Goal: Task Accomplishment & Management: Manage account settings

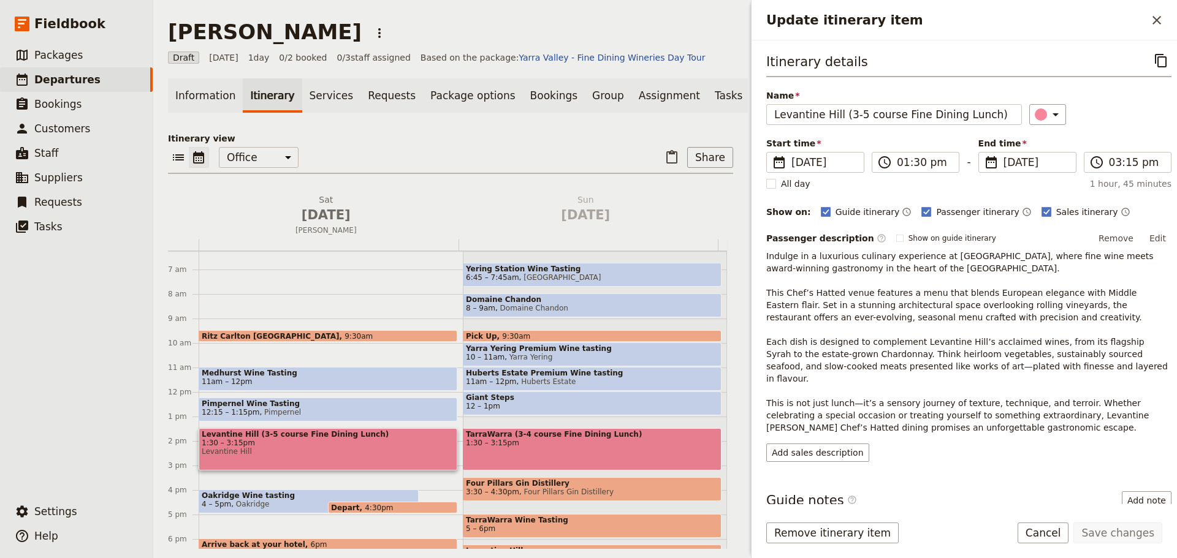
scroll to position [61, 0]
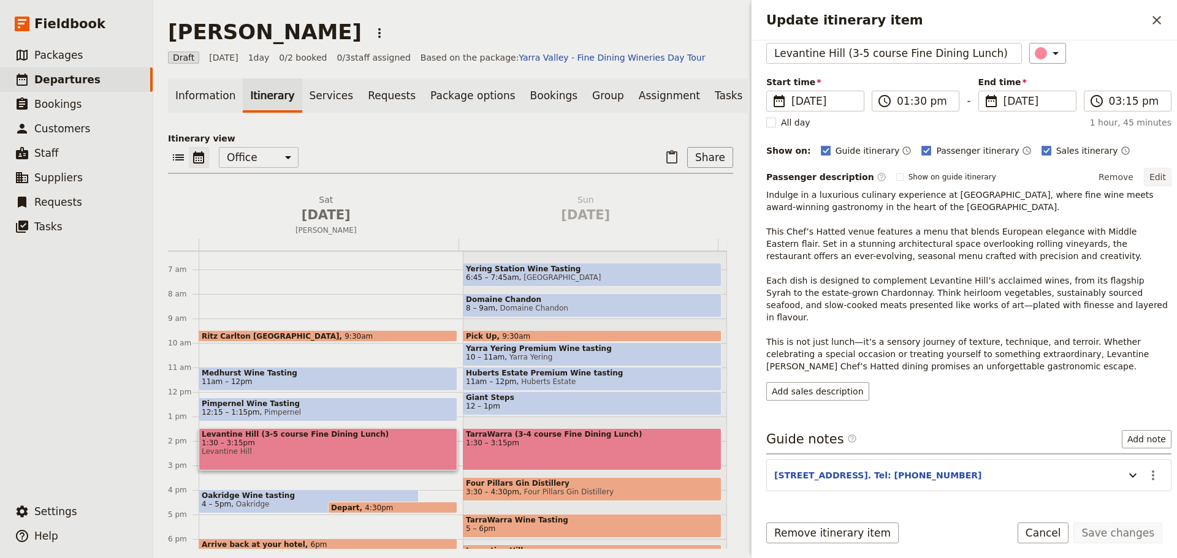
click at [1154, 173] on button "Edit" at bounding box center [1158, 177] width 28 height 18
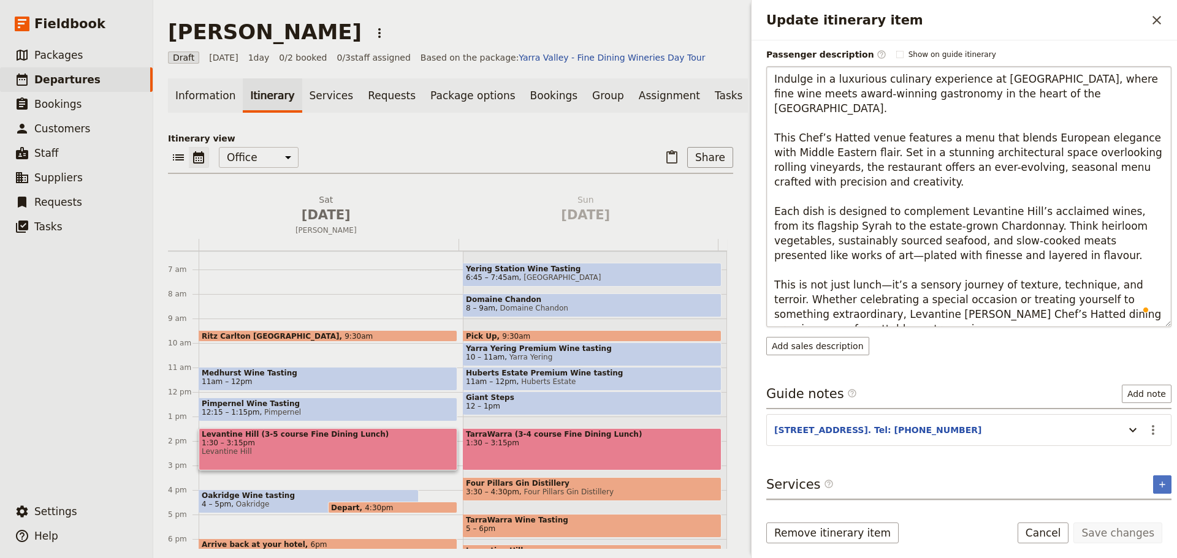
scroll to position [184, 0]
click at [929, 318] on textarea "Indulge in a luxurious culinary experience at [GEOGRAPHIC_DATA], where fine win…" at bounding box center [968, 196] width 405 height 261
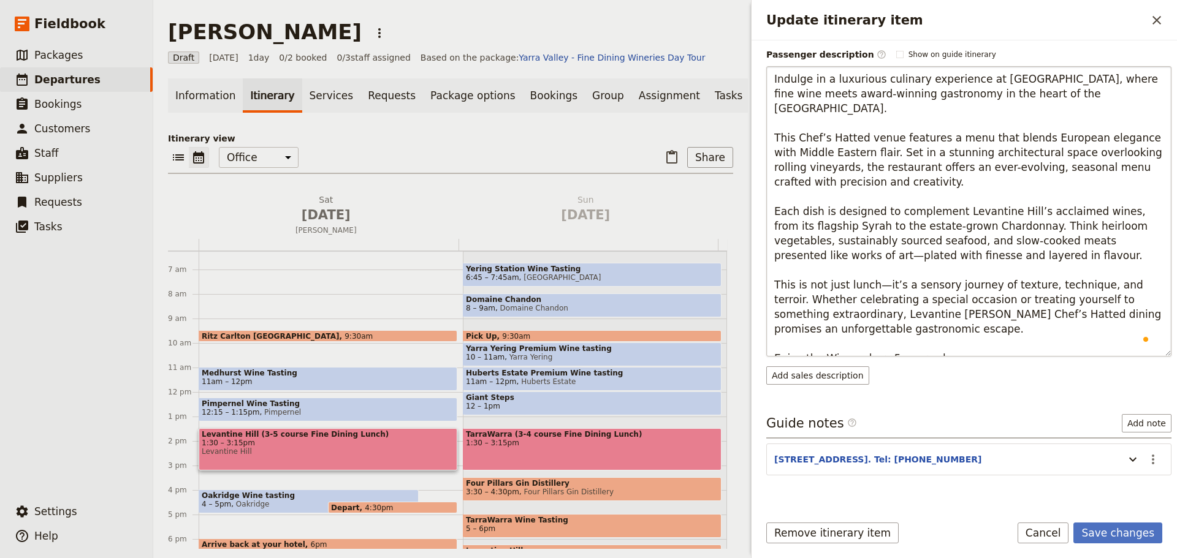
type textarea "Indulge in a luxurious culinary experience at [GEOGRAPHIC_DATA], where fine win…"
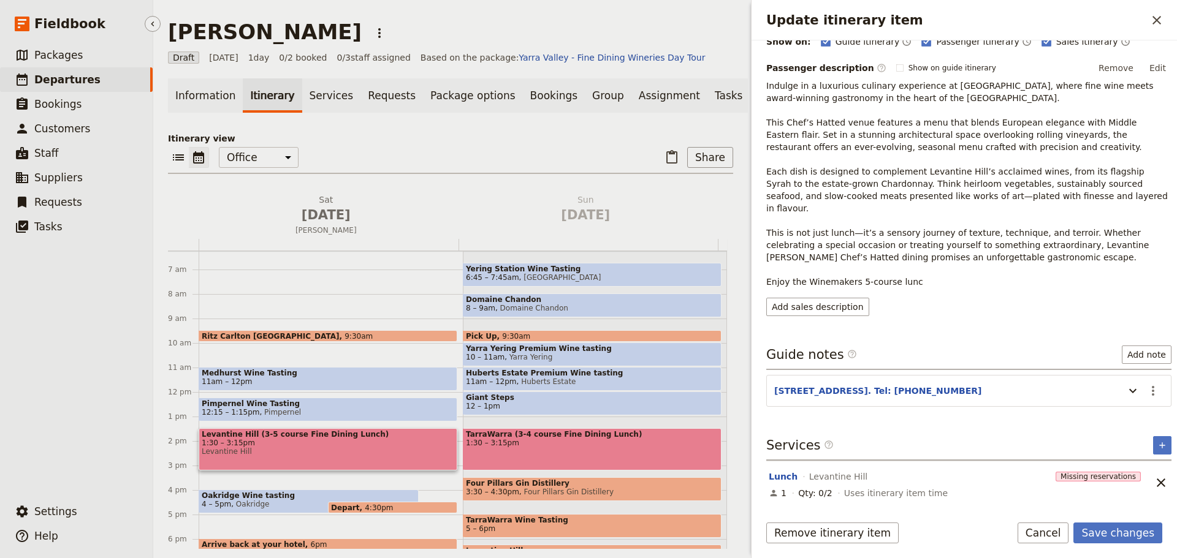
scroll to position [158, 0]
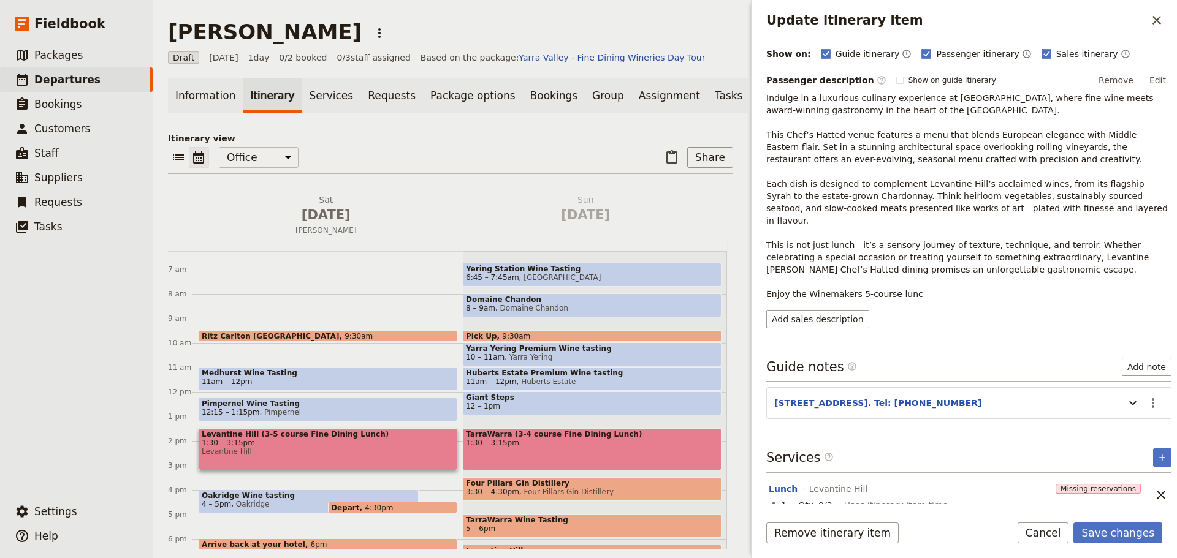
click at [1152, 85] on button "Edit" at bounding box center [1158, 80] width 28 height 18
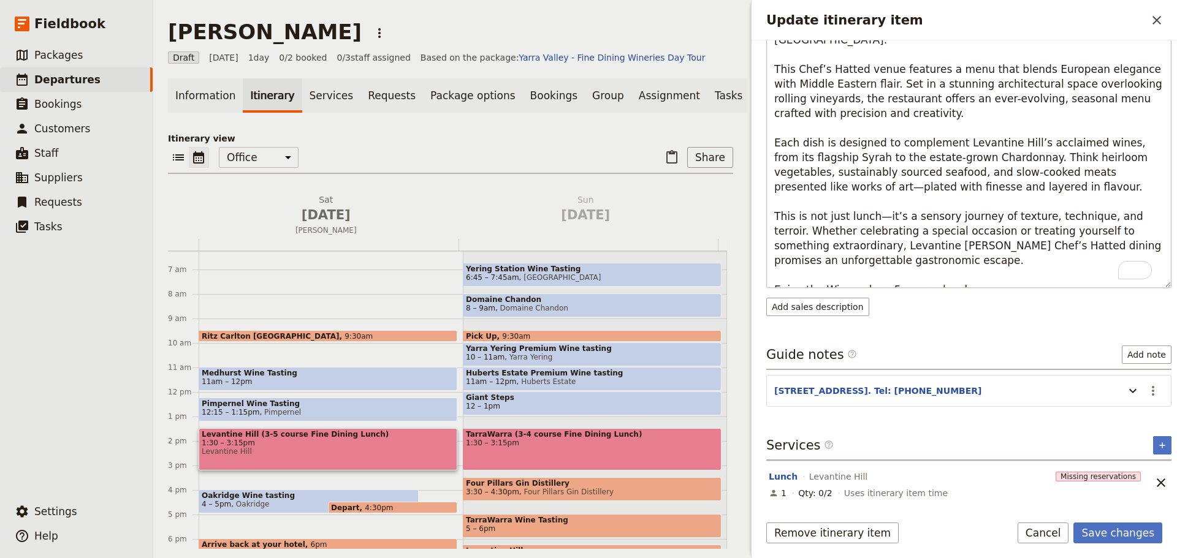
scroll to position [254, 0]
type textarea "Indulge in a luxurious culinary experience at [GEOGRAPHIC_DATA], where fine win…"
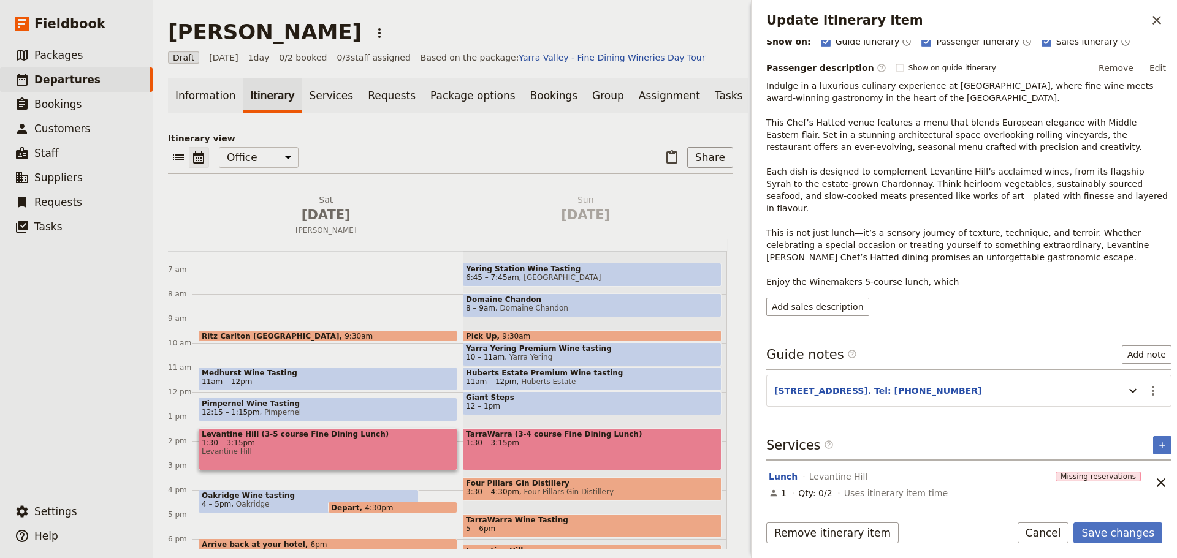
scroll to position [158, 0]
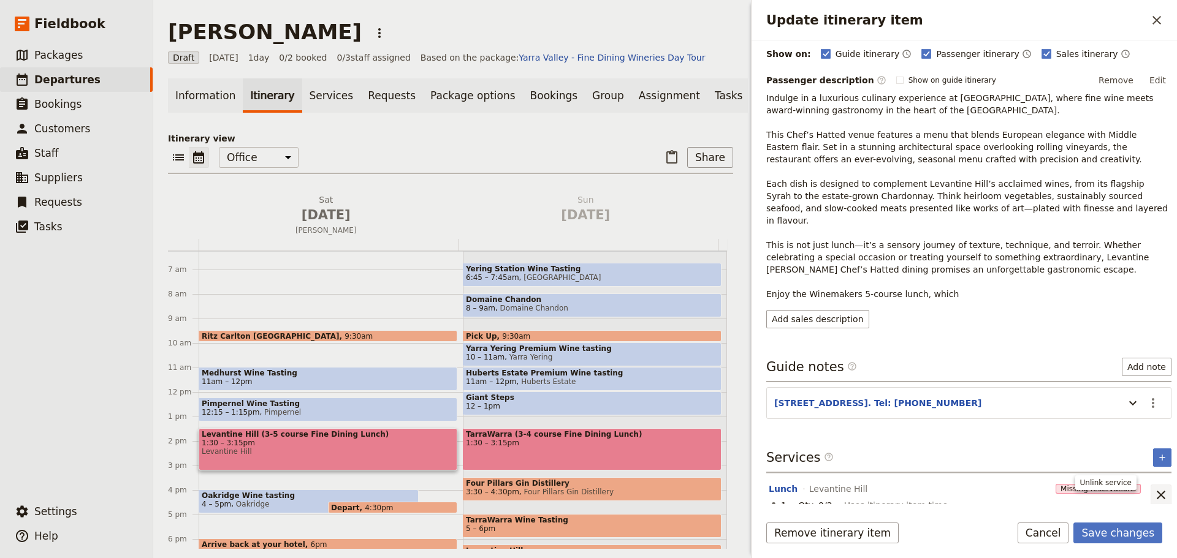
click at [1154, 488] on icon "Unlink service" at bounding box center [1161, 495] width 15 height 15
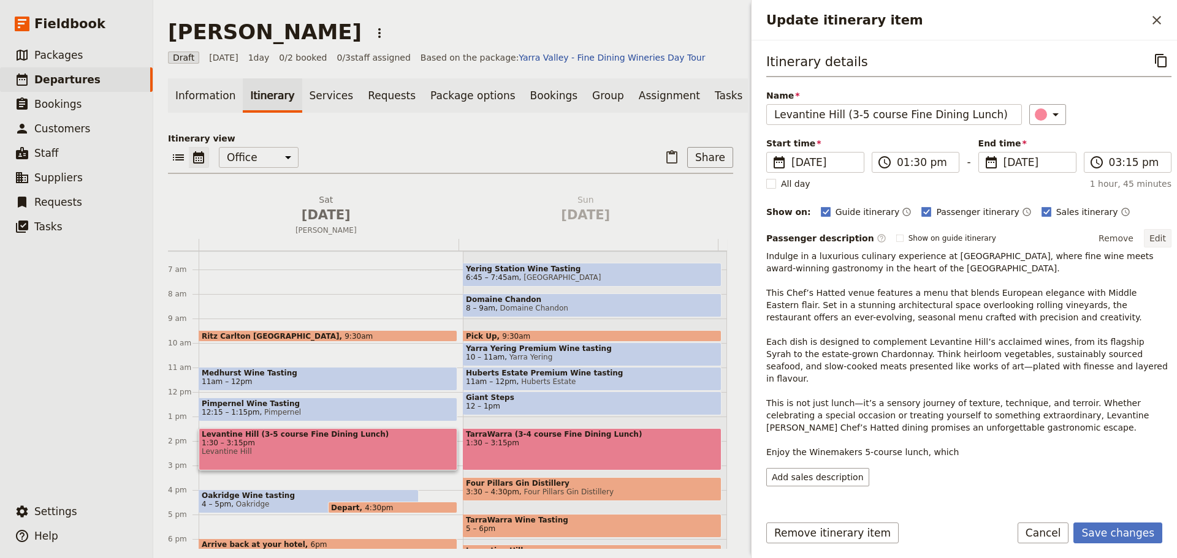
click at [1149, 234] on button "Edit" at bounding box center [1158, 238] width 28 height 18
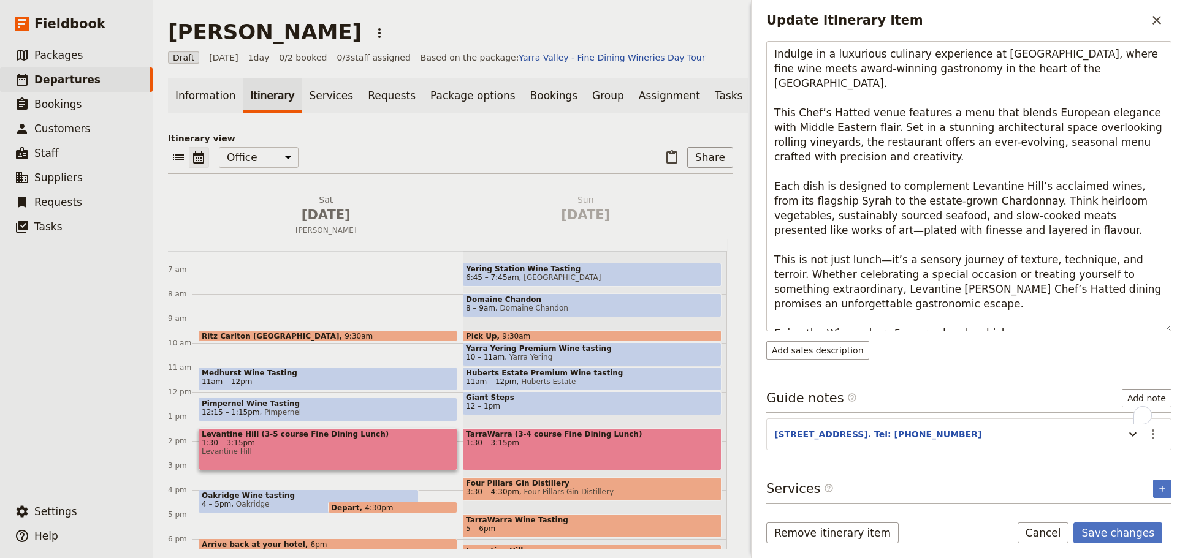
scroll to position [209, 0]
drag, startPoint x: 996, startPoint y: 317, endPoint x: 952, endPoint y: 318, distance: 44.1
click at [952, 318] on textarea "Indulge in a luxurious culinary experience at [GEOGRAPHIC_DATA], where fine win…" at bounding box center [968, 186] width 405 height 291
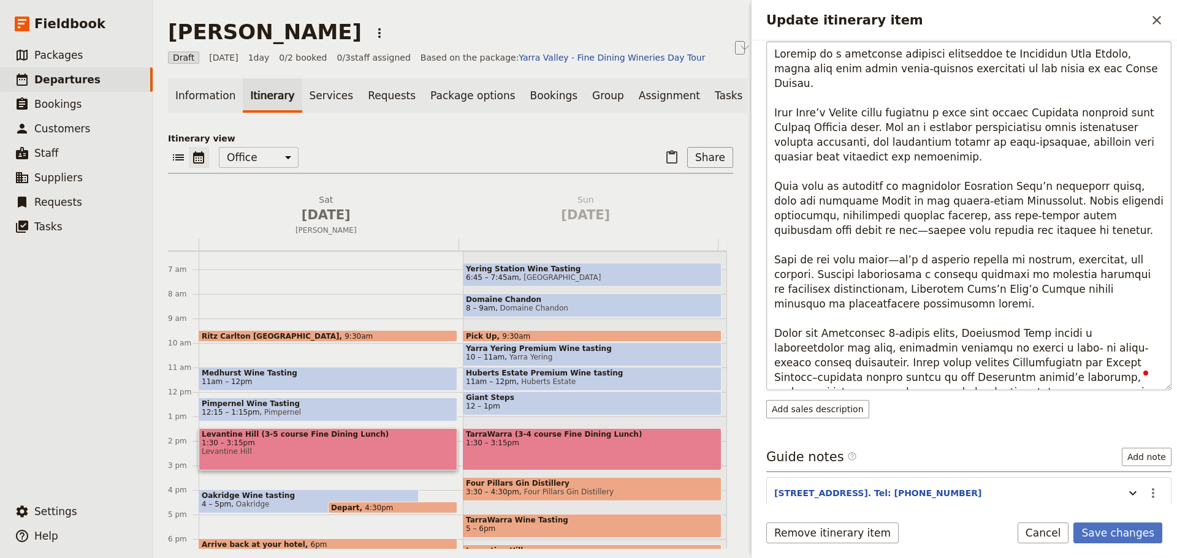
drag, startPoint x: 1045, startPoint y: 318, endPoint x: 953, endPoint y: 315, distance: 92.0
click at [953, 315] on textarea "To enrich screen reader interactions, please activate Accessibility in Grammarl…" at bounding box center [968, 215] width 405 height 349
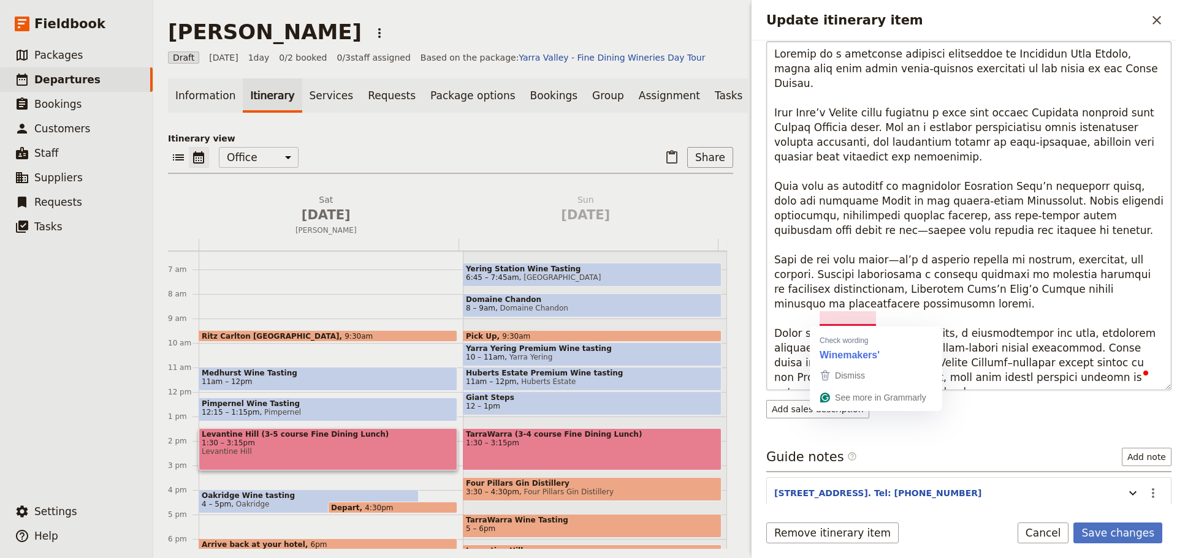
click at [872, 316] on textarea "To enrich screen reader interactions, please activate Accessibility in Grammarl…" at bounding box center [968, 215] width 405 height 349
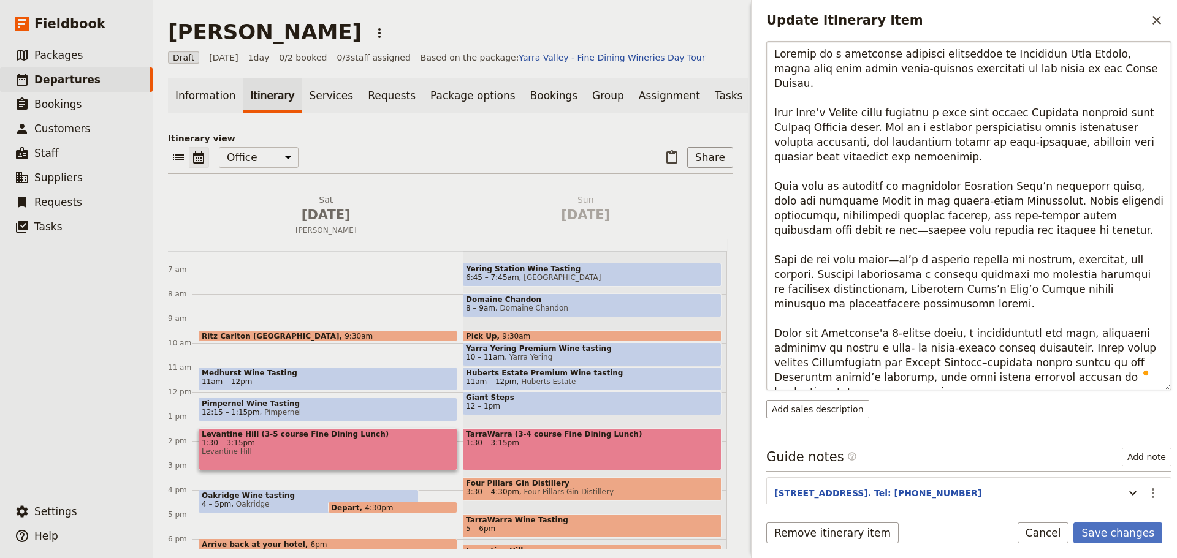
click at [880, 323] on textarea "To enrich screen reader interactions, please activate Accessibility in Grammarl…" at bounding box center [968, 215] width 405 height 349
drag, startPoint x: 877, startPoint y: 335, endPoint x: 832, endPoint y: 338, distance: 44.8
click at [832, 338] on textarea "To enrich screen reader interactions, please activate Accessibility in Grammarl…" at bounding box center [968, 215] width 405 height 349
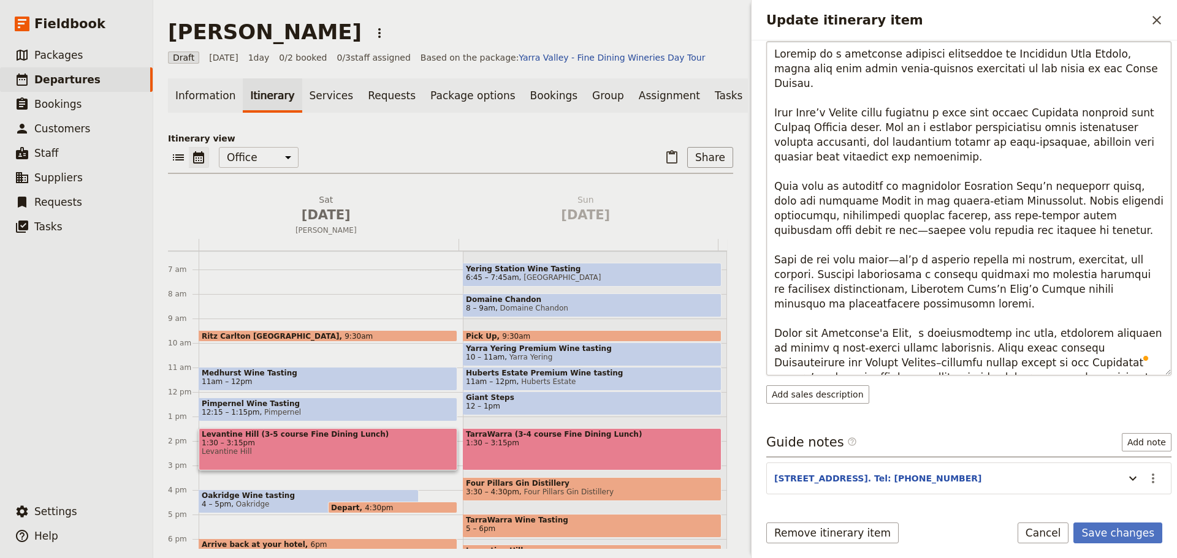
click at [911, 323] on textarea "To enrich screen reader interactions, please activate Accessibility in Grammarl…" at bounding box center [968, 208] width 405 height 335
drag, startPoint x: 1044, startPoint y: 318, endPoint x: 919, endPoint y: 320, distance: 125.1
click at [919, 320] on textarea "To enrich screen reader interactions, please activate Accessibility in Grammarl…" at bounding box center [968, 208] width 405 height 335
click at [817, 318] on textarea "To enrich screen reader interactions, please activate Accessibility in Grammarl…" at bounding box center [968, 208] width 405 height 335
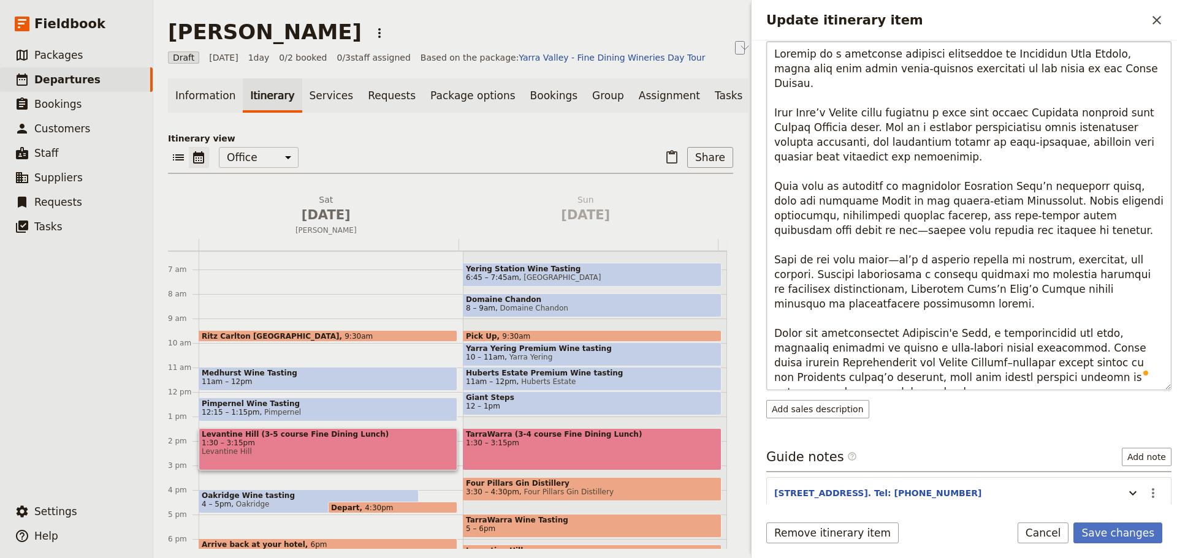
drag, startPoint x: 1090, startPoint y: 318, endPoint x: 978, endPoint y: 320, distance: 111.6
click at [978, 320] on textarea "To enrich screen reader interactions, please activate Accessibility in Grammarl…" at bounding box center [968, 215] width 405 height 349
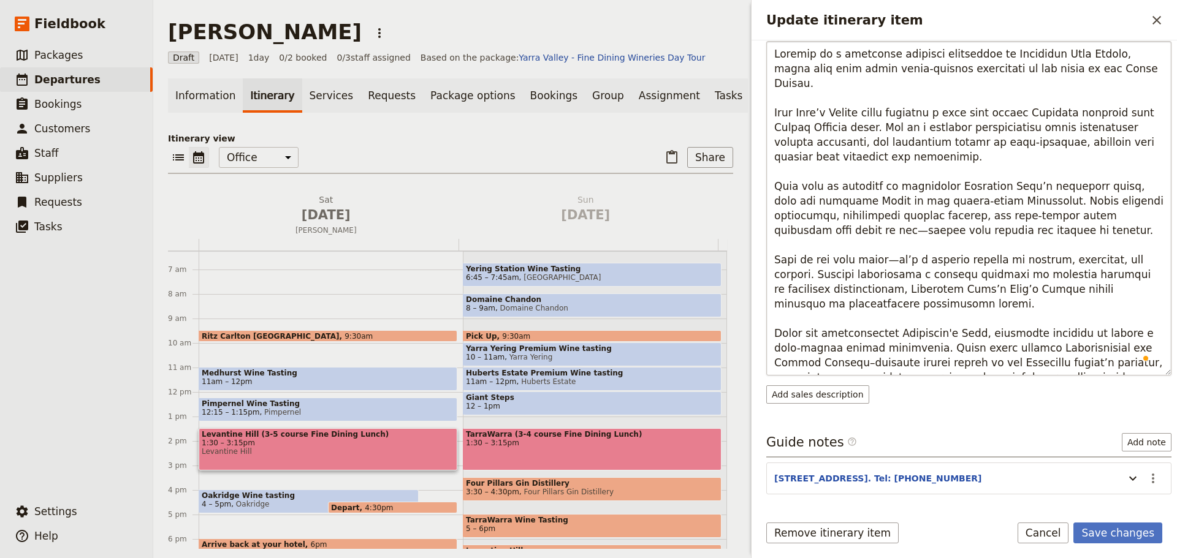
click at [1035, 321] on textarea "To enrich screen reader interactions, please activate Accessibility in Grammarl…" at bounding box center [968, 208] width 405 height 335
drag, startPoint x: 1101, startPoint y: 319, endPoint x: 1076, endPoint y: 318, distance: 24.6
click at [1076, 318] on textarea "To enrich screen reader interactions, please activate Accessibility in Grammarl…" at bounding box center [968, 208] width 405 height 335
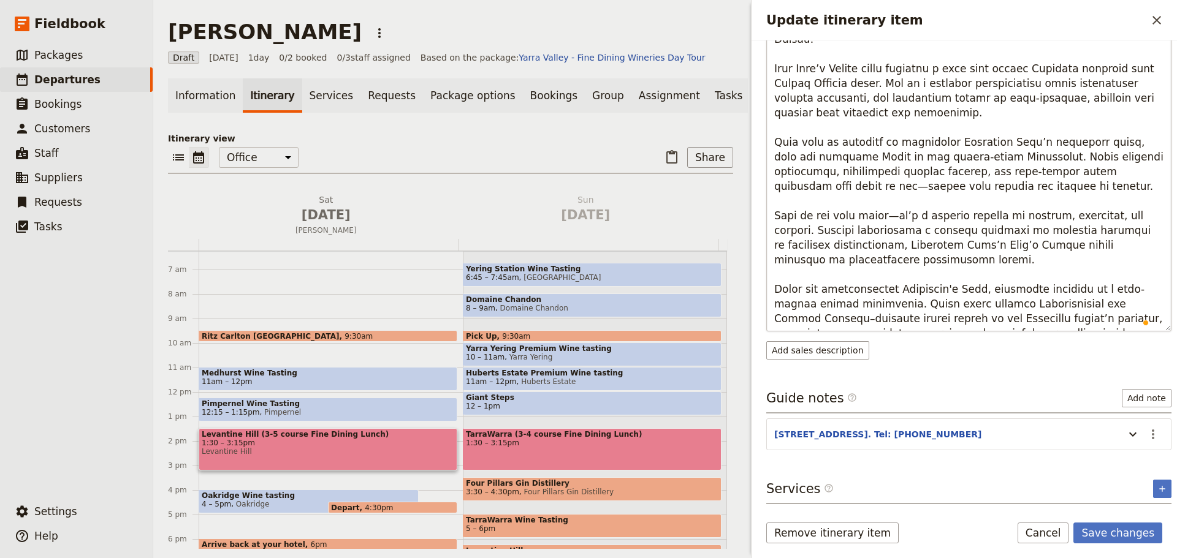
scroll to position [262, 0]
click at [1043, 308] on textarea "To enrich screen reader interactions, please activate Accessibility in Grammarl…" at bounding box center [968, 164] width 405 height 335
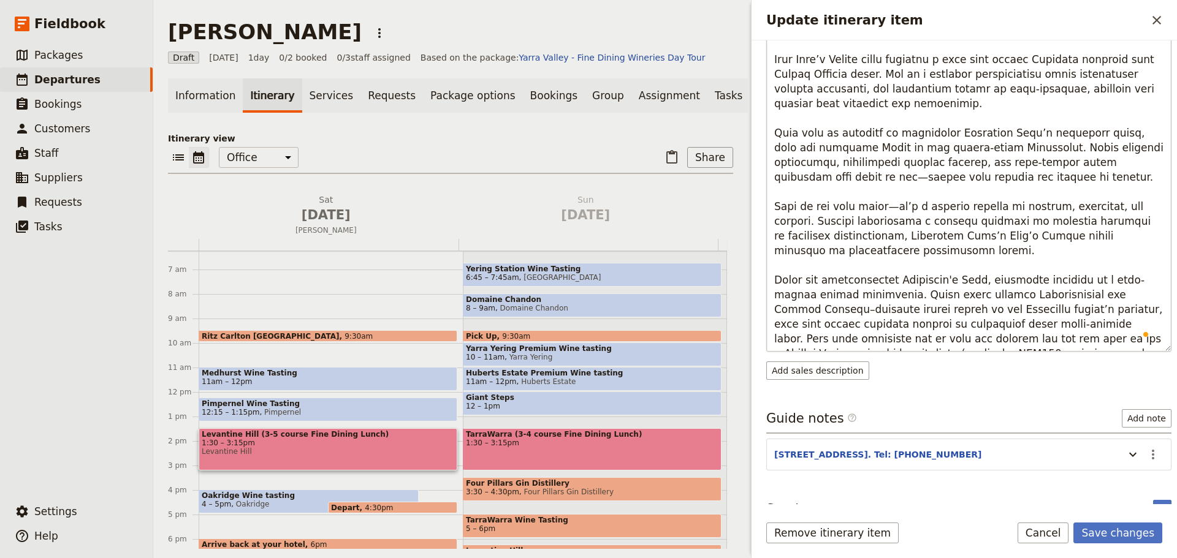
type textarea "Loremip do s ametconse adipisci elitseddoe te Incididun Utla Etdolo, magna aliq…"
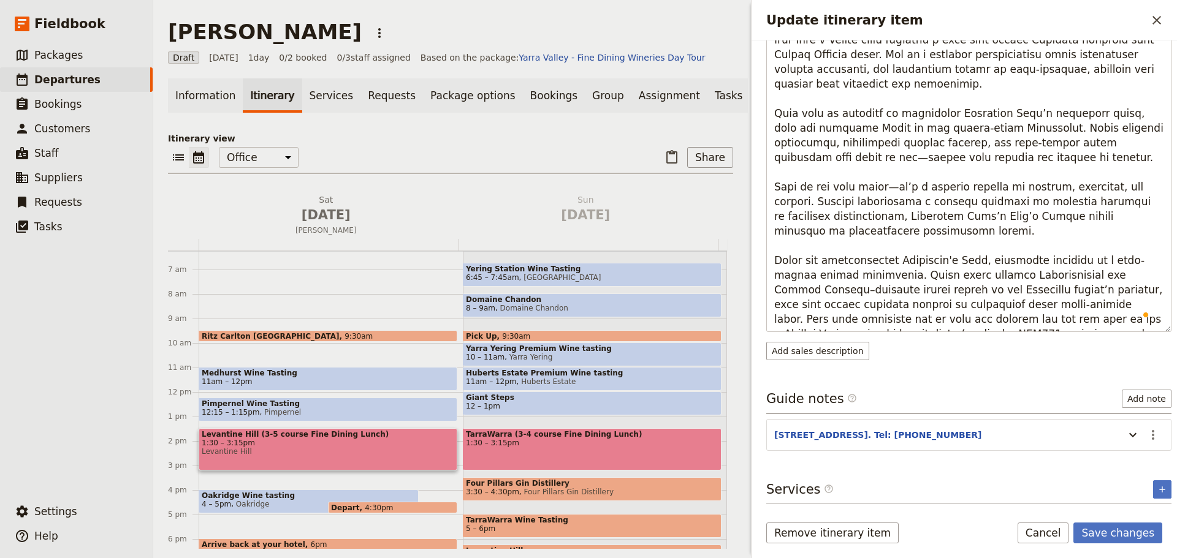
scroll to position [292, 0]
click at [1124, 423] on section "[STREET_ADDRESS]. Tel: [PHONE_NUMBER] ​" at bounding box center [968, 435] width 405 height 32
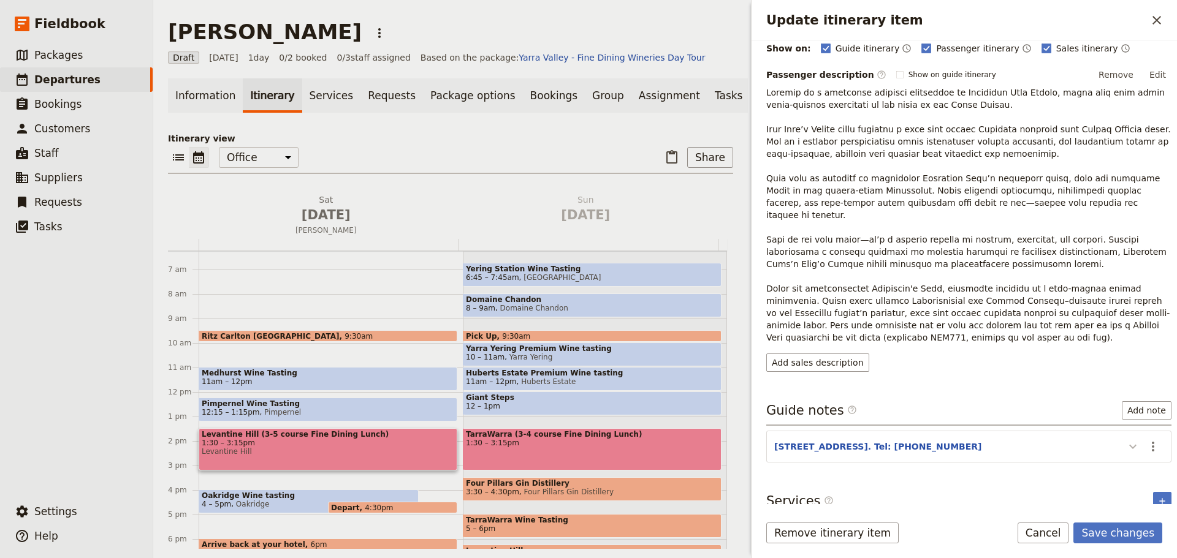
click at [1125, 439] on icon "Update itinerary item" at bounding box center [1132, 446] width 15 height 15
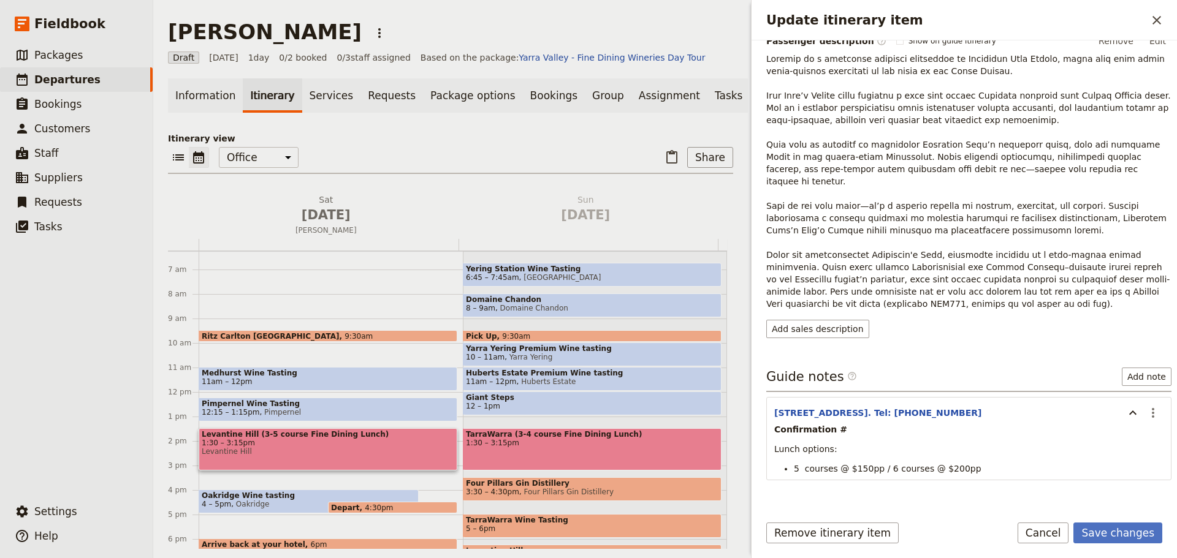
scroll to position [215, 0]
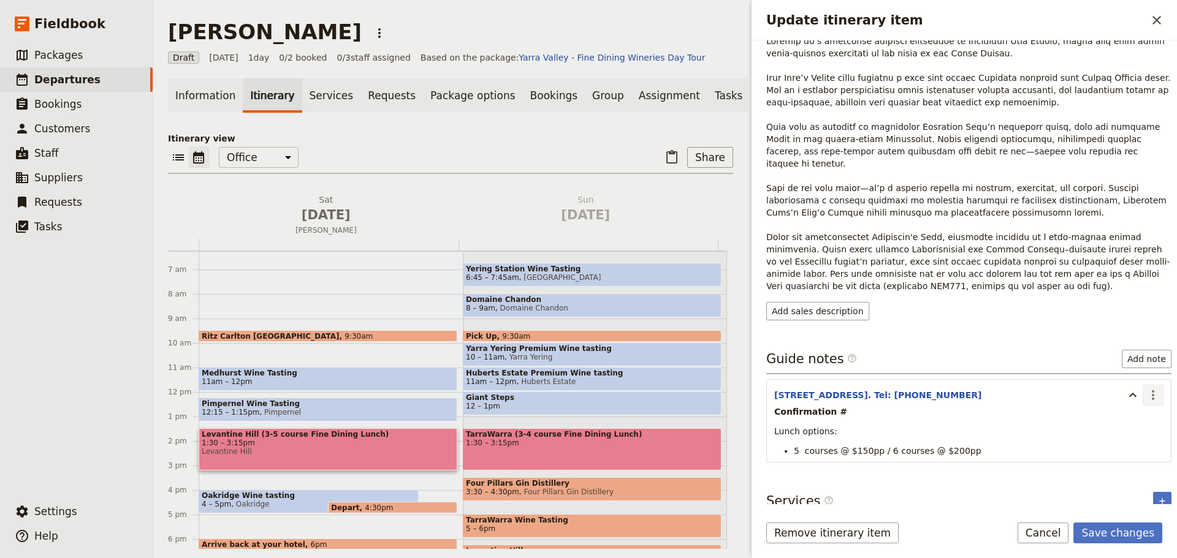
click at [1146, 388] on icon "Actions" at bounding box center [1153, 395] width 15 height 15
click at [1135, 405] on span "Edit note" at bounding box center [1117, 409] width 57 height 12
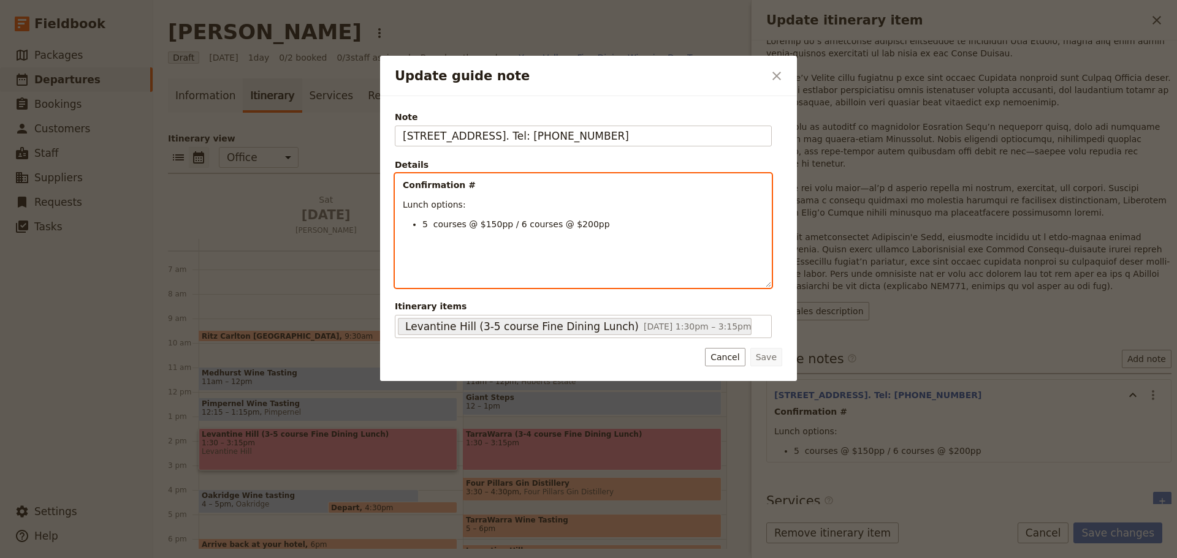
click at [477, 189] on p "Confirmation #" at bounding box center [583, 185] width 361 height 12
drag, startPoint x: 476, startPoint y: 208, endPoint x: 343, endPoint y: 208, distance: 132.4
click at [343, 558] on div "Update guide note ​ Note [STREET_ADDRESS], Coldstream. Tel: [PHONE_NUMBER] Deta…" at bounding box center [588, 558] width 1177 height 0
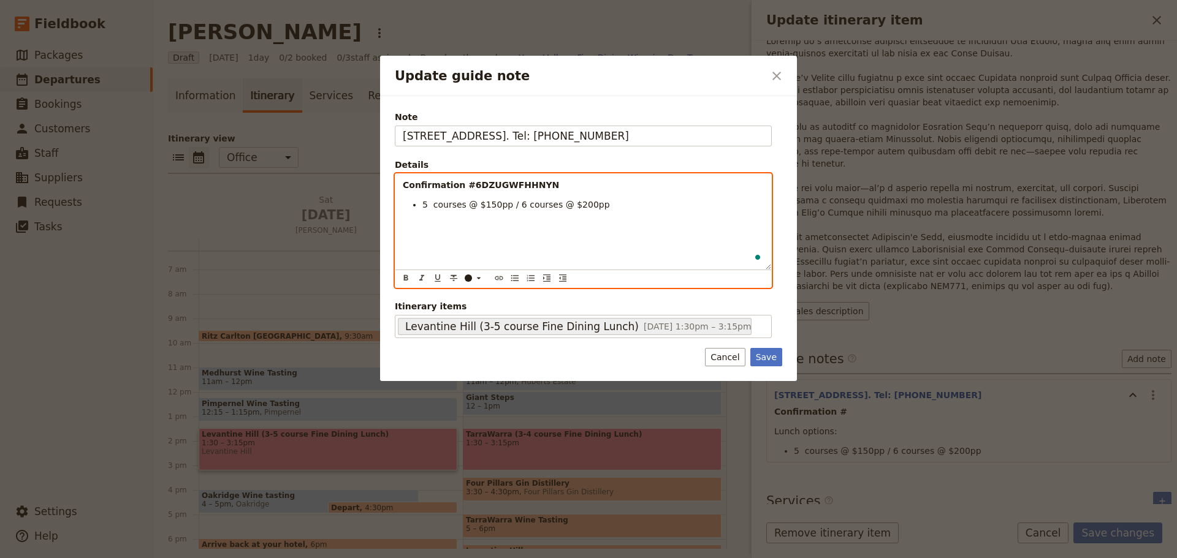
click at [421, 207] on ul "5 courses @ $150pp / 6 courses @ $200pp" at bounding box center [583, 205] width 361 height 12
click at [414, 208] on span "5 courses @ $150pp / 6 courses @ $200pp" at bounding box center [497, 205] width 188 height 10
click at [411, 208] on span "5 courses @ $150pp / 6 courses @ $200pp" at bounding box center [497, 205] width 188 height 10
click at [401, 207] on div "Confirmation #6DZUGWFHHNYN 5-courses @ $150pp / 6 courses @ $200pp" at bounding box center [583, 222] width 376 height 96
click at [517, 208] on span "Winemaker's Menu - 5-courses @ $150pp / 6 courses @ $200pp" at bounding box center [540, 205] width 275 height 10
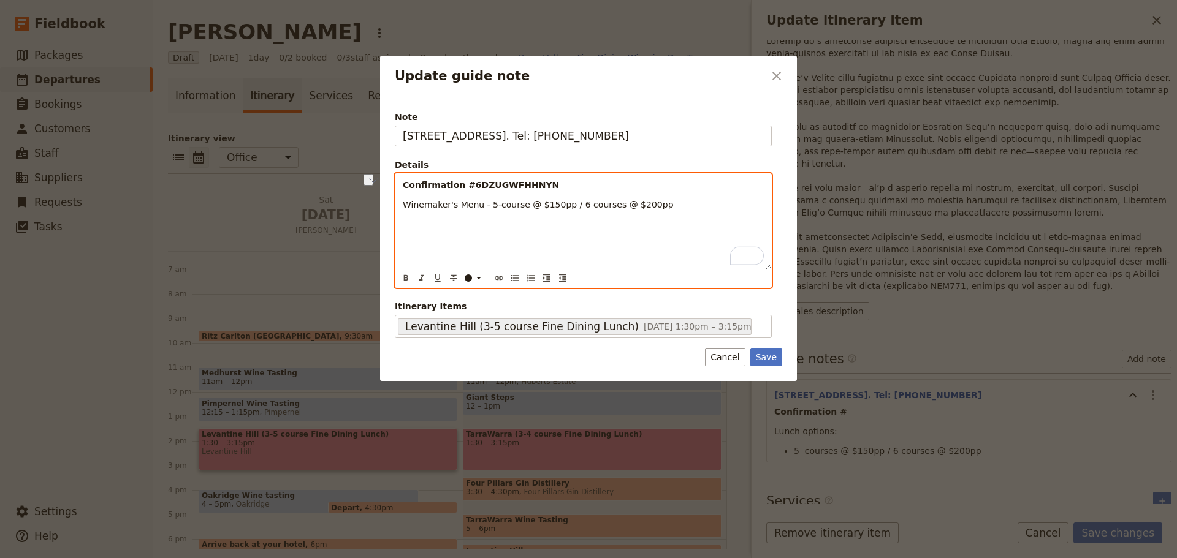
drag, startPoint x: 620, startPoint y: 206, endPoint x: 557, endPoint y: 205, distance: 63.1
click at [557, 205] on p "Winemaker's Menu - 5-course @ $150pp / 6 courses @ $200pp" at bounding box center [583, 205] width 361 height 12
click at [509, 278] on button "​" at bounding box center [514, 278] width 13 height 13
click at [402, 188] on div "Confirmation #6DZUGWFHHNYN Winemaker's Menu - 5-course @ $150pp" at bounding box center [583, 222] width 376 height 96
click at [517, 275] on icon "Bulleted list" at bounding box center [515, 278] width 10 height 10
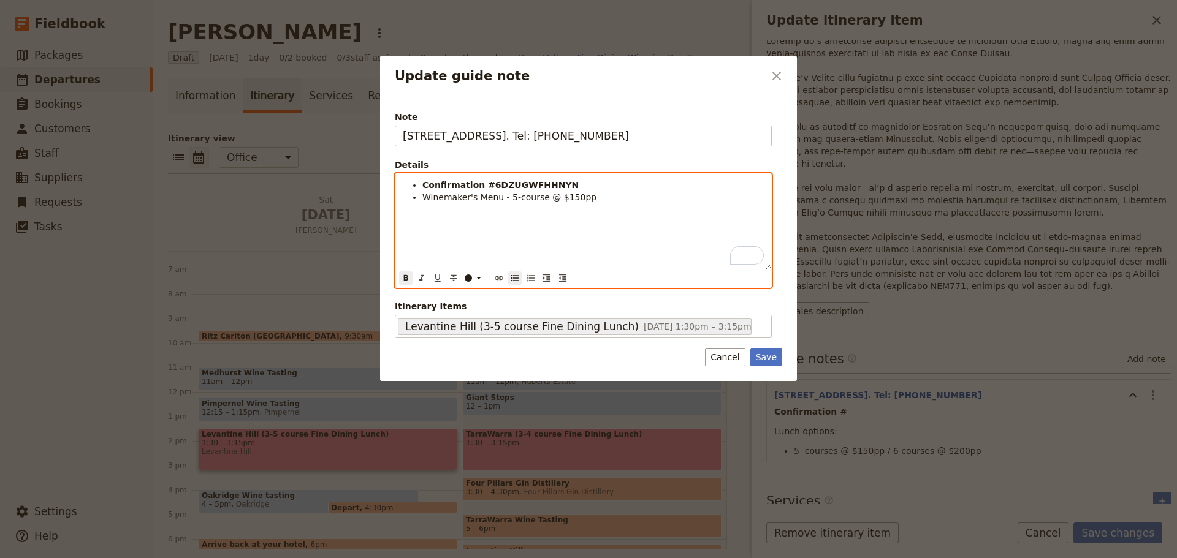
click at [584, 202] on li "Winemaker's Menu - 5-course @ $150pp" at bounding box center [592, 197] width 341 height 12
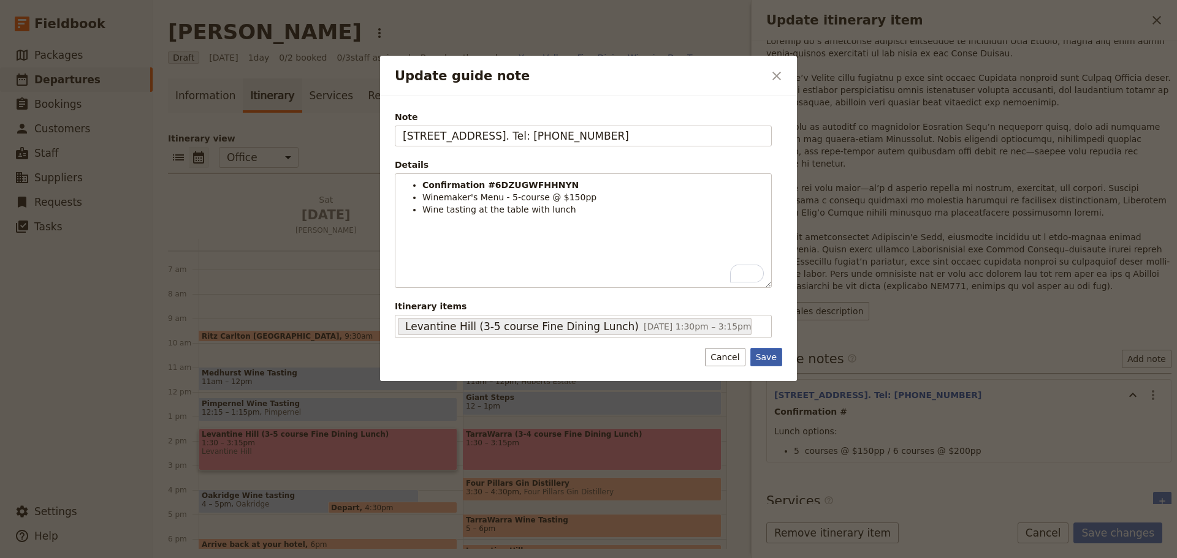
click at [761, 360] on button "Save" at bounding box center [766, 357] width 32 height 18
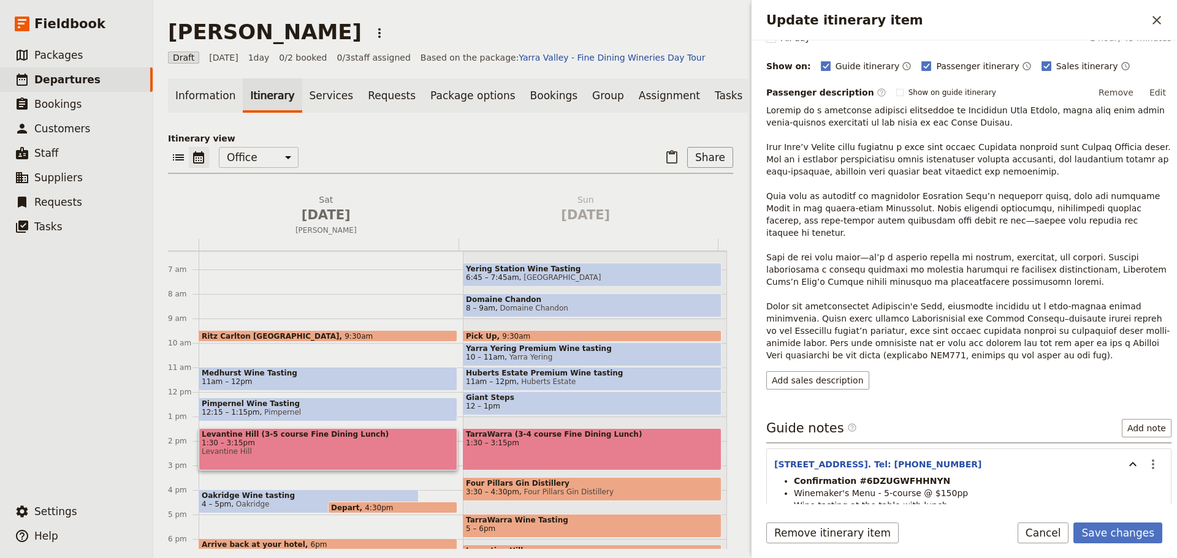
scroll to position [17, 0]
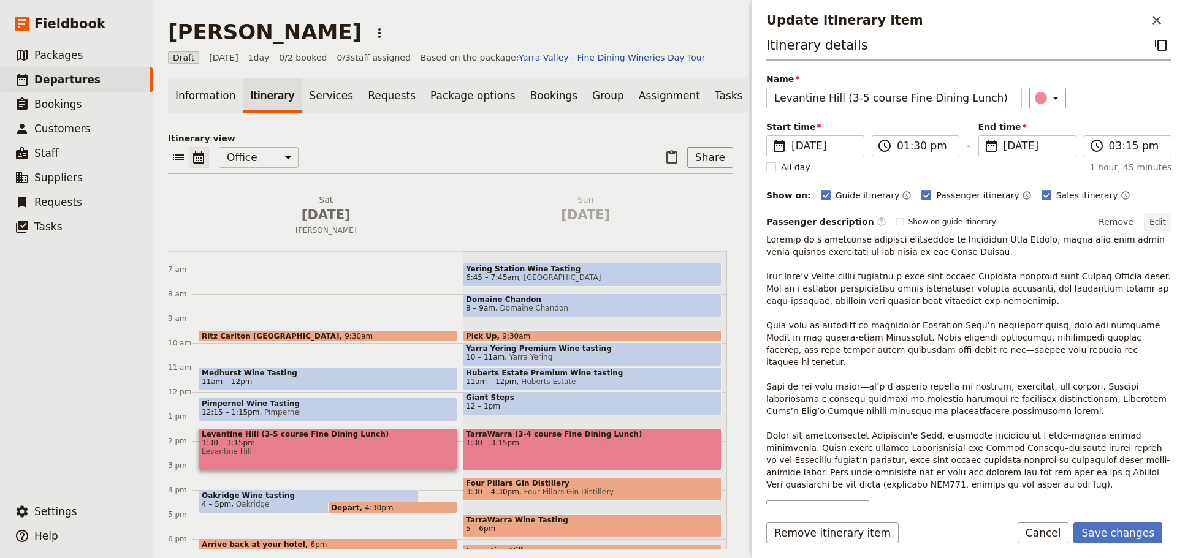
click at [1152, 217] on button "Edit" at bounding box center [1158, 222] width 28 height 18
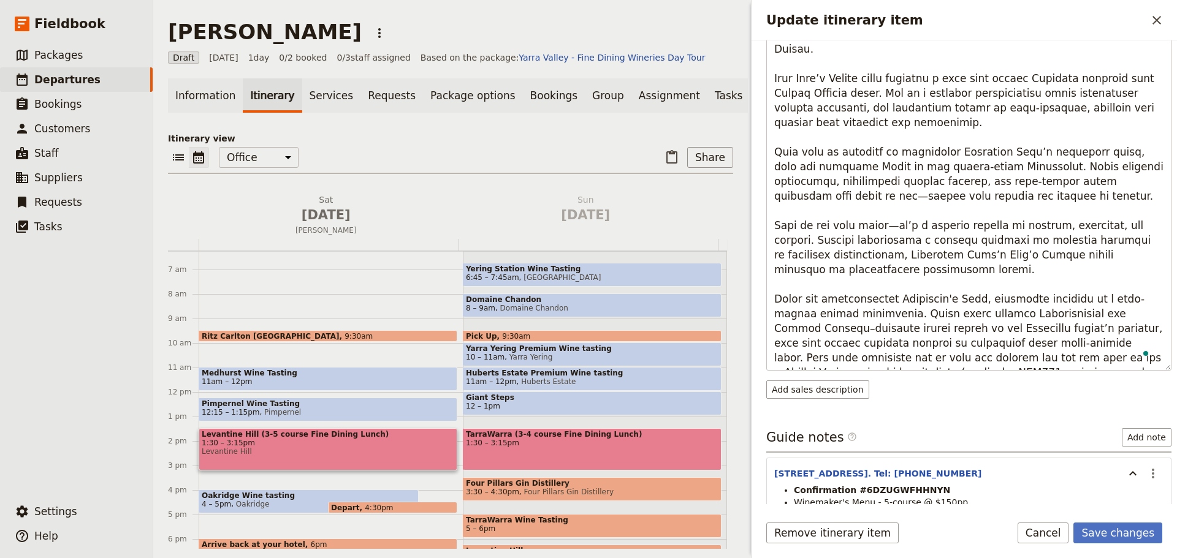
scroll to position [306, 0]
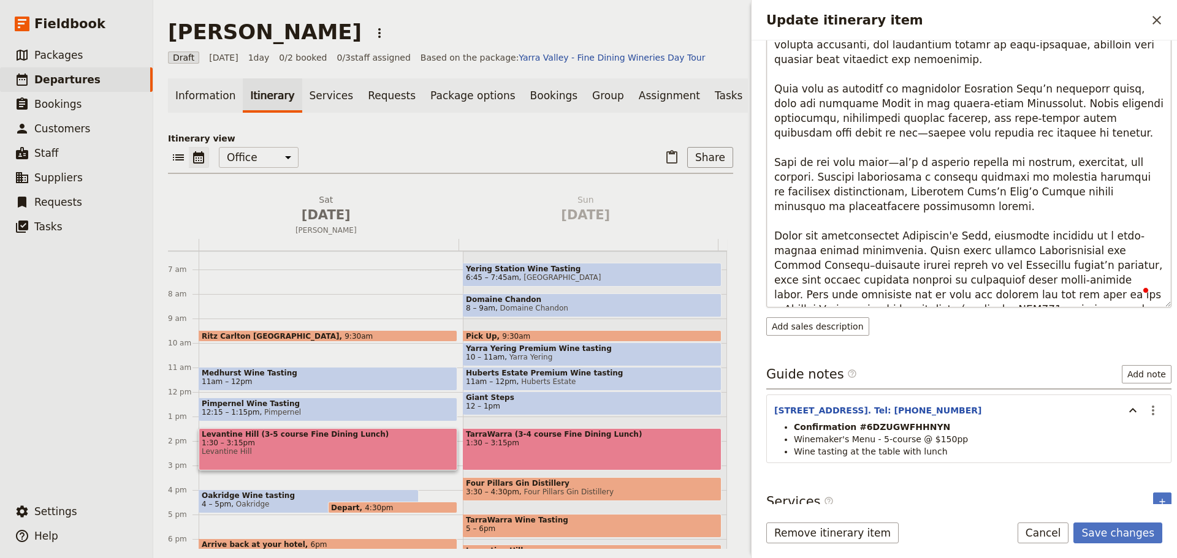
click at [1066, 297] on textarea "To enrich screen reader interactions, please activate Accessibility in Grammarl…" at bounding box center [968, 126] width 405 height 364
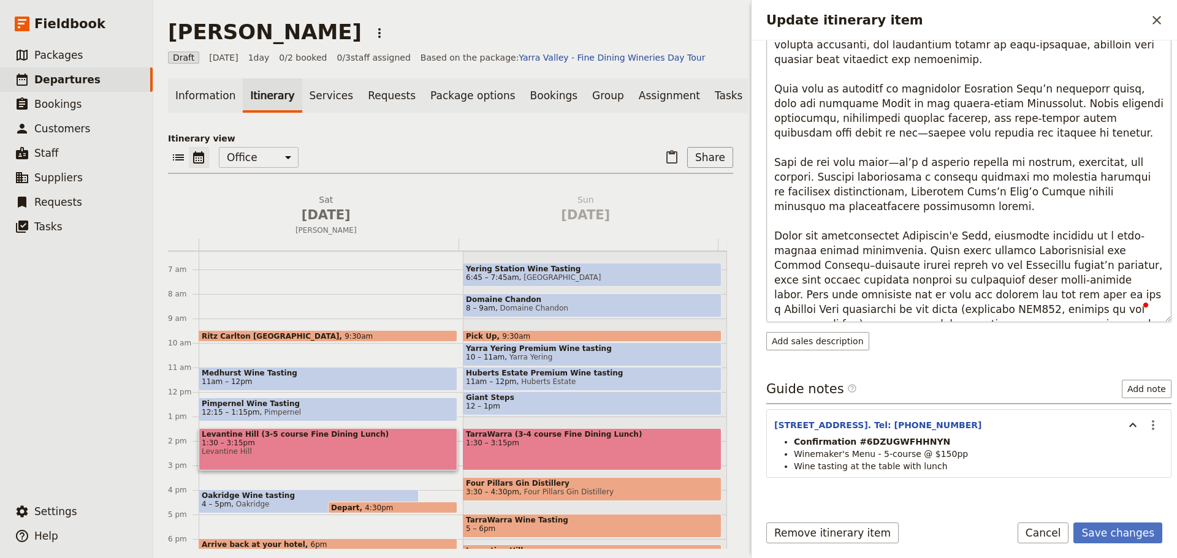
click at [1010, 270] on textarea "To enrich screen reader interactions, please activate Accessibility in Grammarl…" at bounding box center [968, 133] width 405 height 379
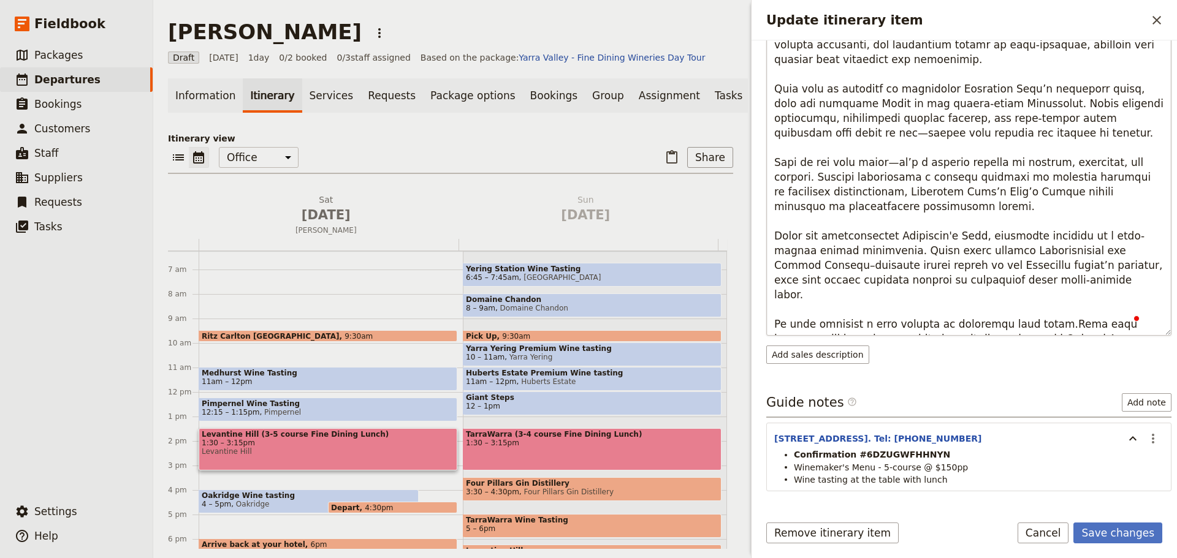
type textarea "Loremip do s ametconse adipisci elitseddoe te Incididun Utla Etdolo, magna aliq…"
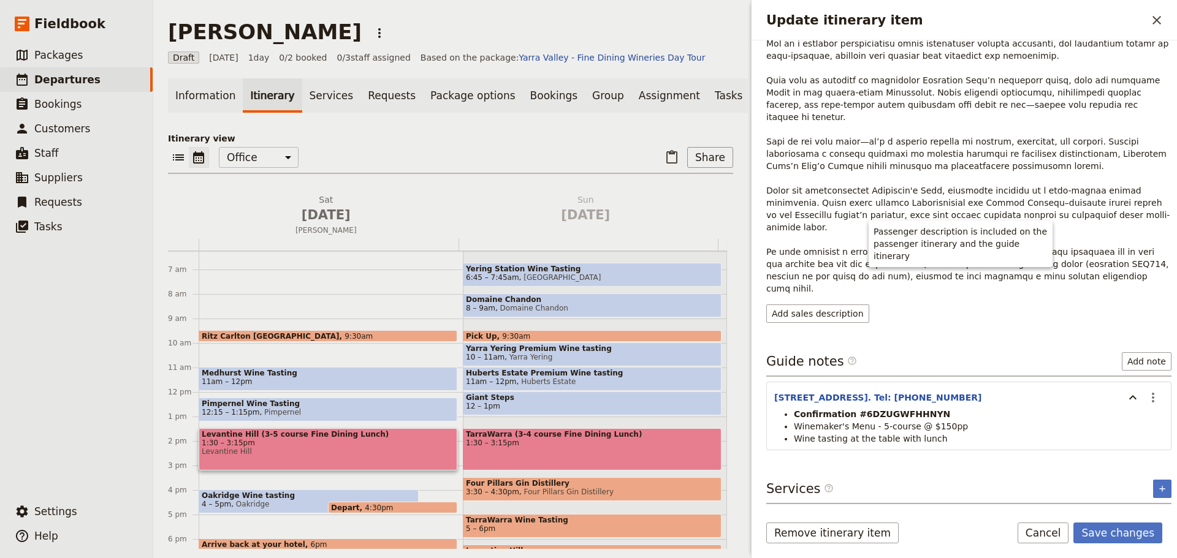
scroll to position [0, 0]
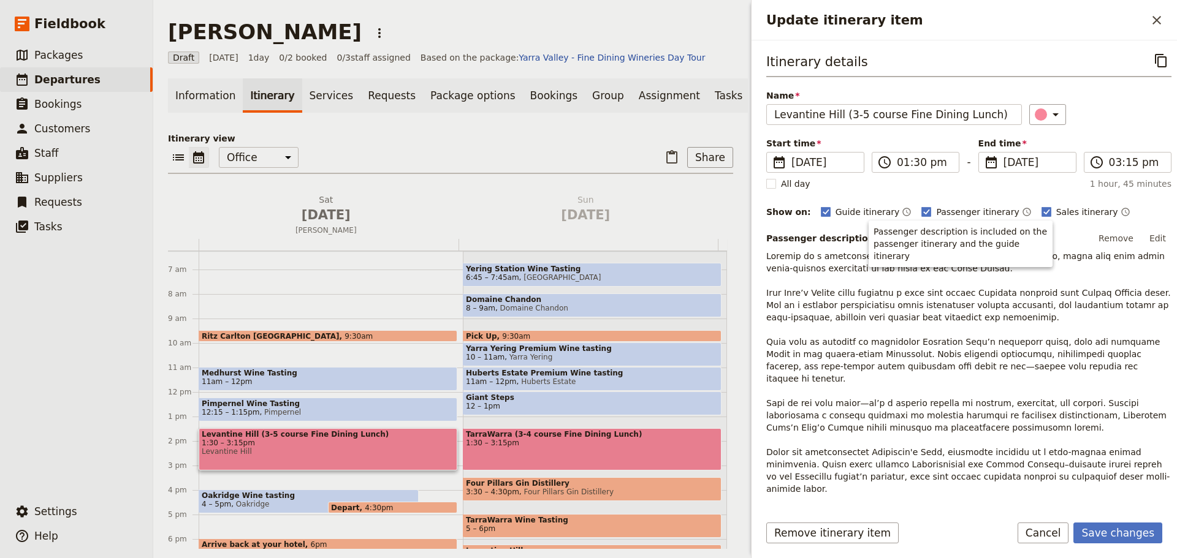
drag, startPoint x: 1055, startPoint y: 335, endPoint x: 1055, endPoint y: 300, distance: 34.9
click at [1055, 300] on div "Passenger description ​ Show on guide itinerary Remove Edit Add sales descripti…" at bounding box center [968, 407] width 405 height 356
click at [1154, 239] on button "Edit" at bounding box center [1158, 238] width 28 height 18
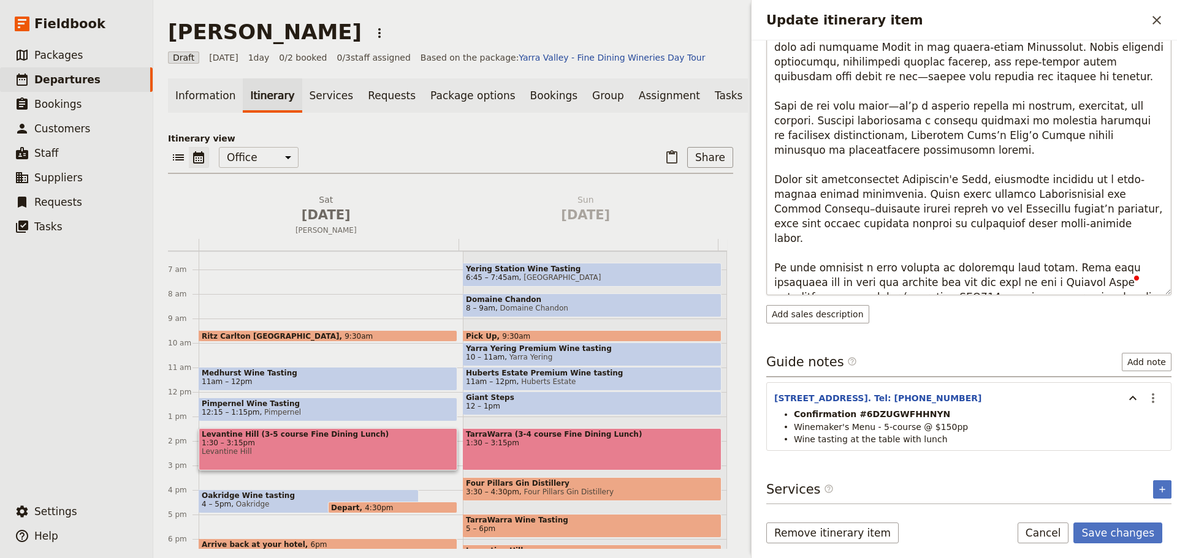
drag, startPoint x: 1021, startPoint y: 289, endPoint x: 1039, endPoint y: 238, distance: 54.1
click at [1039, 238] on textarea "To enrich screen reader interactions, please activate Accessibility in Grammarl…" at bounding box center [968, 99] width 405 height 392
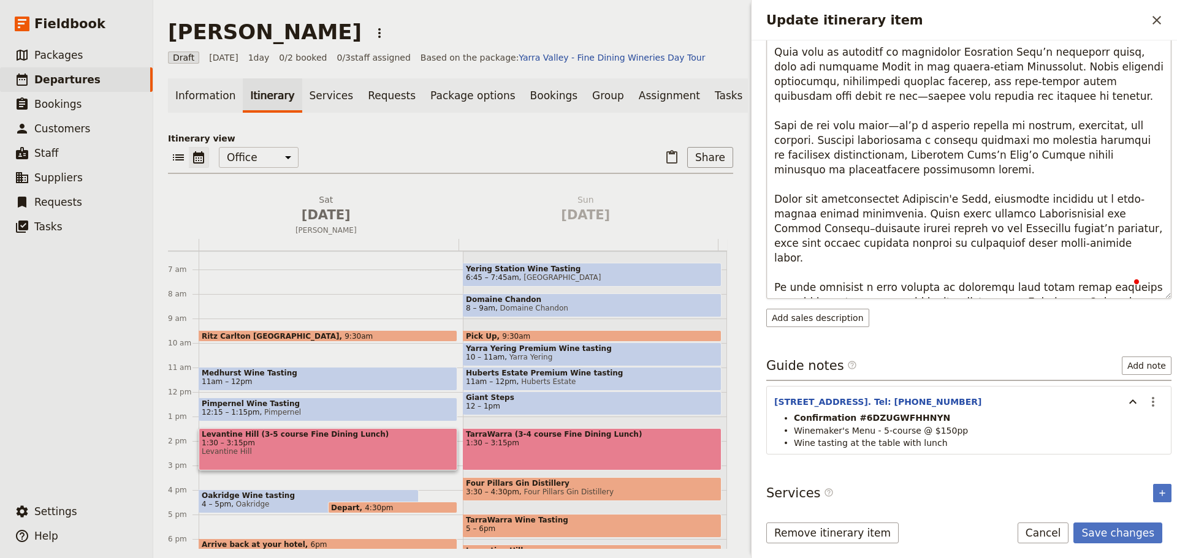
type textarea "Loremip do s ametconse adipisci elitseddoe te Incididun Utla Etdolo, magna aliq…"
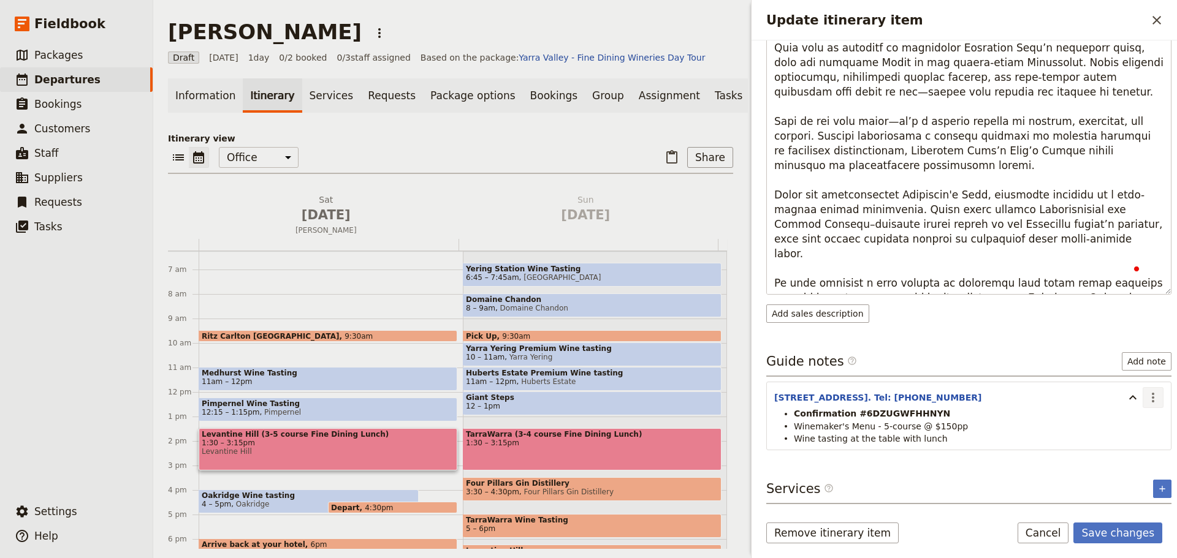
click at [1147, 394] on icon "Actions" at bounding box center [1153, 397] width 15 height 15
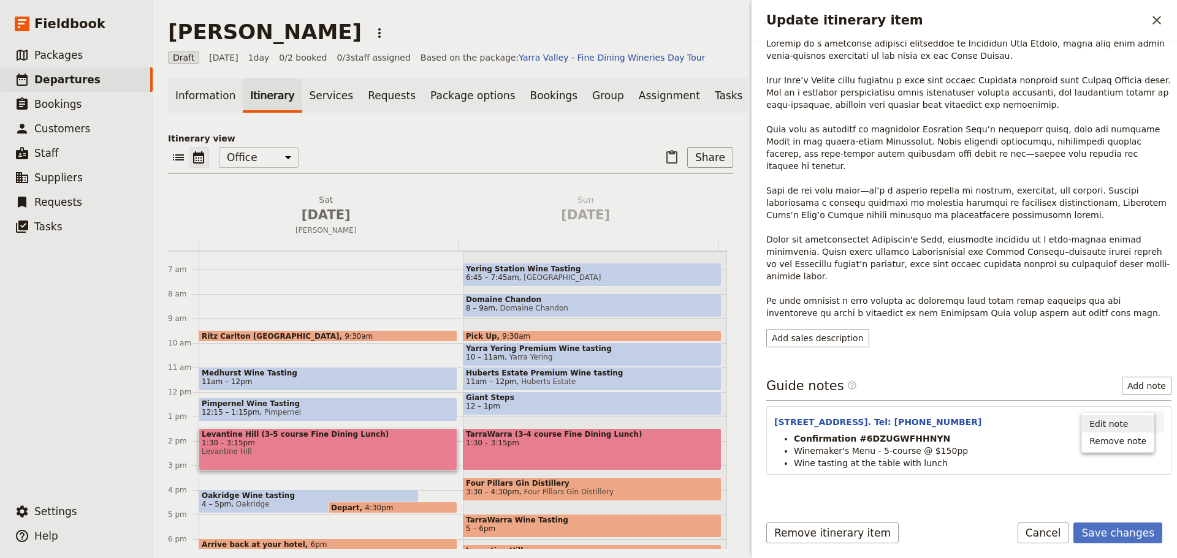
click at [1136, 424] on span "Edit note" at bounding box center [1117, 424] width 57 height 12
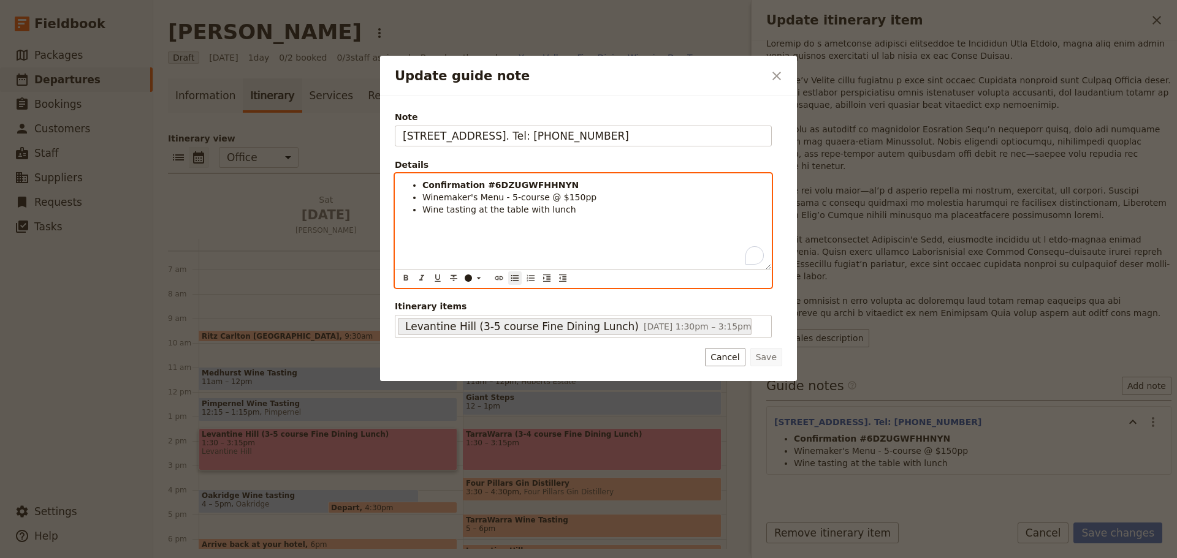
click at [595, 209] on li "Wine tasting at the table with lunch" at bounding box center [592, 209] width 341 height 12
click at [623, 221] on span "Please pay for lunch & tasting on the day (approx. $250)" at bounding box center [544, 222] width 244 height 10
click at [619, 196] on li "Winemaker's Menu - 5-course @ $150pp" at bounding box center [592, 197] width 341 height 12
click at [600, 212] on li "Wine tasting at the table with lunch" at bounding box center [592, 209] width 341 height 12
click at [582, 196] on span "Winemaker's Menu - 5-course @ $150pp (+ 10% weekend surcharge)" at bounding box center [571, 197] width 299 height 10
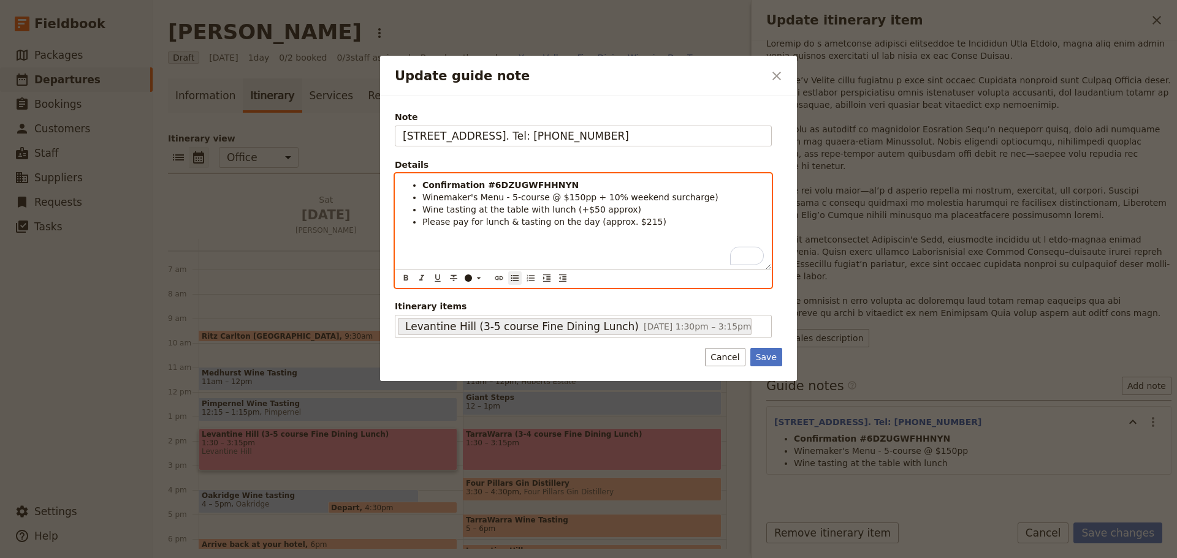
click at [713, 202] on li "Winemaker's Menu - 5-course @ $150pp + 10% weekend surcharge)" at bounding box center [592, 197] width 341 height 12
click at [561, 212] on span "Wine tasting at the table with lunch (+$50 approx)" at bounding box center [531, 210] width 219 height 10
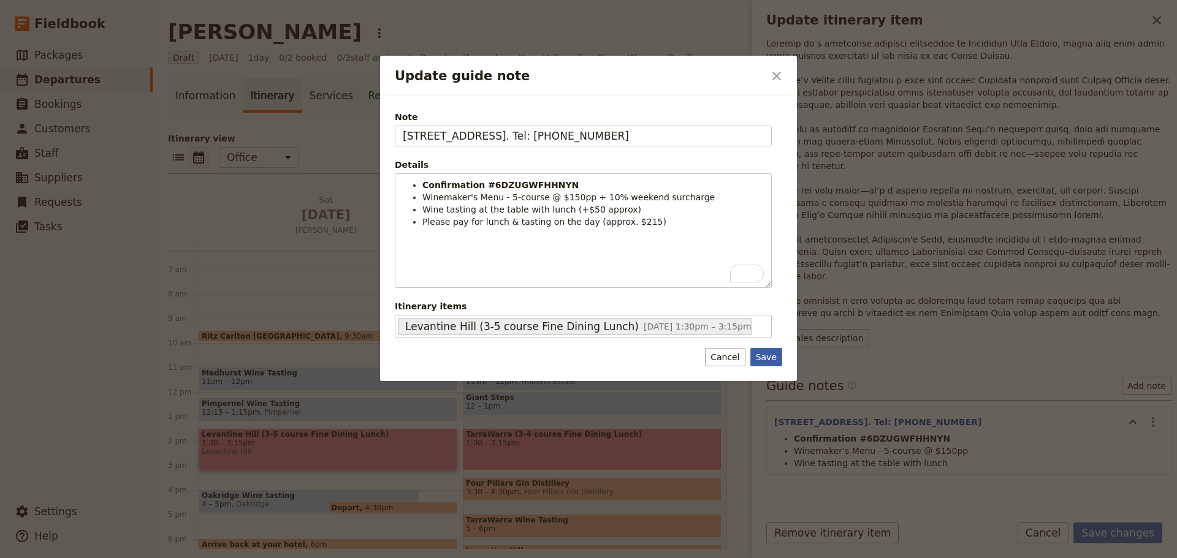
click at [777, 354] on button "Save" at bounding box center [766, 357] width 32 height 18
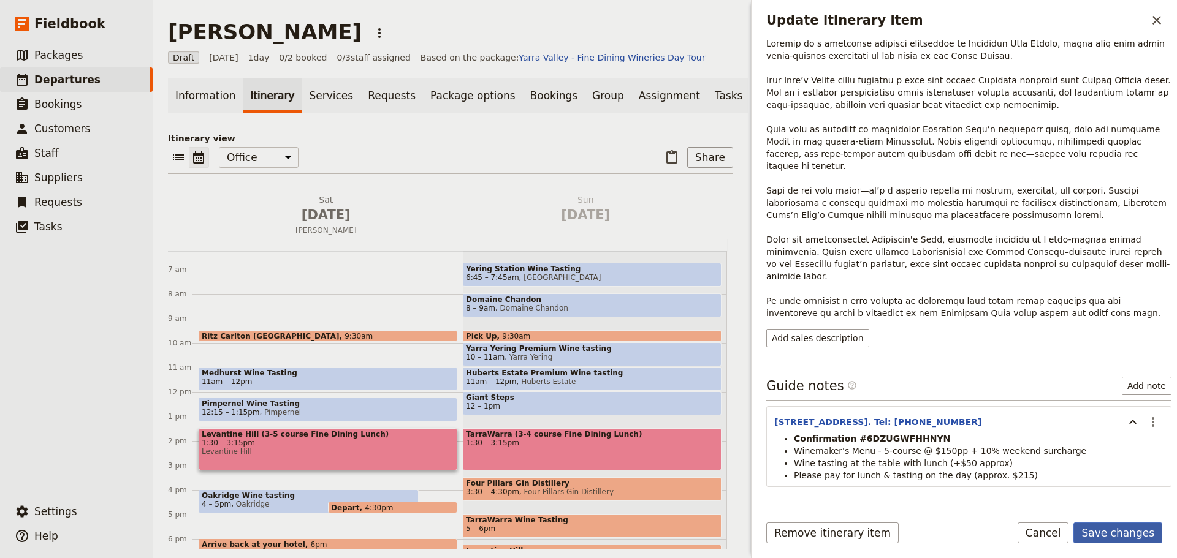
click at [1110, 533] on button "Save changes" at bounding box center [1117, 533] width 89 height 21
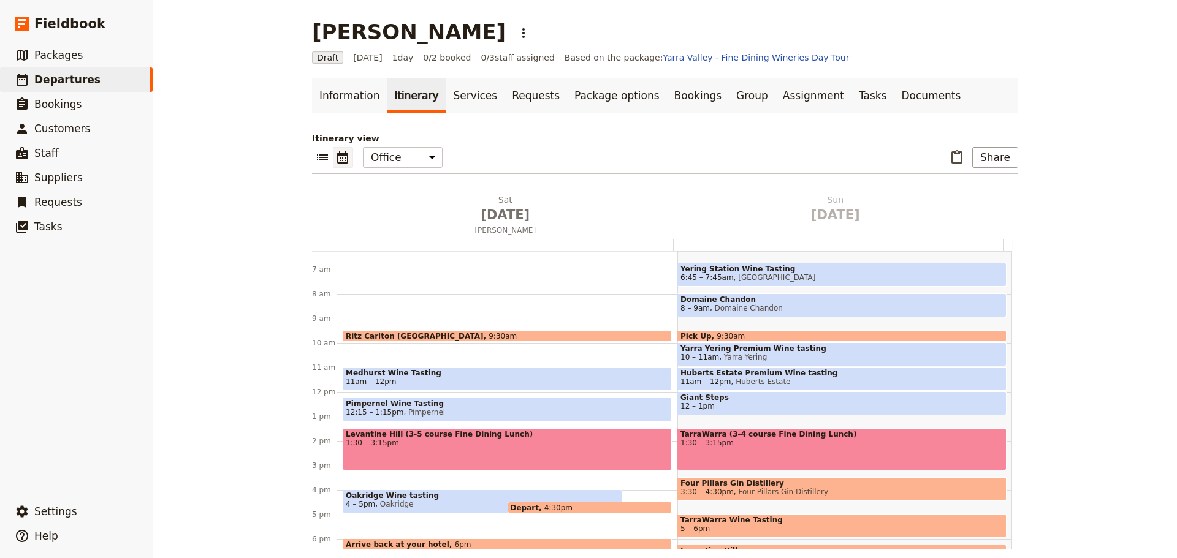
click at [432, 376] on span "Medhurst Wine Tasting" at bounding box center [507, 373] width 323 height 9
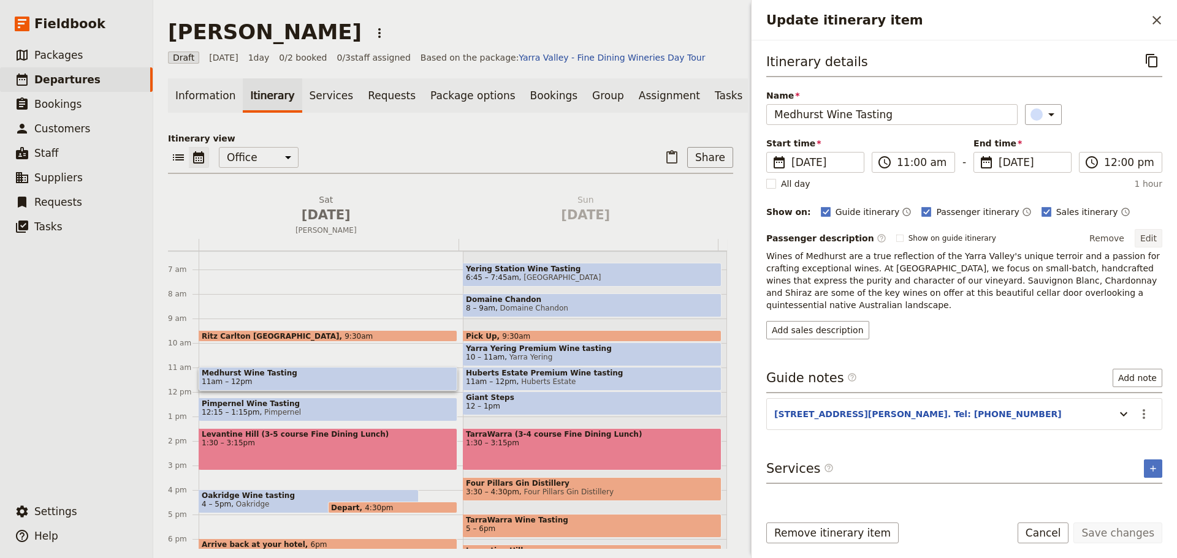
click at [1144, 234] on button "Edit" at bounding box center [1149, 238] width 28 height 18
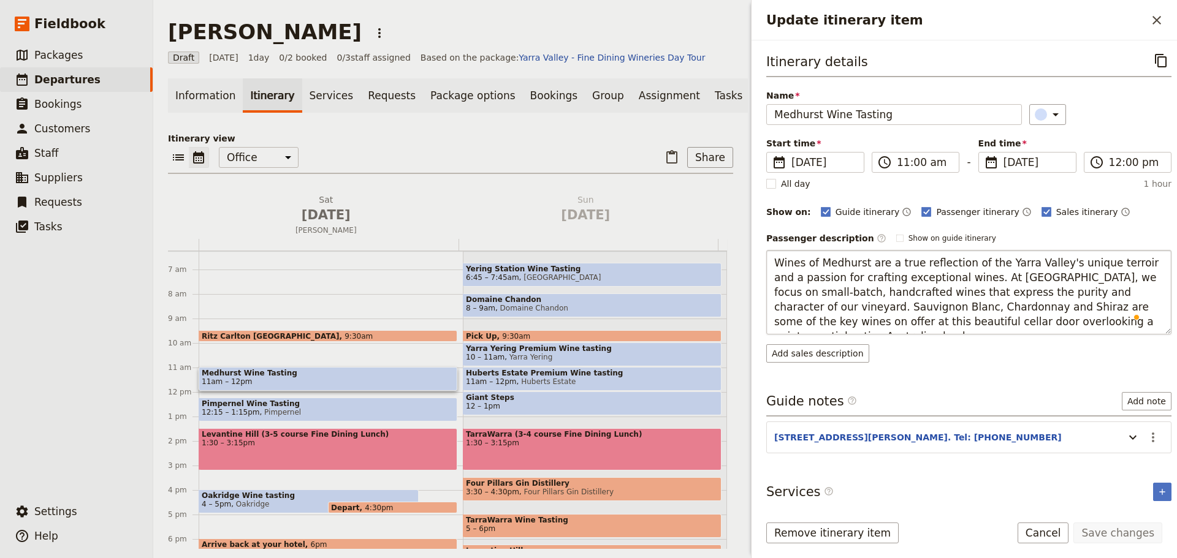
click at [774, 263] on textarea "Wines of Medhurst are a true reflection of the Yarra Valley's unique terroir an…" at bounding box center [968, 292] width 405 height 85
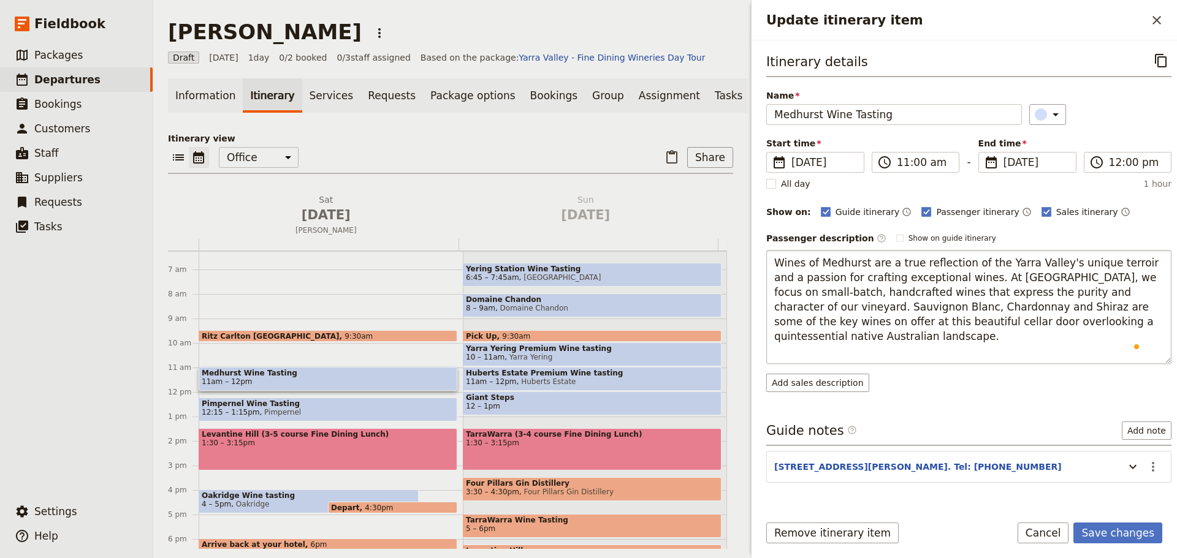
click at [782, 263] on textarea "Wines of Medhurst are a true reflection of the Yarra Valley's unique terroir an…" at bounding box center [968, 307] width 405 height 114
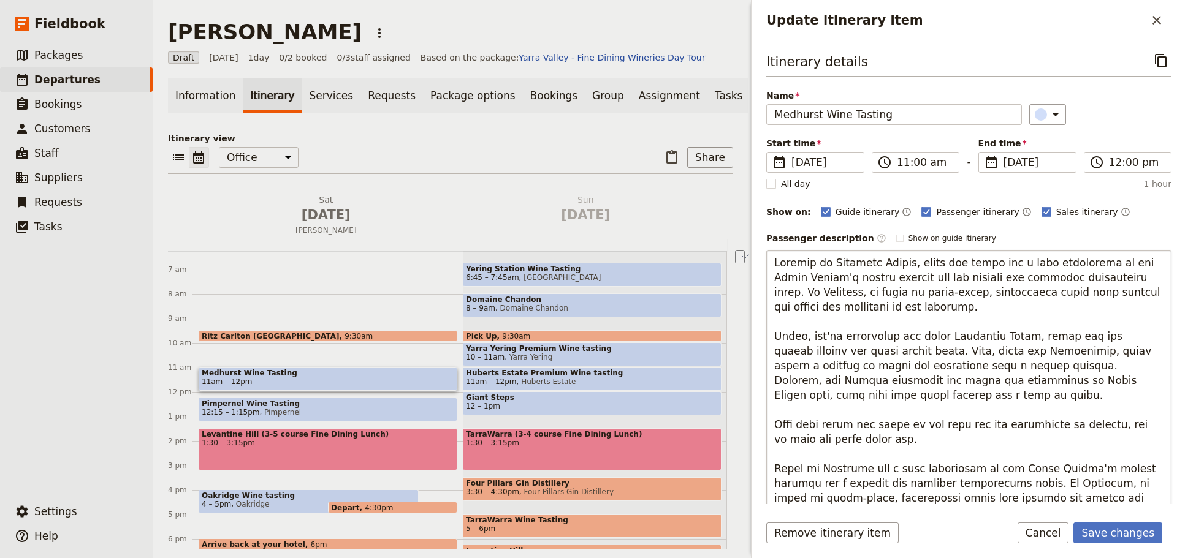
drag, startPoint x: 964, startPoint y: 264, endPoint x: 879, endPoint y: 262, distance: 85.2
click at [879, 262] on textarea "To enrich screen reader interactions, please activate Accessibility in Grammarl…" at bounding box center [968, 388] width 405 height 276
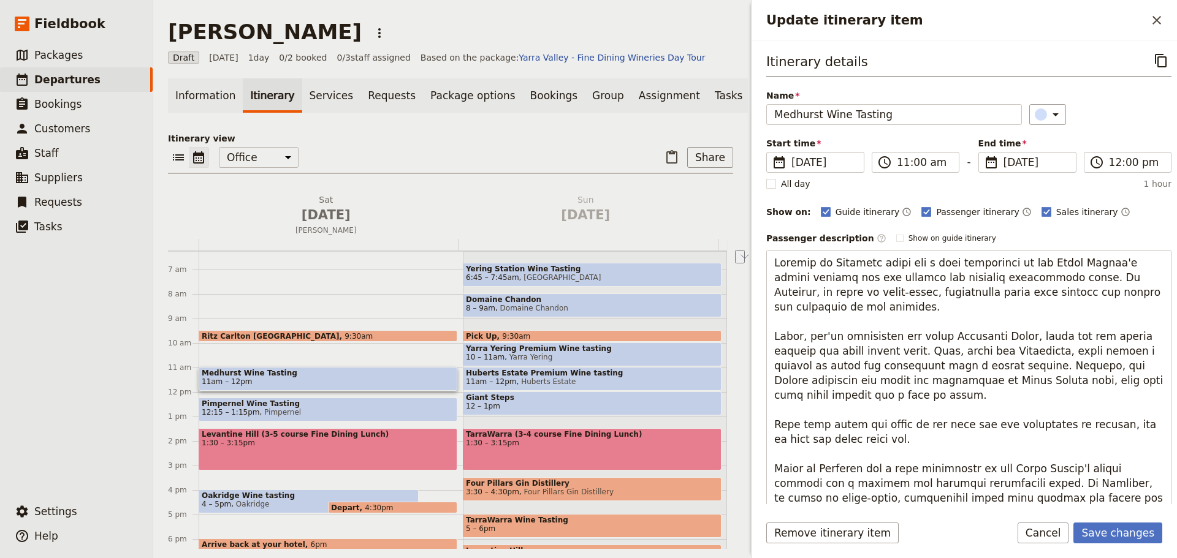
drag, startPoint x: 834, startPoint y: 262, endPoint x: 712, endPoint y: 254, distance: 122.8
click at [712, 254] on div "[PERSON_NAME] ​ Draft [DATE] 1 day 0/2 booked 0 / 3 staff assigned Based on the…" at bounding box center [665, 279] width 1024 height 558
click at [1125, 265] on textarea "To enrich screen reader interactions, please activate Accessibility in Grammarl…" at bounding box center [968, 380] width 405 height 261
drag, startPoint x: 1027, startPoint y: 281, endPoint x: 955, endPoint y: 279, distance: 72.3
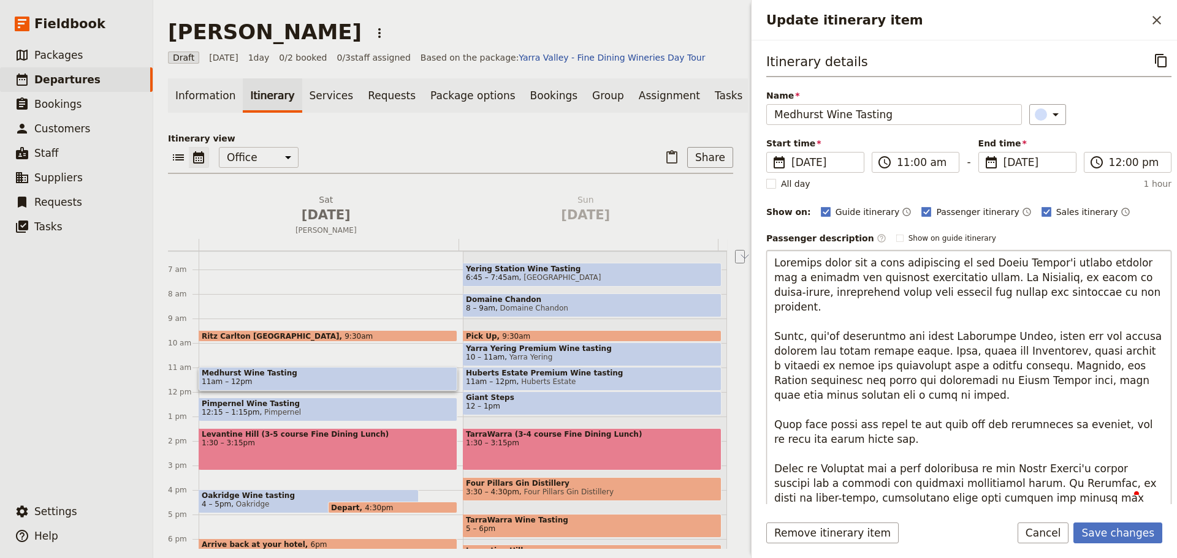
click at [955, 279] on textarea "To enrich screen reader interactions, please activate Accessibility in Grammarl…" at bounding box center [968, 380] width 405 height 261
click at [991, 299] on textarea "To enrich screen reader interactions, please activate Accessibility in Grammarl…" at bounding box center [968, 380] width 405 height 261
click at [991, 293] on textarea "To enrich screen reader interactions, please activate Accessibility in Grammarl…" at bounding box center [968, 380] width 405 height 261
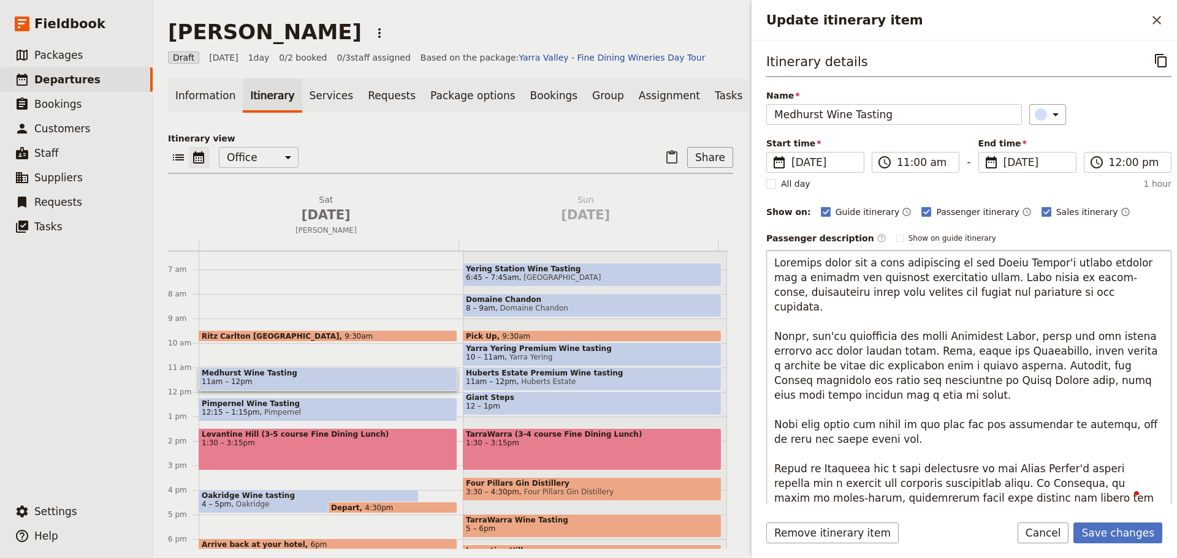
click at [895, 324] on textarea "To enrich screen reader interactions, please activate Accessibility in Grammarl…" at bounding box center [968, 380] width 405 height 261
click at [892, 319] on textarea "To enrich screen reader interactions, please activate Accessibility in Grammarl…" at bounding box center [968, 380] width 405 height 261
click at [939, 340] on textarea "To enrich screen reader interactions, please activate Accessibility in Grammarl…" at bounding box center [968, 380] width 405 height 261
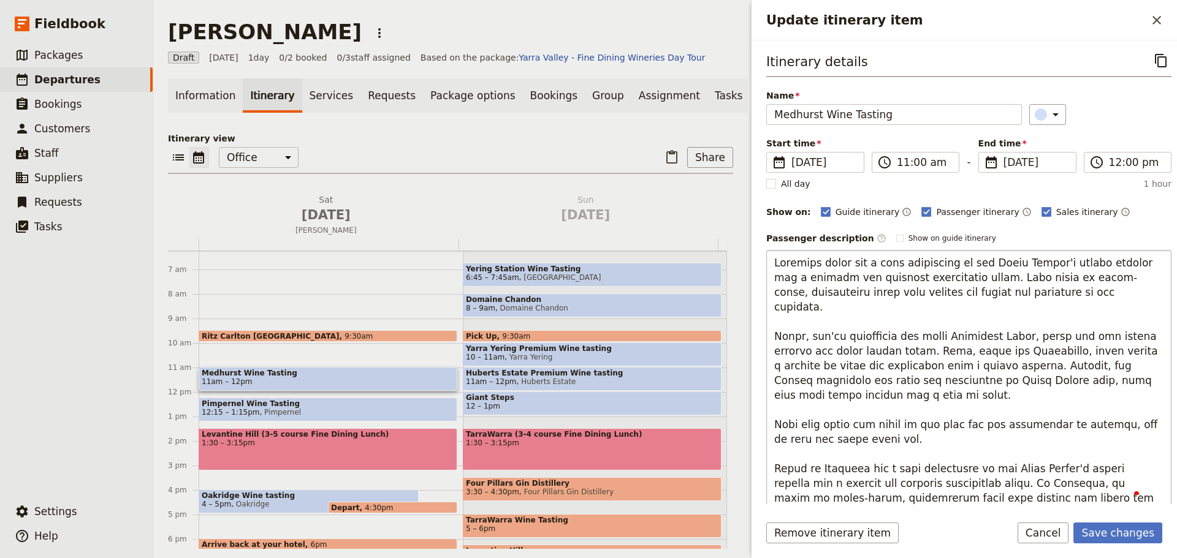
click at [939, 340] on textarea "To enrich screen reader interactions, please activate Accessibility in Grammarl…" at bounding box center [968, 380] width 405 height 261
click at [989, 351] on textarea "To enrich screen reader interactions, please activate Accessibility in Grammarl…" at bounding box center [968, 380] width 405 height 261
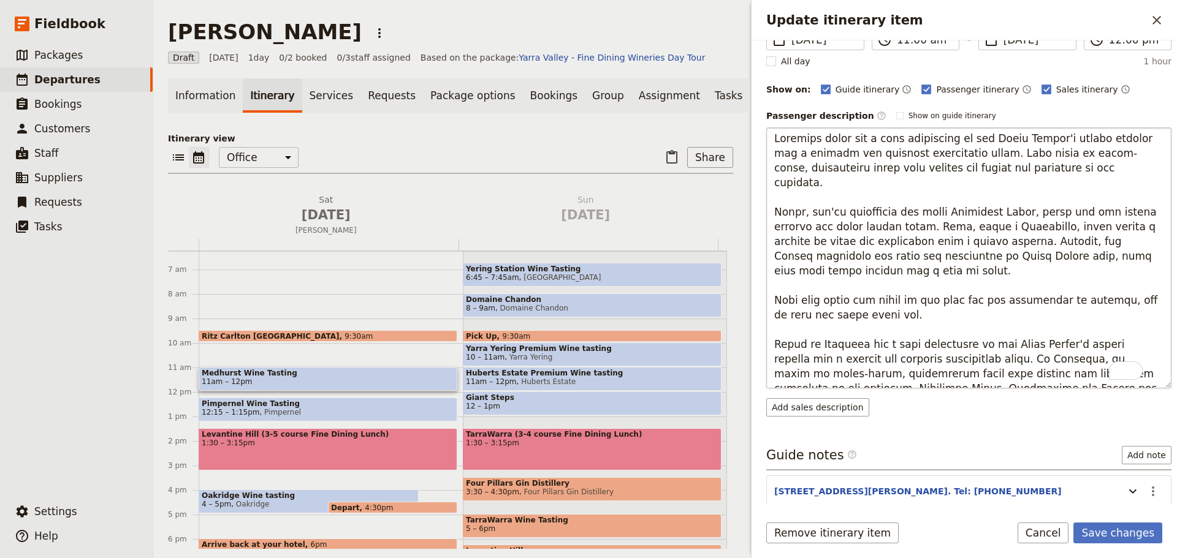
scroll to position [2, 0]
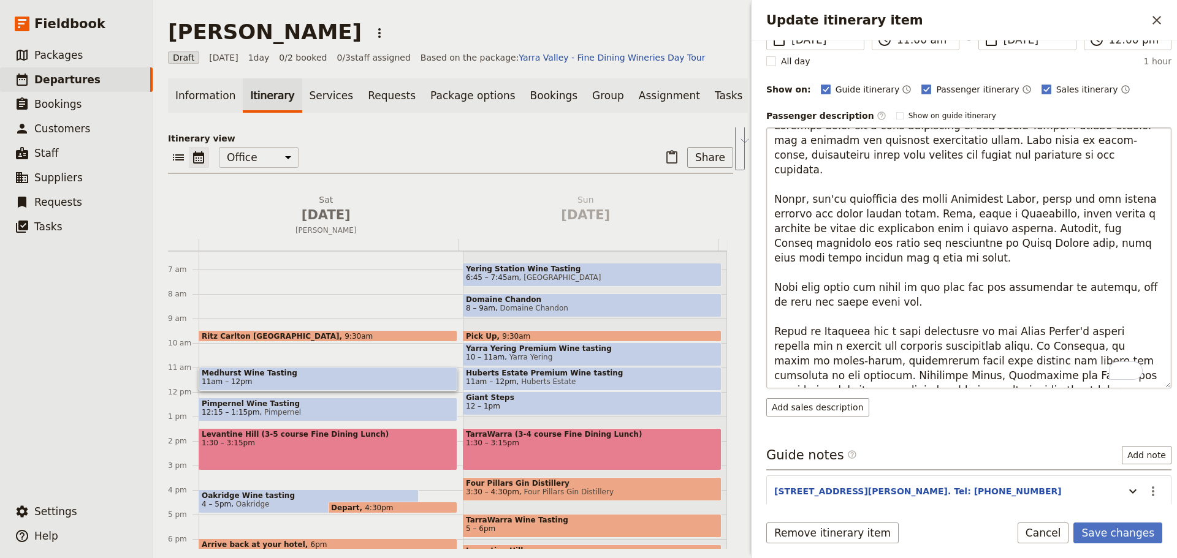
drag, startPoint x: 848, startPoint y: 377, endPoint x: 883, endPoint y: 335, distance: 54.0
click at [883, 335] on textarea "To enrich screen reader interactions, please activate Accessibility in Grammarl…" at bounding box center [968, 257] width 405 height 261
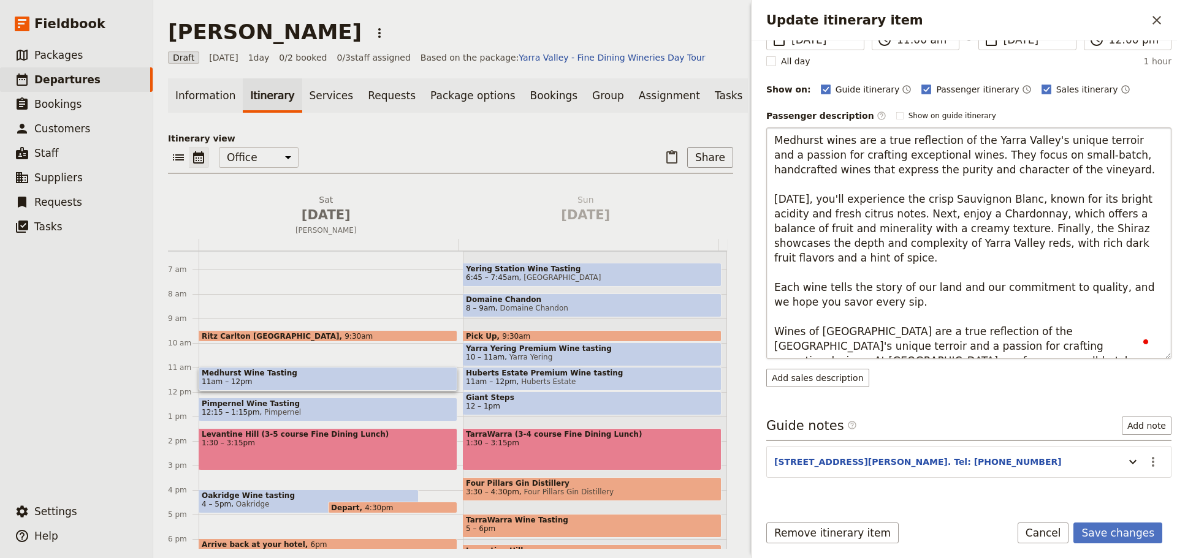
click at [849, 264] on textarea "Medhurst wines are a true reflection of the Yarra Valley's unique terroir and a…" at bounding box center [968, 243] width 405 height 232
drag, startPoint x: 1135, startPoint y: 247, endPoint x: 770, endPoint y: 202, distance: 368.1
click at [770, 202] on textarea "Medhurst wines are a true reflection of the Yarra Valley's unique terroir and a…" at bounding box center [968, 243] width 405 height 232
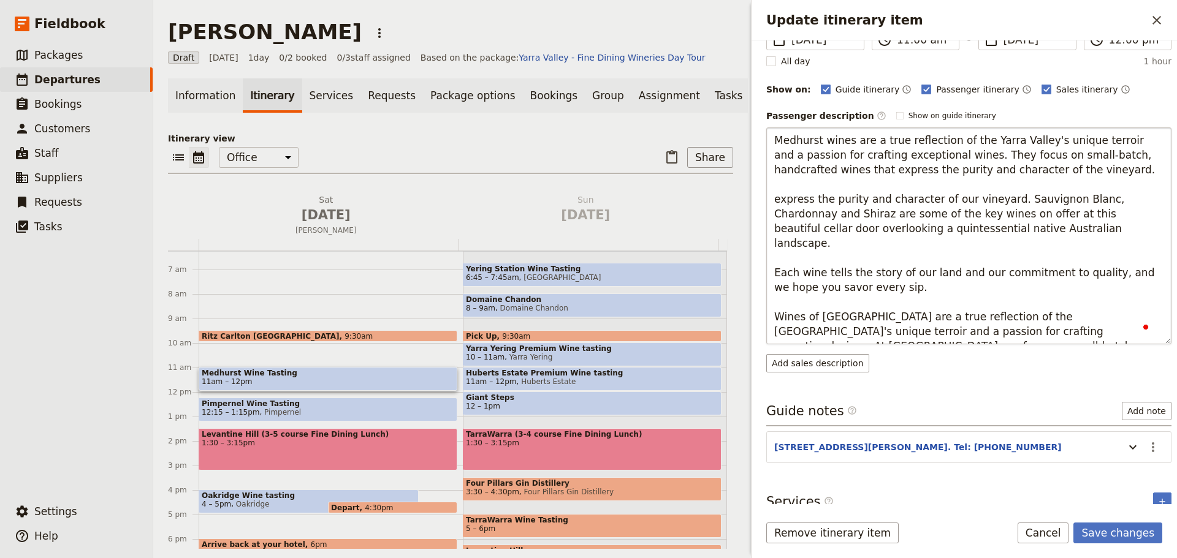
click at [775, 203] on textarea "Medhurst wines are a true reflection of the Yarra Valley's unique terroir and a…" at bounding box center [968, 235] width 405 height 217
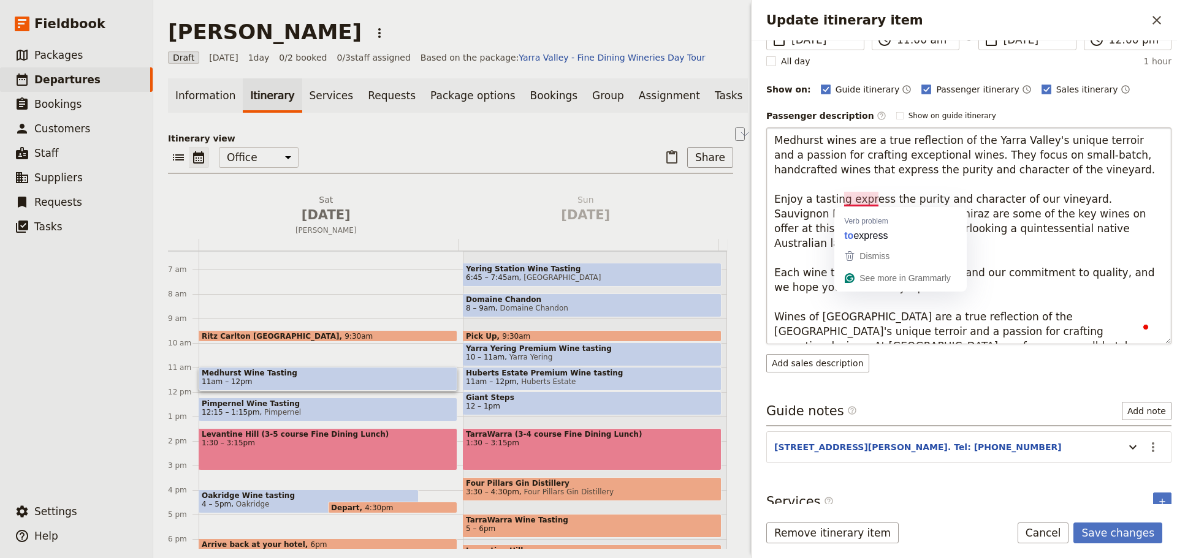
drag, startPoint x: 1068, startPoint y: 199, endPoint x: 841, endPoint y: 202, distance: 227.4
click at [841, 202] on textarea "Medhurst wines are a true reflection of the Yarra Valley's unique terroir and a…" at bounding box center [968, 235] width 405 height 217
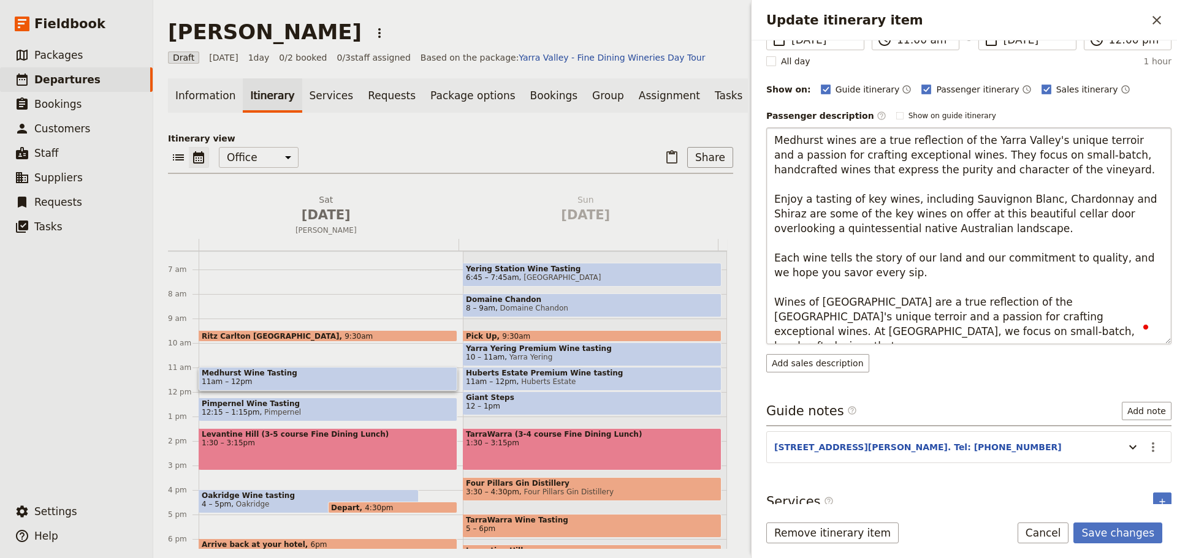
click at [1143, 199] on textarea "Medhurst wines are a true reflection of the Yarra Valley's unique terroir and a…" at bounding box center [968, 235] width 405 height 217
type textarea "Medhurst wines are a true reflection of the Yarra Valley's unique terroir and a…"
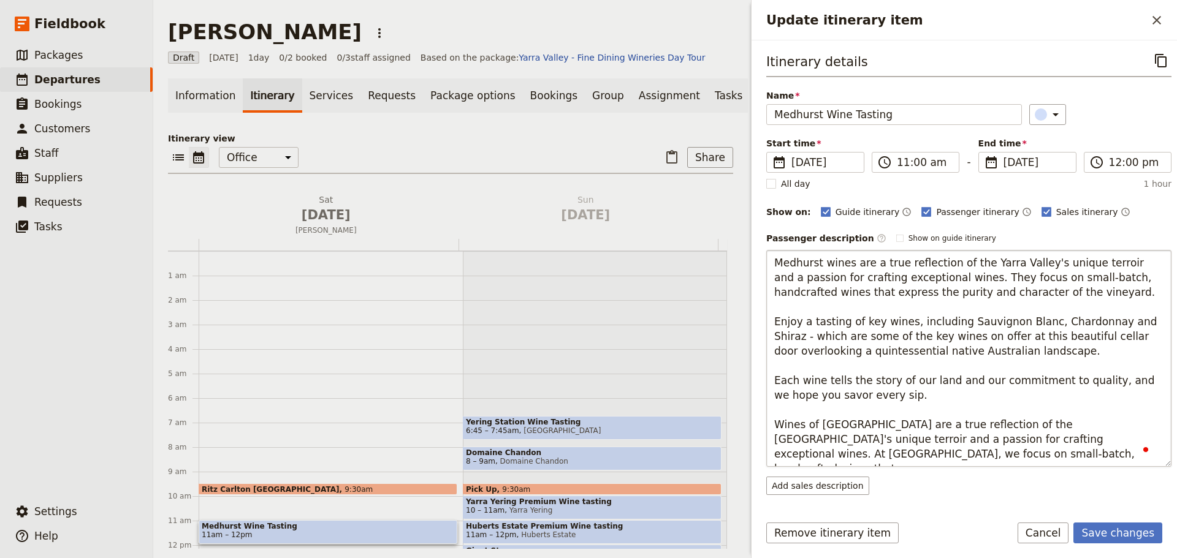
scroll to position [123, 0]
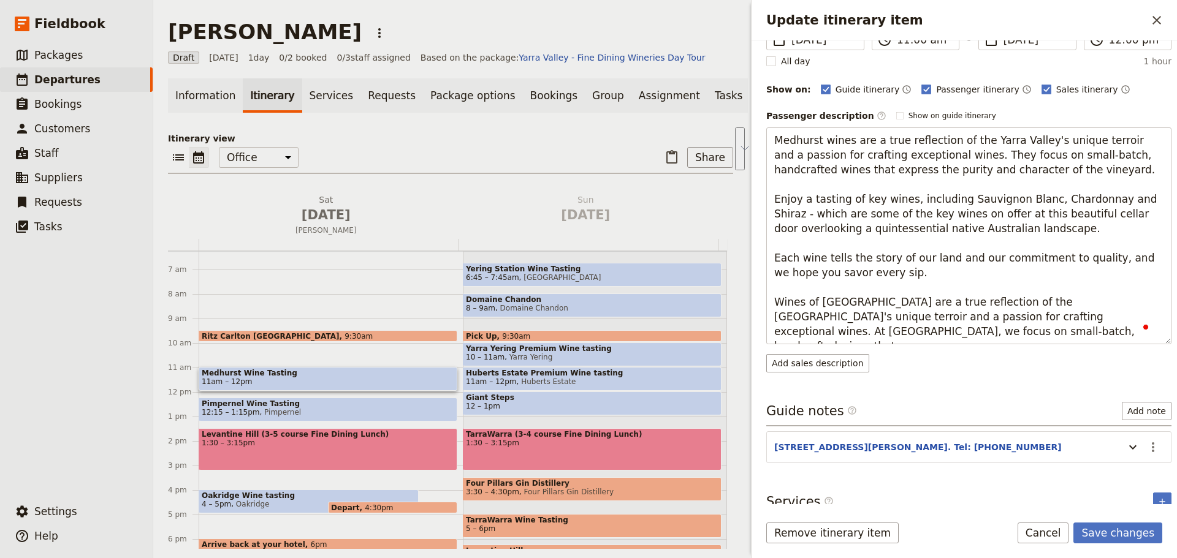
drag, startPoint x: 817, startPoint y: 316, endPoint x: 729, endPoint y: 298, distance: 90.2
click at [729, 298] on div "[PERSON_NAME] ​ Draft [DATE] 1 day 0/2 booked 0 / 3 staff assigned Based on the…" at bounding box center [665, 279] width 1024 height 558
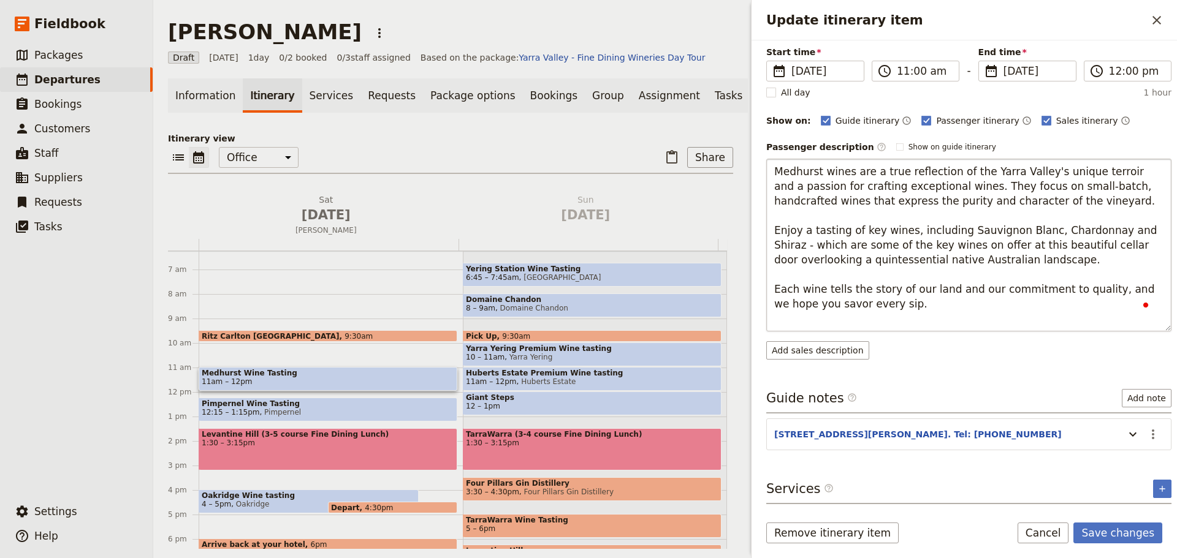
scroll to position [101, 0]
type textarea "Medhurst wines are a true reflection of the Yarra Valley's unique terroir and a…"
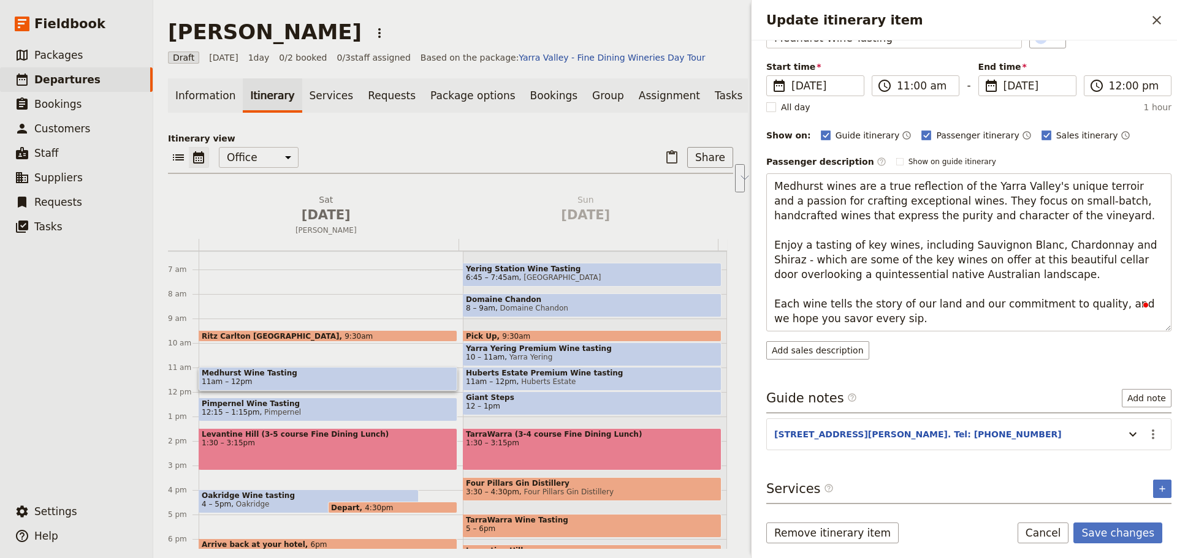
drag, startPoint x: 845, startPoint y: 306, endPoint x: 744, endPoint y: 291, distance: 101.8
click at [744, 291] on div "[PERSON_NAME] ​ Draft [DATE] 1 day 0/2 booked 0 / 3 staff assigned Based on the…" at bounding box center [665, 279] width 1024 height 558
click at [1044, 251] on textarea "Medhurst wines are a true reflection of the Yarra Valley's unique terroir and a…" at bounding box center [968, 252] width 405 height 158
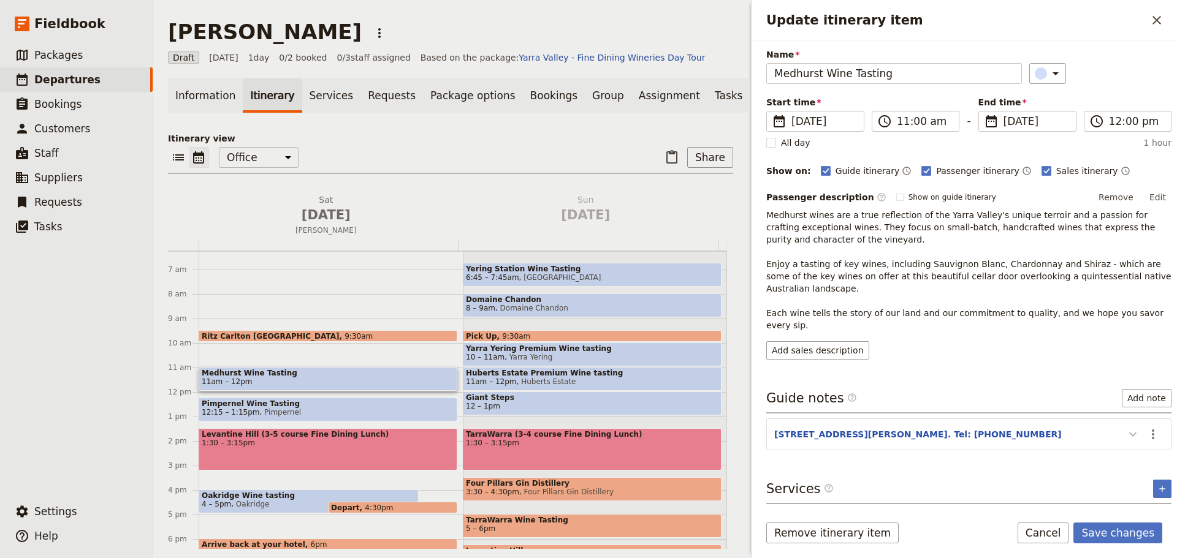
click at [1125, 425] on button "Update itinerary item" at bounding box center [1133, 434] width 20 height 20
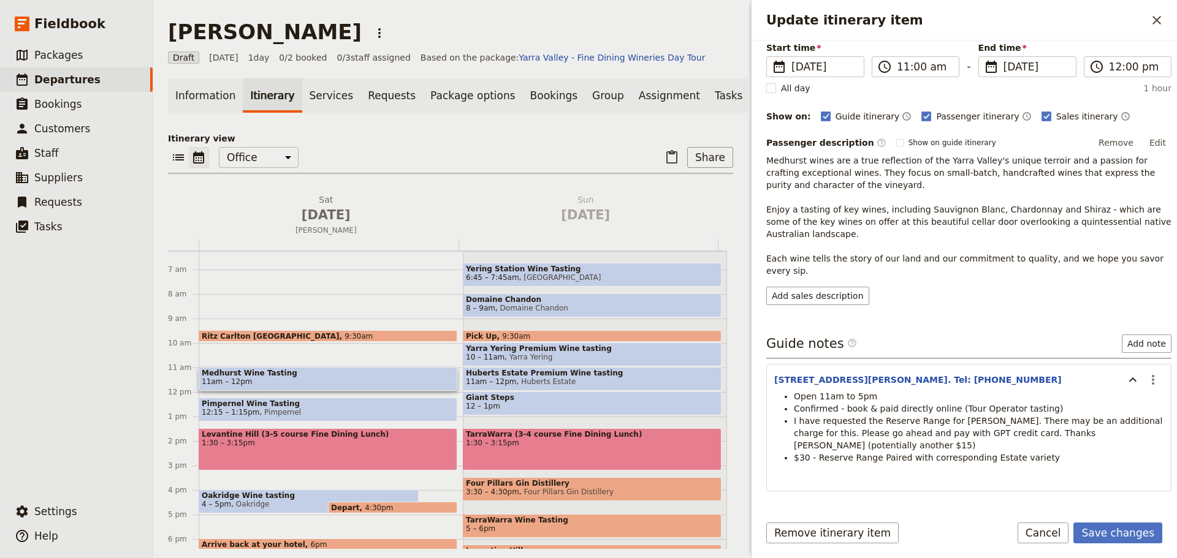
scroll to position [100, 0]
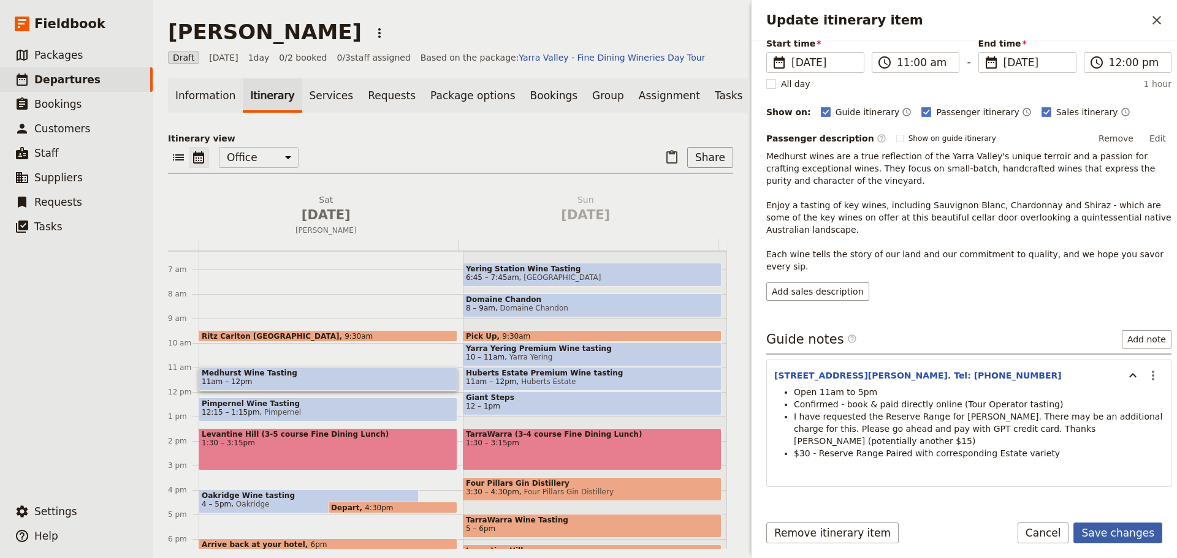
click at [1114, 534] on button "Save changes" at bounding box center [1117, 533] width 89 height 21
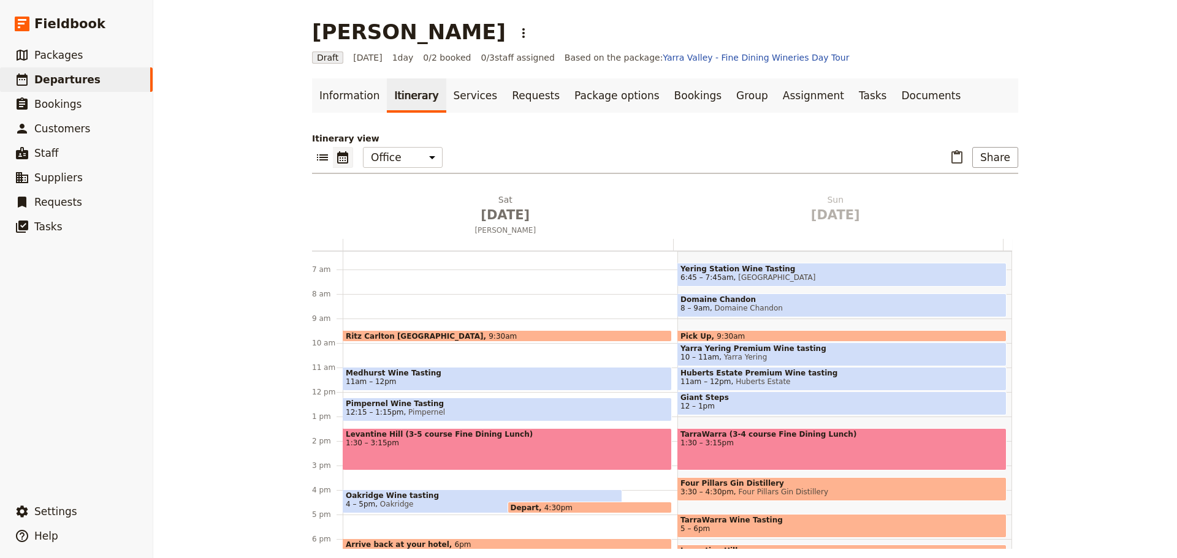
click at [424, 413] on span "Pimpernel" at bounding box center [424, 412] width 42 height 9
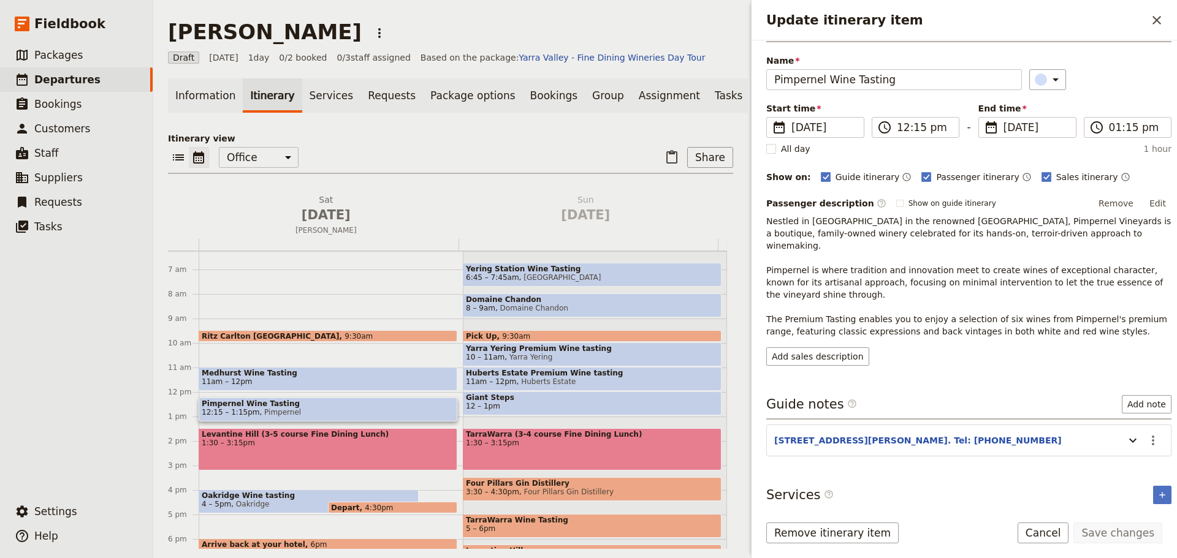
scroll to position [72, 0]
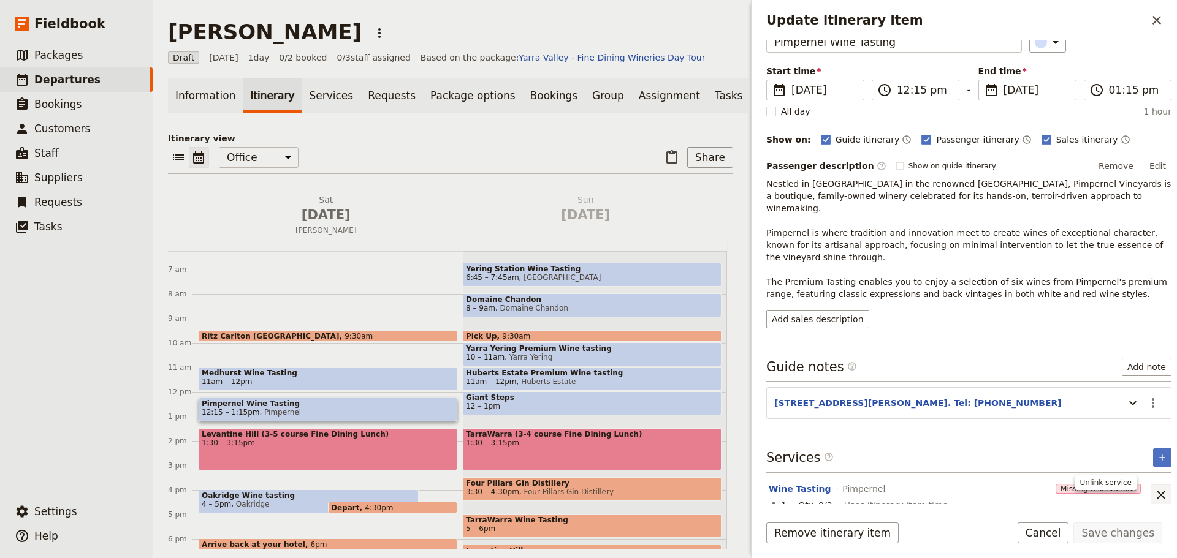
click at [1154, 488] on icon "Unlink service" at bounding box center [1161, 495] width 15 height 15
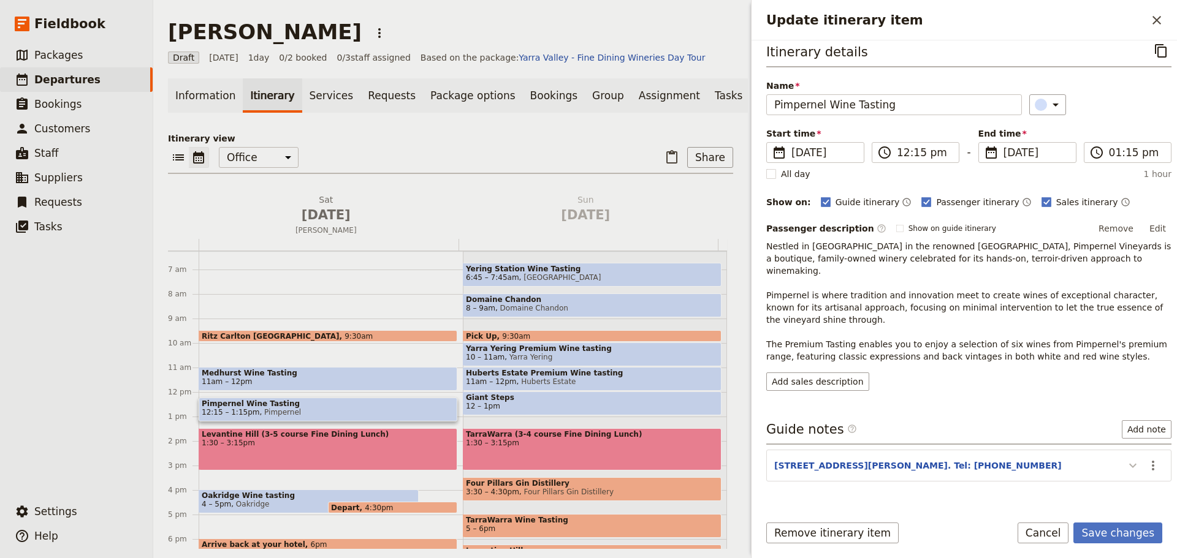
click at [1129, 464] on icon "Update itinerary item" at bounding box center [1132, 466] width 7 height 4
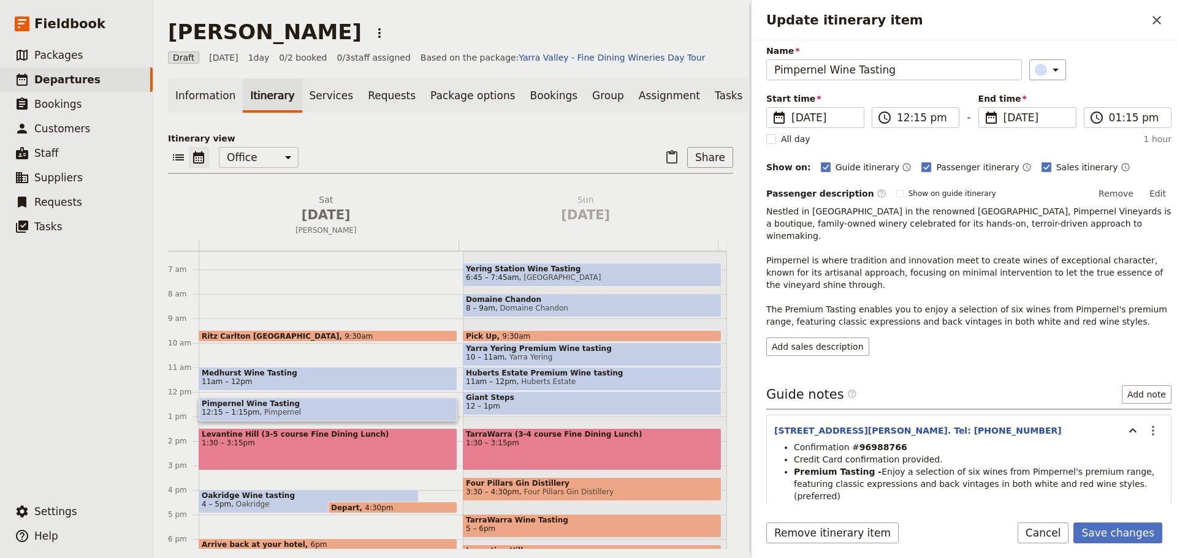
scroll to position [78, 0]
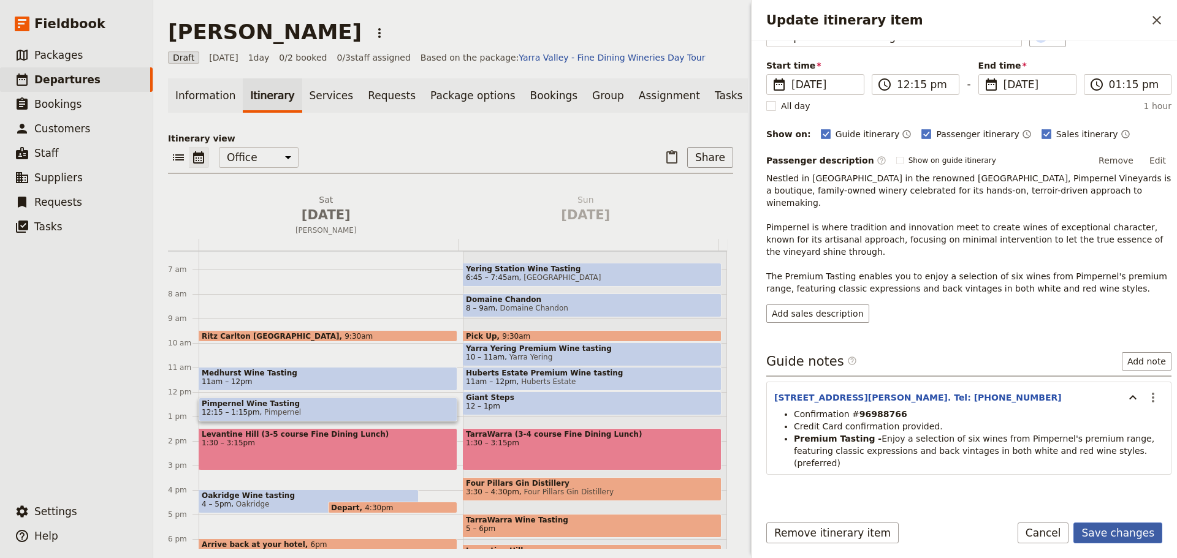
click at [1107, 533] on button "Save changes" at bounding box center [1117, 533] width 89 height 21
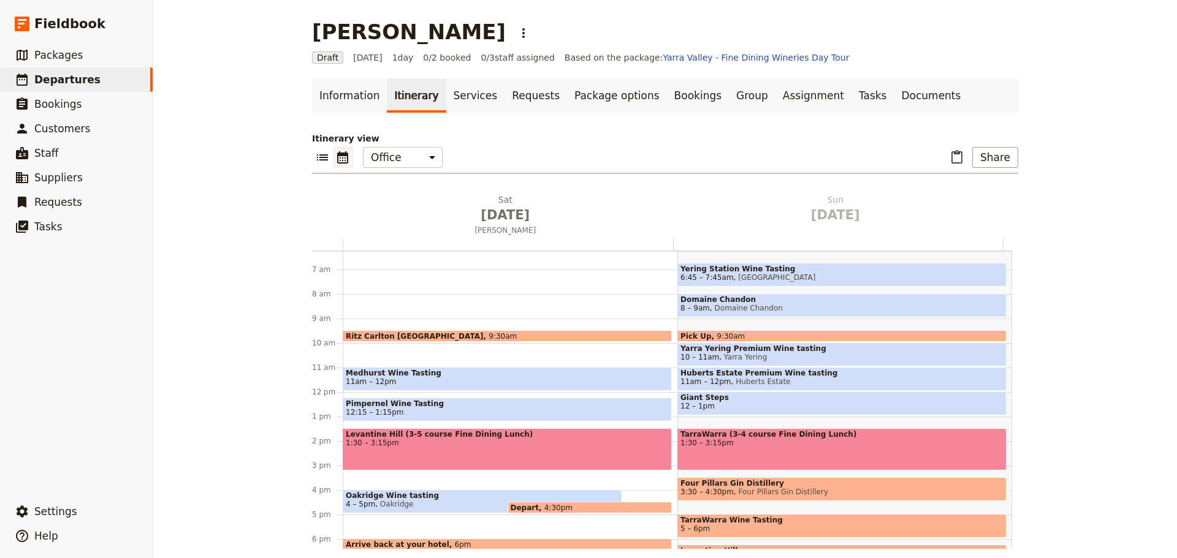
click at [429, 372] on span "Medhurst Wine Tasting" at bounding box center [507, 373] width 323 height 9
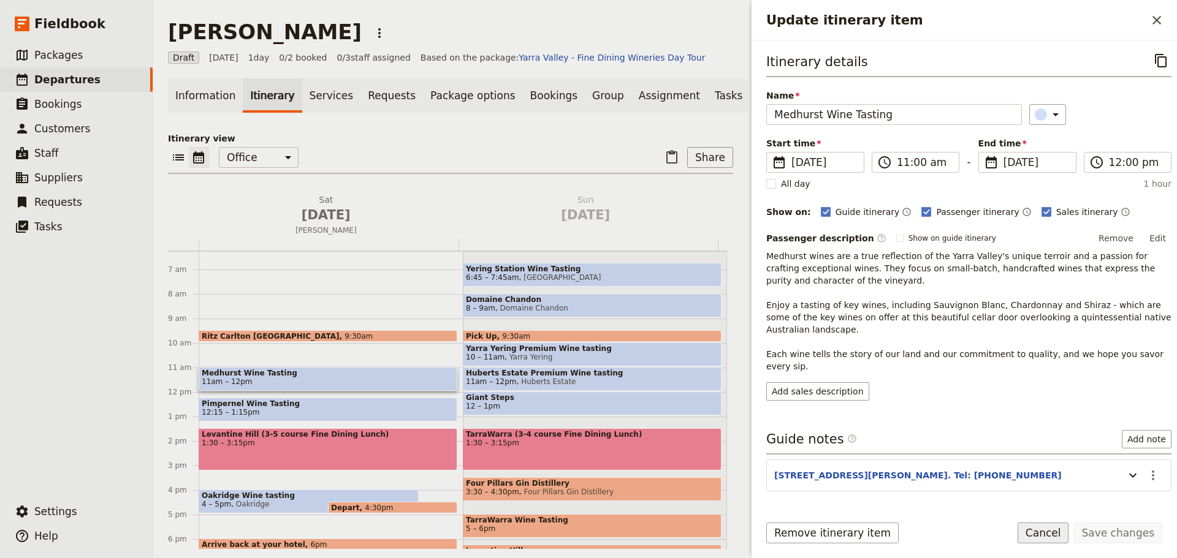
click at [1041, 526] on button "Cancel" at bounding box center [1042, 533] width 51 height 21
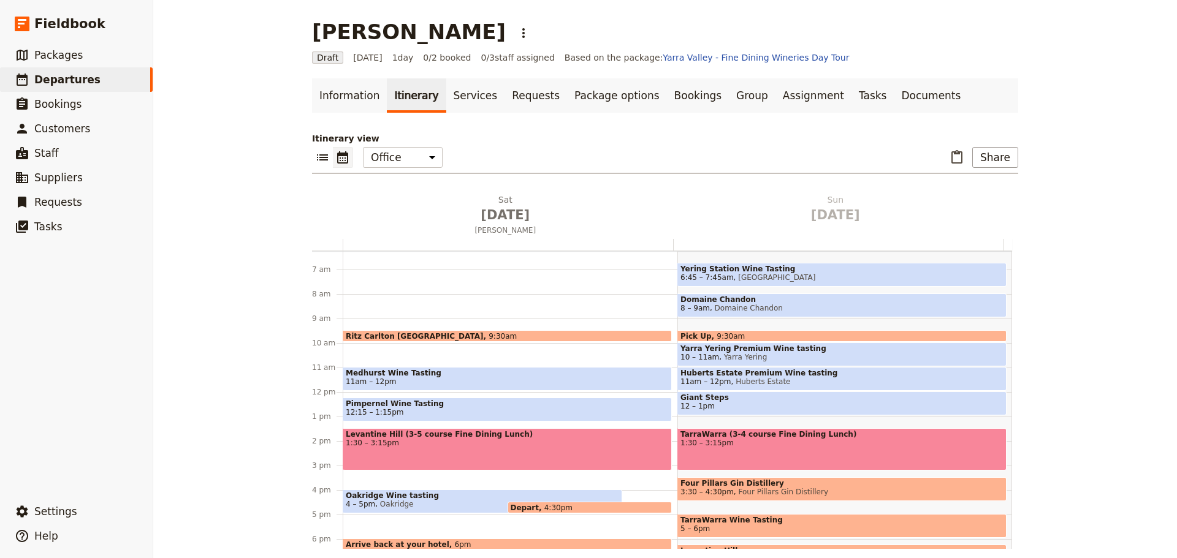
click at [464, 449] on div "Levantine Hill (3-5 course Fine Dining Lunch) 1:30 – 3:15pm" at bounding box center [507, 449] width 329 height 42
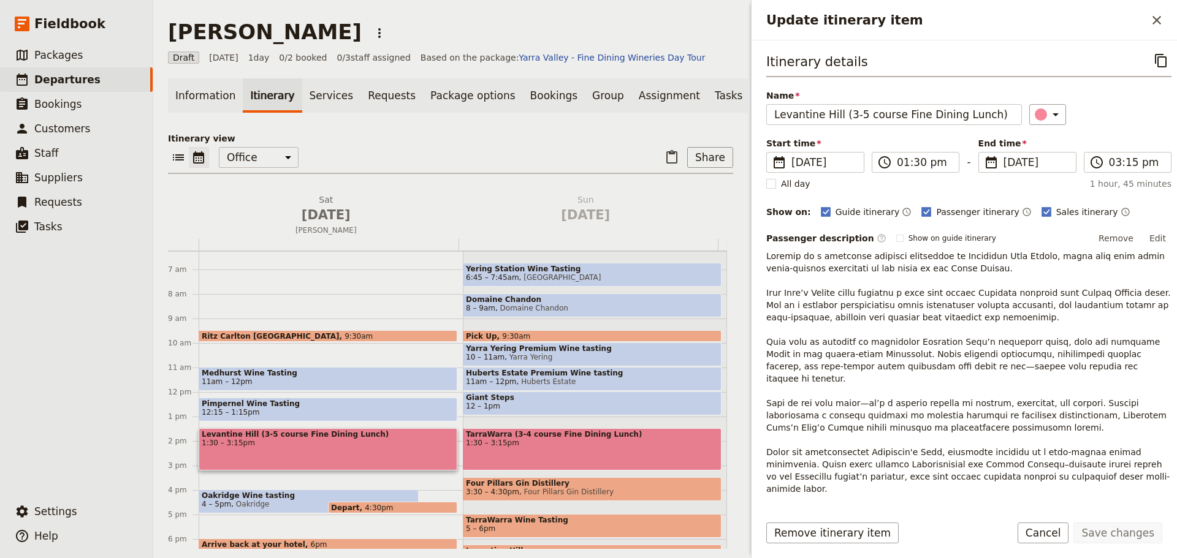
scroll to position [123, 0]
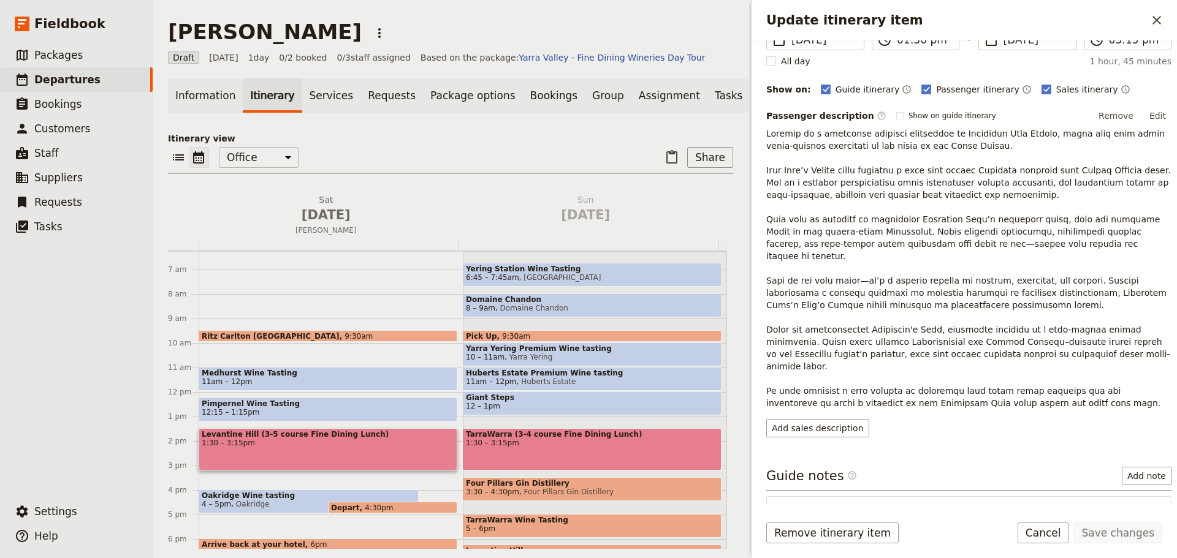
click at [1150, 112] on button "Edit" at bounding box center [1158, 116] width 28 height 18
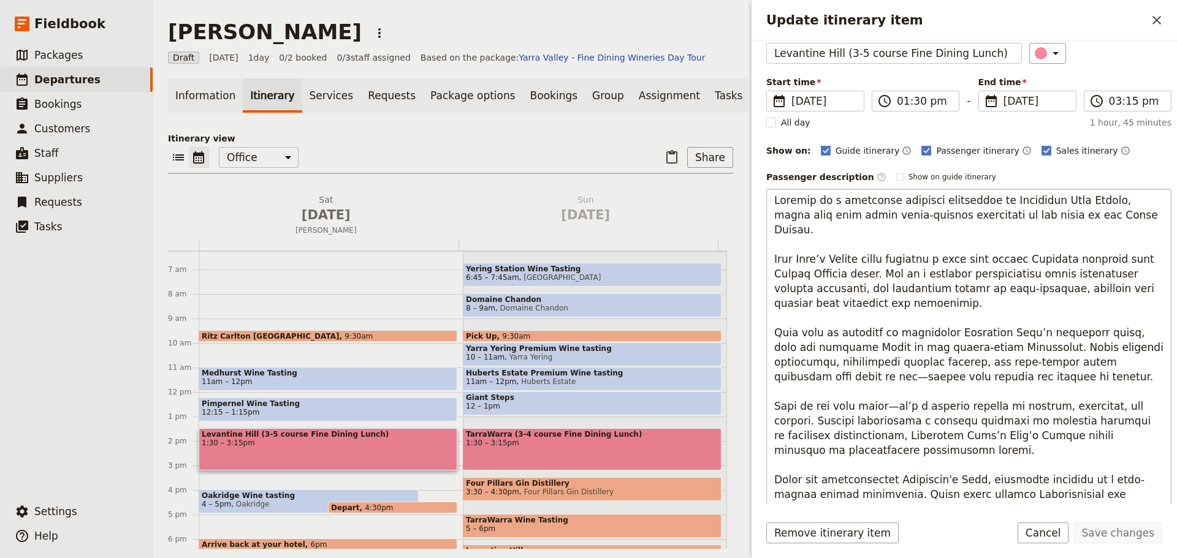
scroll to position [0, 0]
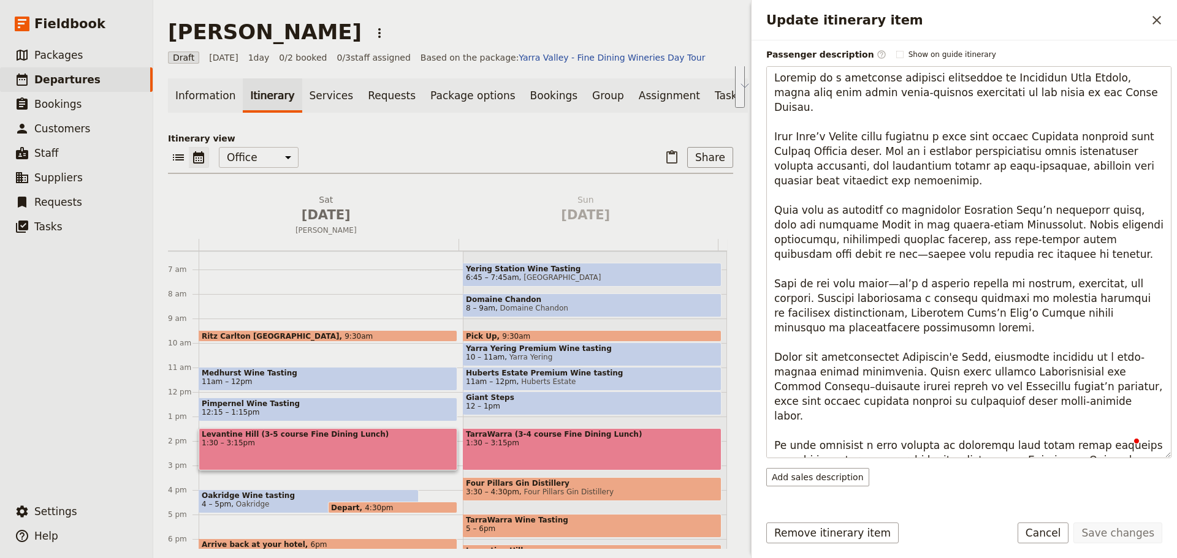
drag, startPoint x: 883, startPoint y: 315, endPoint x: 761, endPoint y: 284, distance: 125.3
click at [761, 284] on div "Itinerary details ​ Name Levantine Hill (3-5 course Fine Dining Lunch) ​ Start …" at bounding box center [963, 272] width 425 height 464
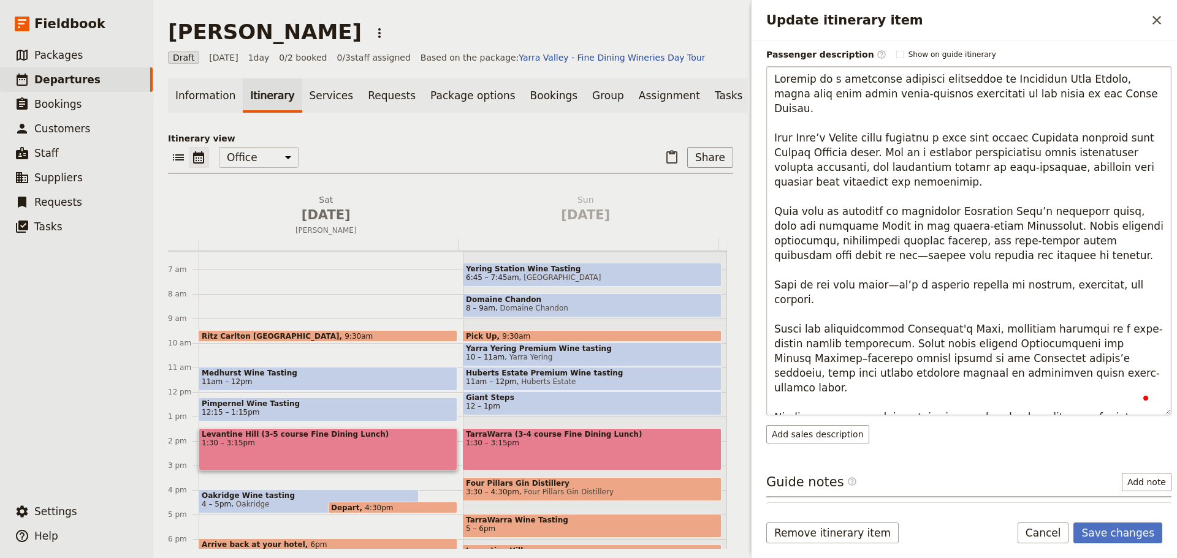
click at [775, 302] on textarea "To enrich screen reader interactions, please activate Accessibility in Grammarl…" at bounding box center [968, 240] width 405 height 349
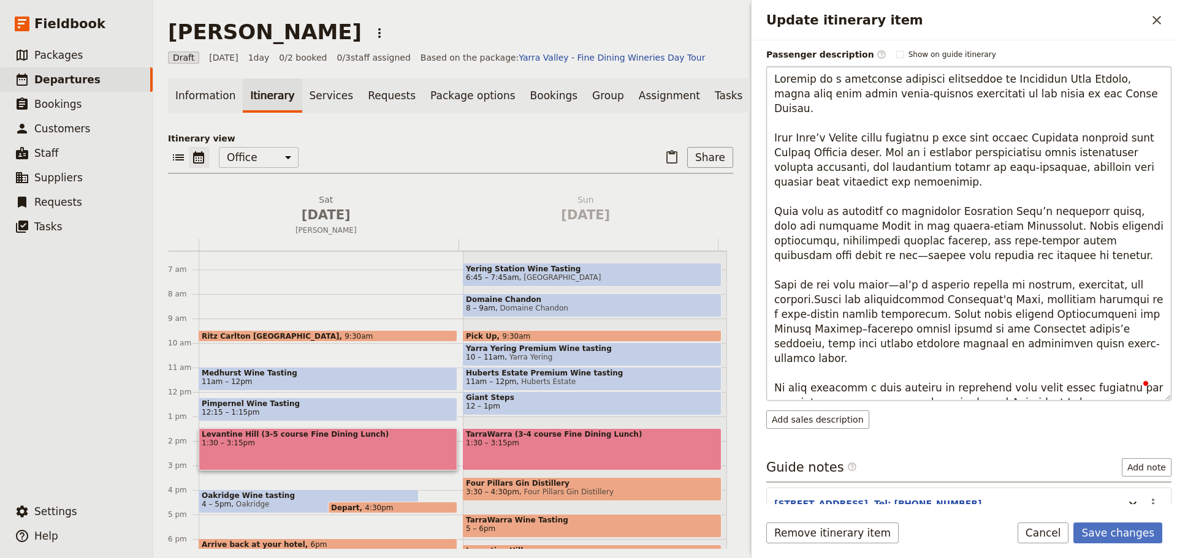
type textarea "Indulge in a luxurious culinary experience at Levantine Hill Estate, where fine…"
click at [1113, 527] on button "Save changes" at bounding box center [1117, 533] width 89 height 21
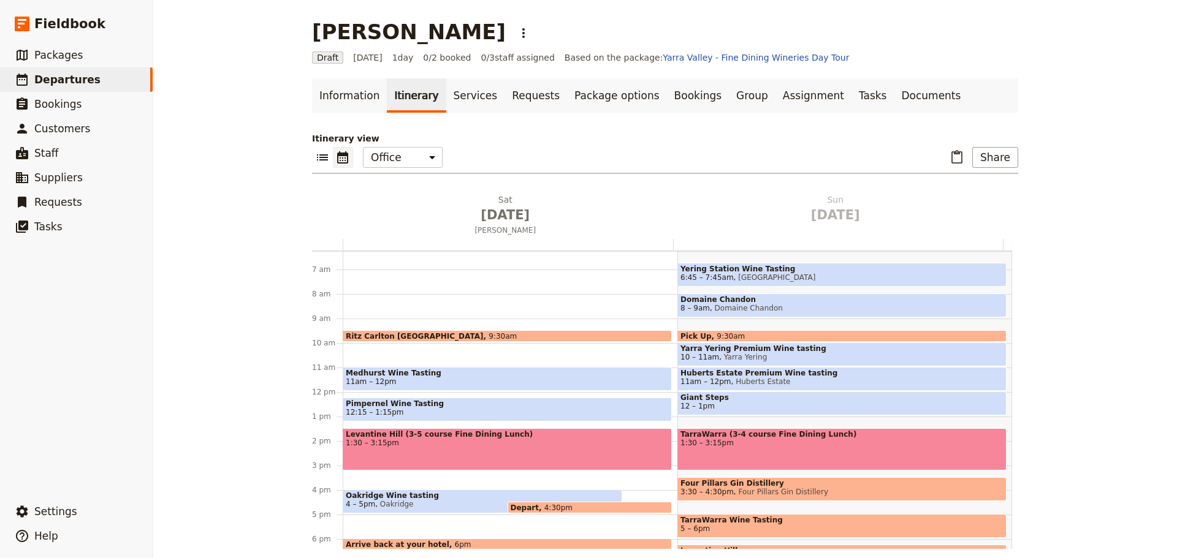
click at [527, 451] on div "Levantine Hill (3-5 course Fine Dining Lunch) 1:30 – 3:15pm" at bounding box center [507, 449] width 329 height 42
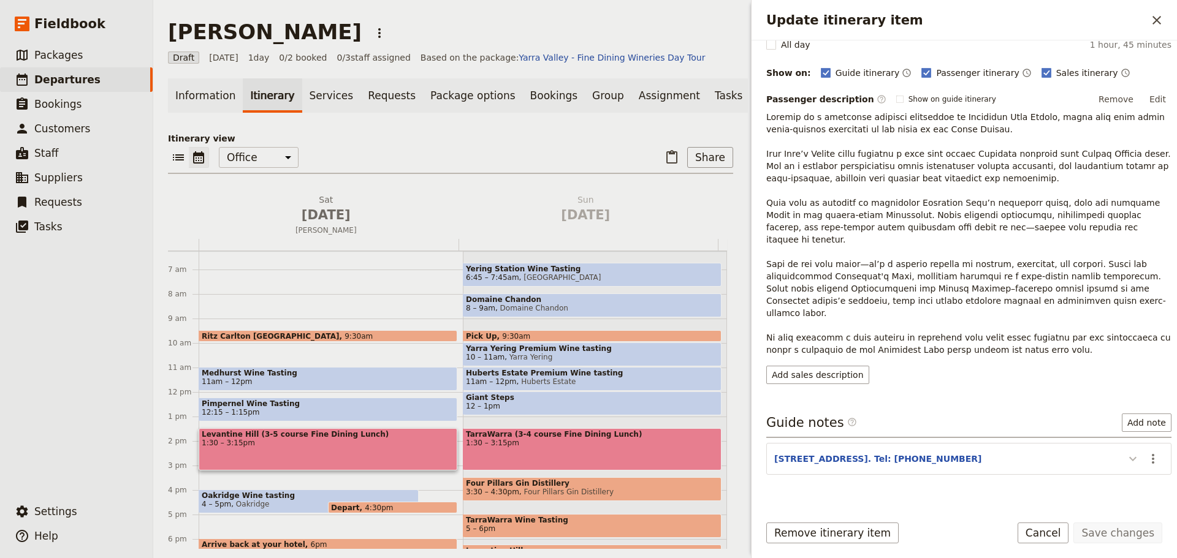
click at [1128, 452] on icon "Update itinerary item" at bounding box center [1132, 459] width 15 height 15
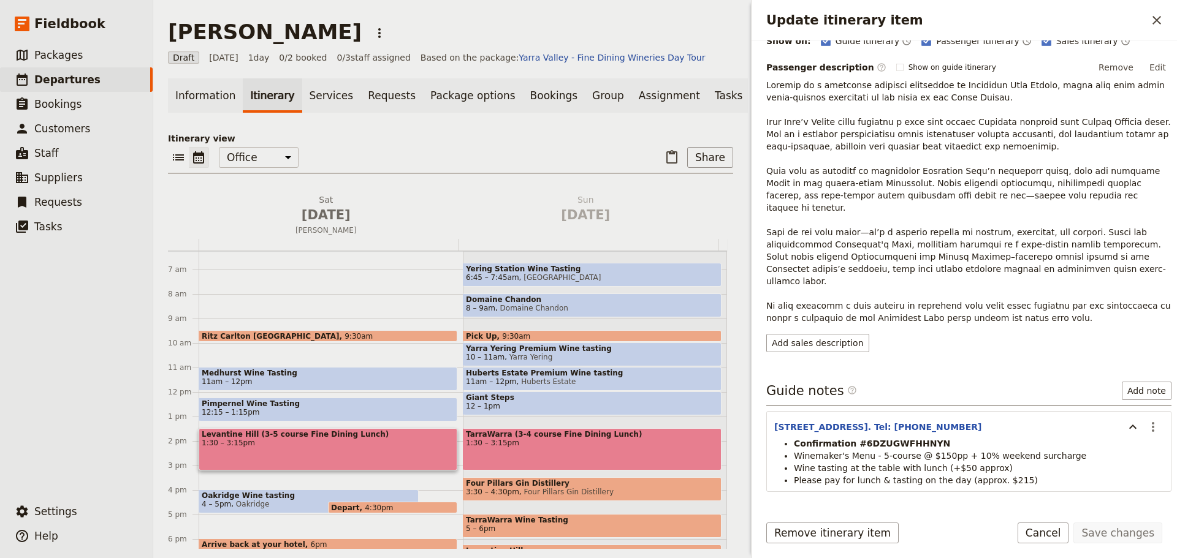
scroll to position [188, 0]
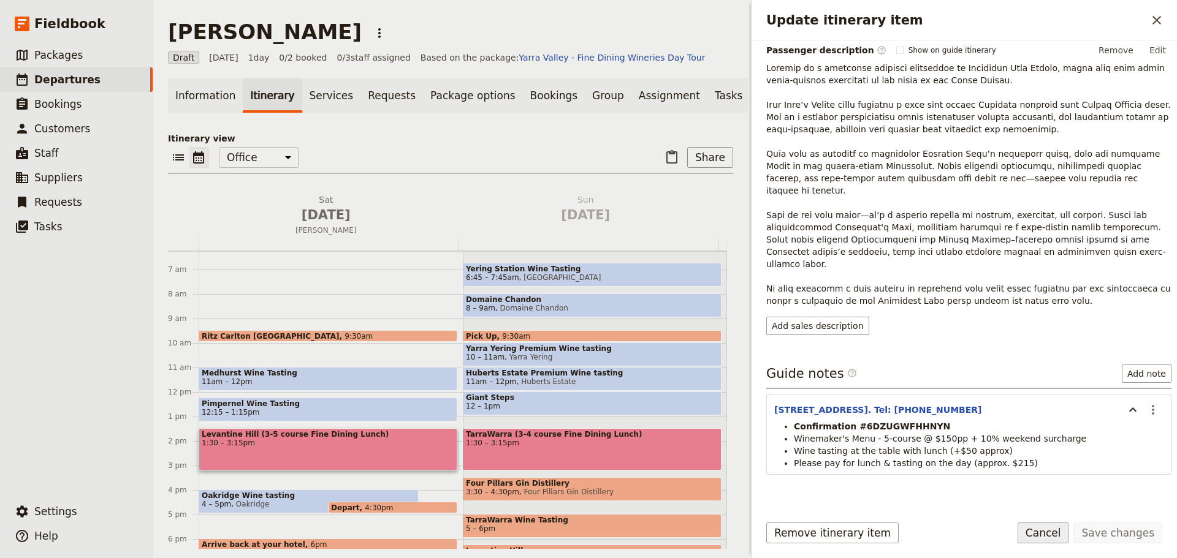
click at [1046, 537] on button "Cancel" at bounding box center [1042, 533] width 51 height 21
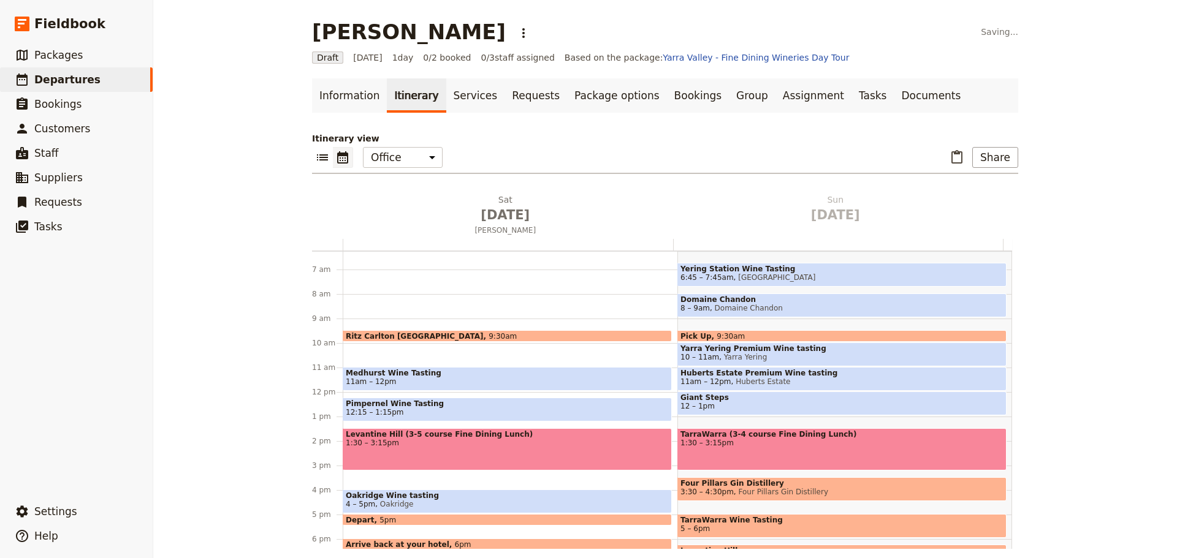
click at [400, 506] on span "Oakridge" at bounding box center [394, 504] width 38 height 9
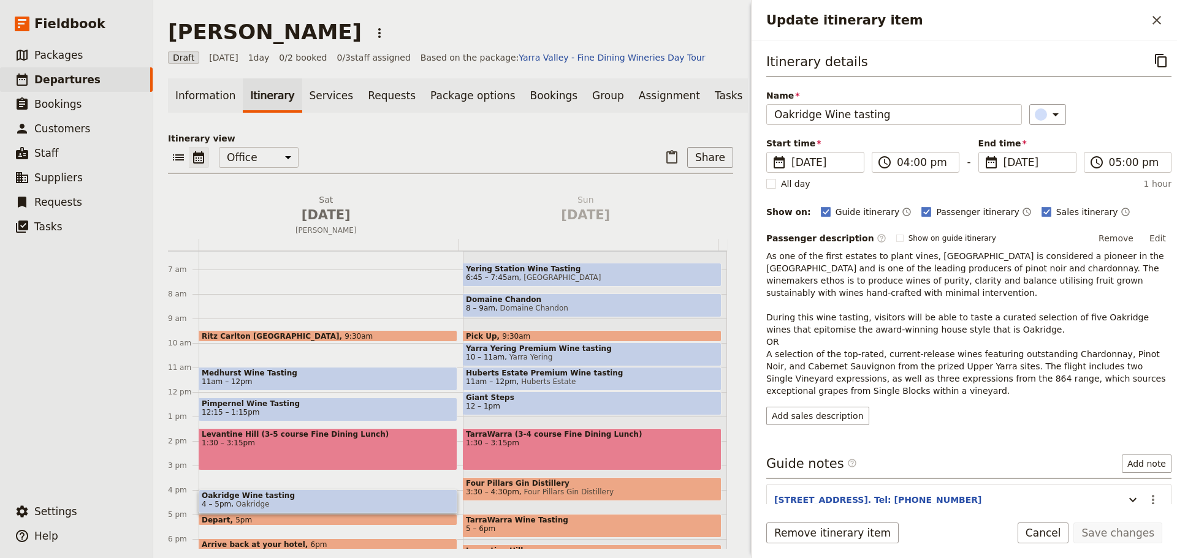
click at [397, 509] on span "4 – 5pm Oakridge" at bounding box center [328, 504] width 253 height 9
click at [1149, 230] on button "Edit" at bounding box center [1158, 238] width 28 height 18
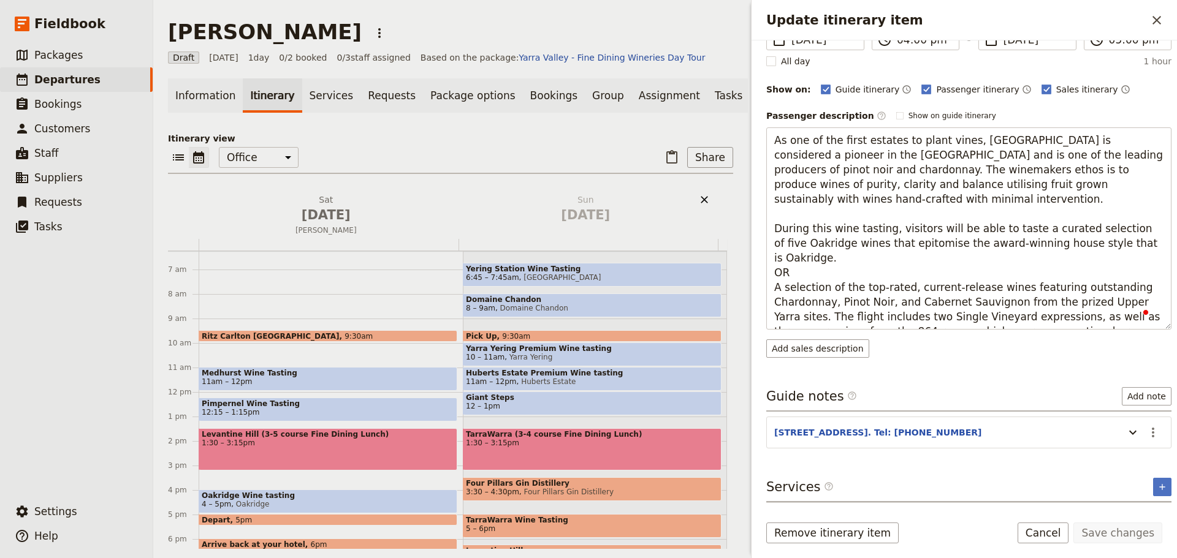
scroll to position [123, 0]
drag, startPoint x: 796, startPoint y: 244, endPoint x: 888, endPoint y: 213, distance: 97.1
click at [888, 213] on textarea "As one of the first estates to plant vines, Oakridge is considered a pioneer in…" at bounding box center [968, 228] width 405 height 202
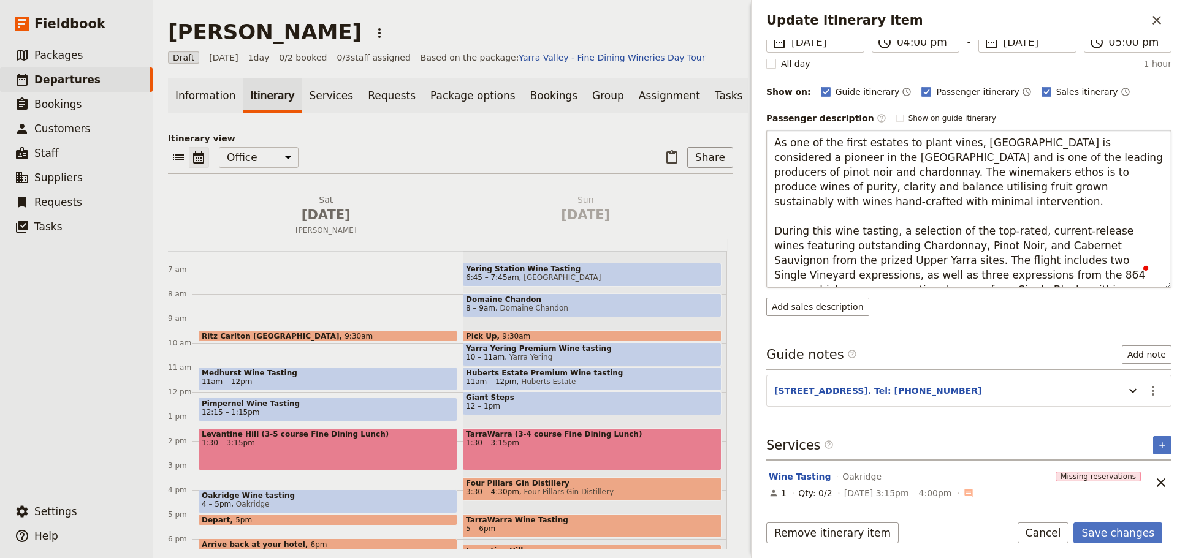
click at [882, 241] on textarea "As one of the first estates to plant vines, Oakridge is considered a pioneer in…" at bounding box center [968, 209] width 405 height 158
click at [979, 248] on textarea "As one of the first estates to plant vines, Oakridge is considered a pioneer in…" at bounding box center [968, 209] width 405 height 158
type textarea "As one of the first estates to plant vines, Oakridge is considered a pioneer in…"
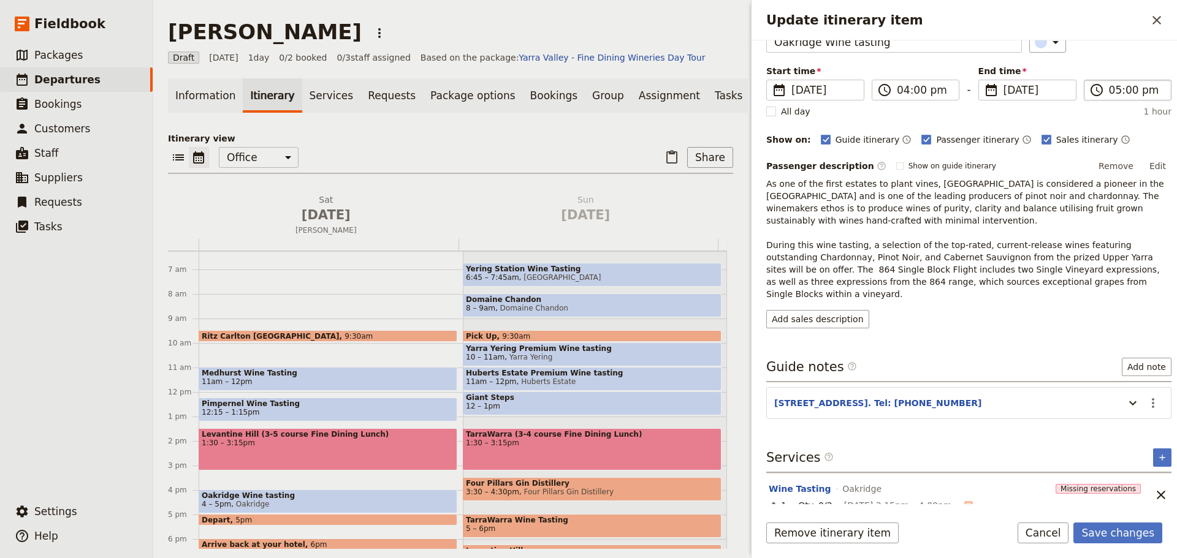
click at [1151, 164] on button "Edit" at bounding box center [1158, 166] width 28 height 18
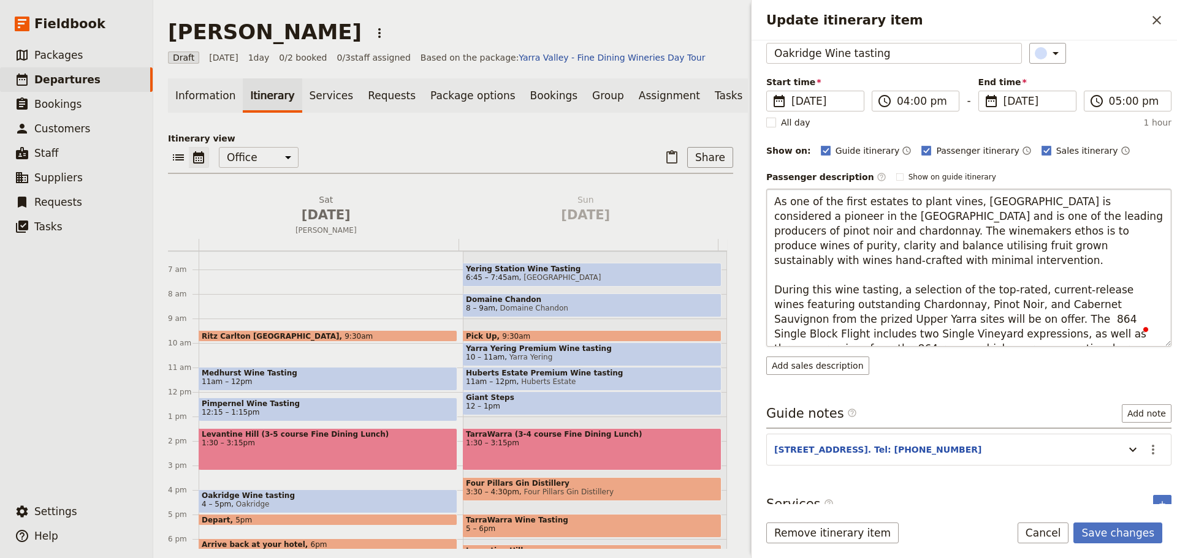
scroll to position [61, 0]
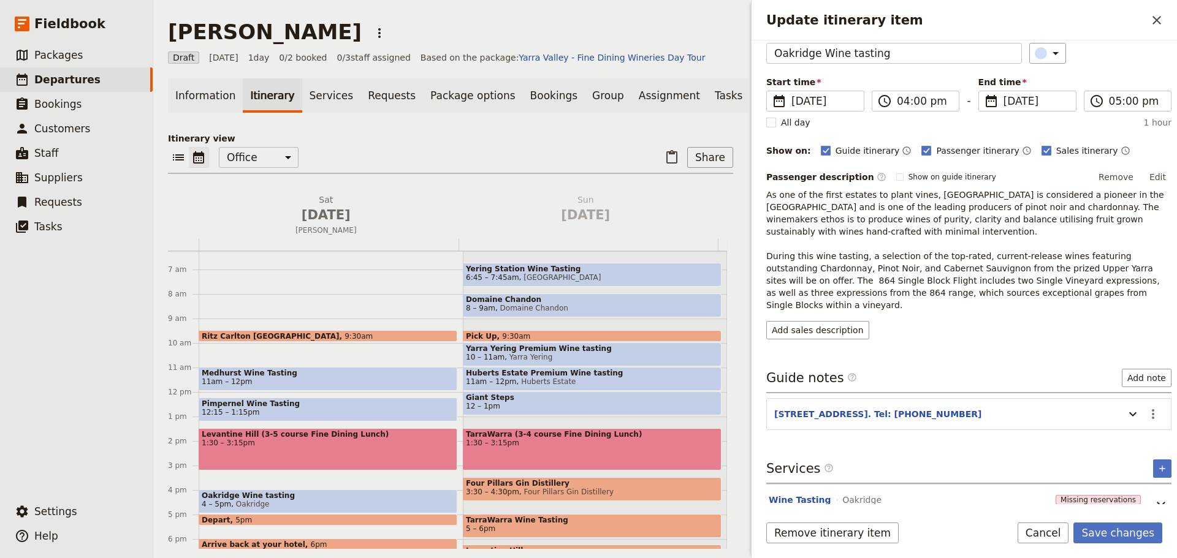
click at [1147, 183] on button "Edit" at bounding box center [1158, 177] width 28 height 18
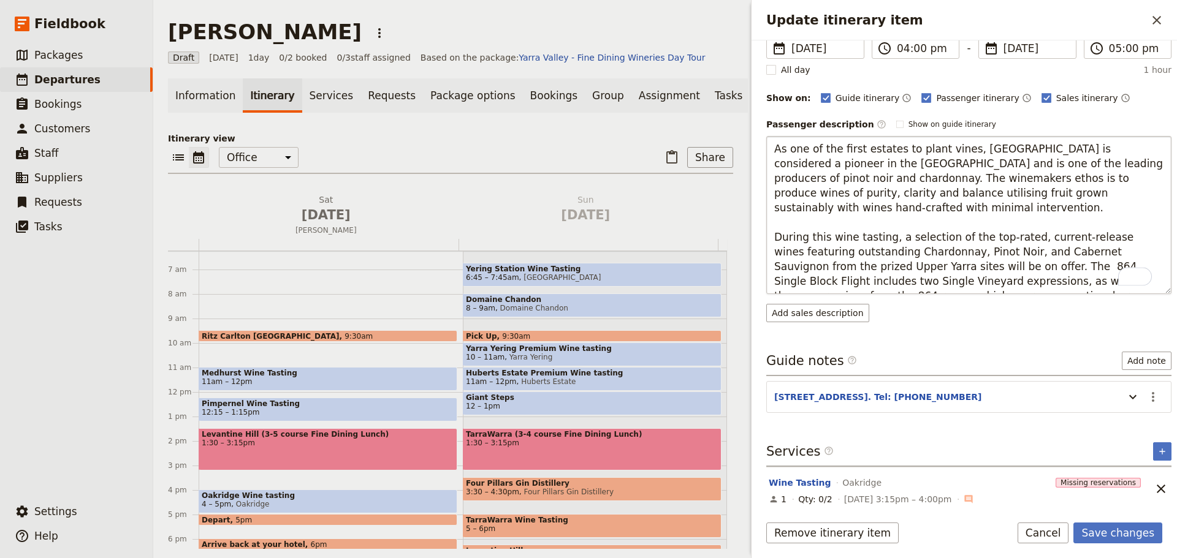
scroll to position [120, 0]
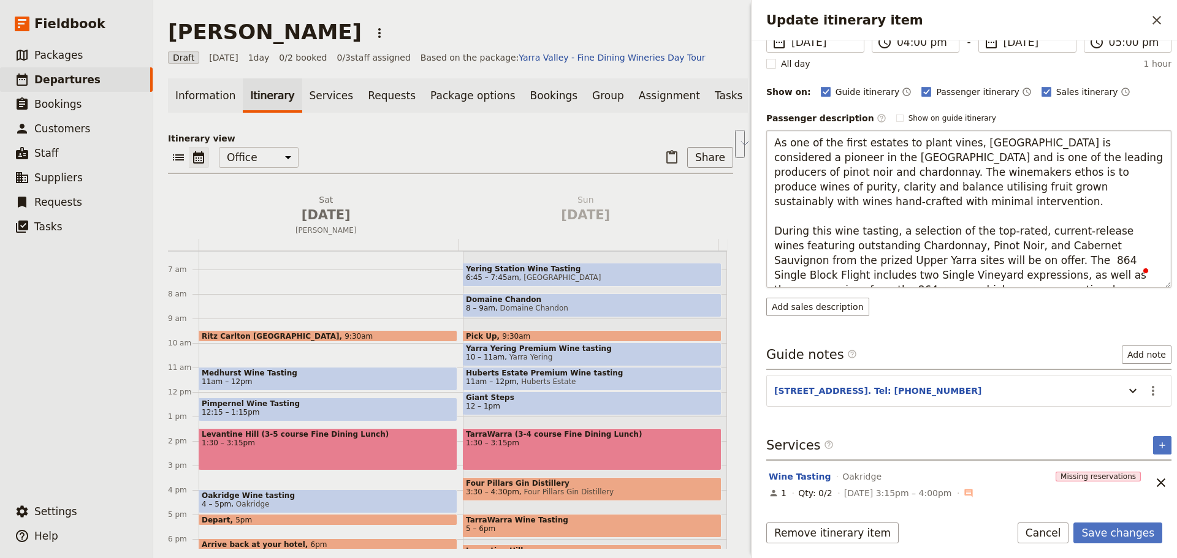
drag, startPoint x: 1055, startPoint y: 276, endPoint x: 923, endPoint y: 253, distance: 134.3
click at [923, 253] on textarea "As one of the first estates to plant vines, Oakridge is considered a pioneer in…" at bounding box center [968, 209] width 405 height 158
click at [889, 236] on textarea "As one of the first estates to plant vines, Oakridge is considered a pioneer in…" at bounding box center [968, 209] width 405 height 158
drag, startPoint x: 1091, startPoint y: 248, endPoint x: 1114, endPoint y: 283, distance: 41.1
click at [1114, 283] on textarea "As one of the first estates to plant vines, Oakridge is considered a pioneer in…" at bounding box center [968, 209] width 405 height 158
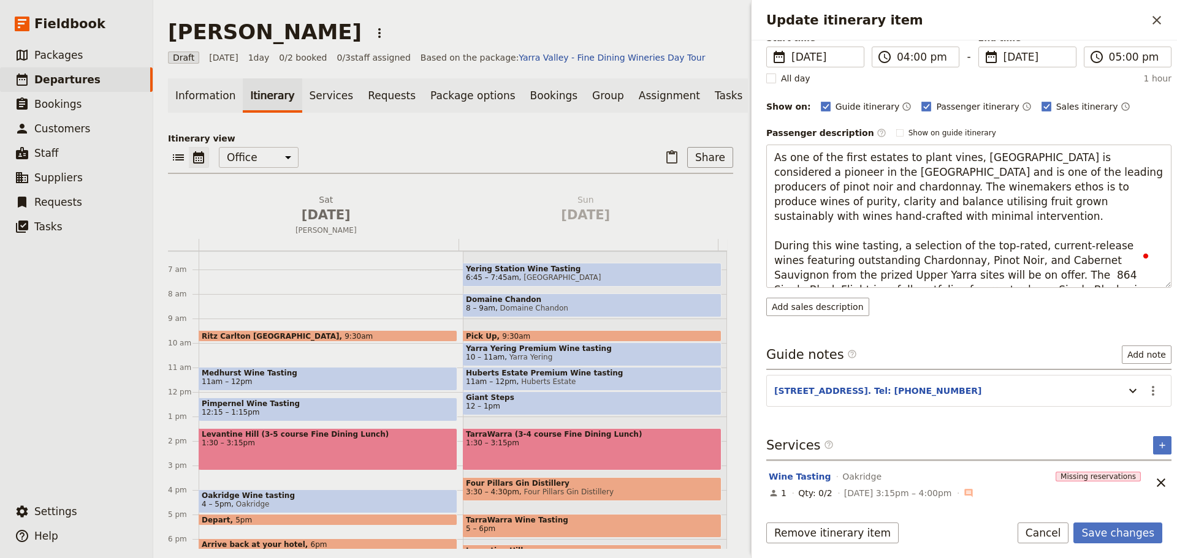
scroll to position [115, 0]
click at [978, 249] on textarea "As one of the first estates to plant vines, Oakridge is considered a pioneer in…" at bounding box center [968, 216] width 405 height 143
click at [1091, 250] on textarea "As one of the first estates to plant vines, Oakridge is considered a pioneer in…" at bounding box center [968, 216] width 405 height 143
type textarea "As one of the first estates to plant vines, Oakridge is considered a pioneer in…"
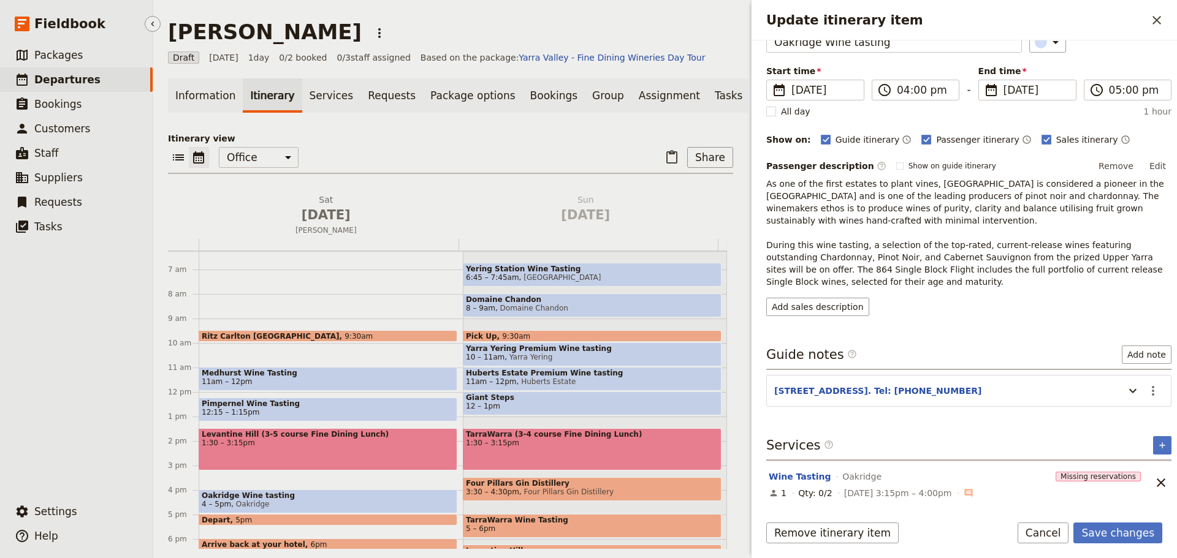
scroll to position [72, 0]
click at [1146, 166] on button "Edit" at bounding box center [1158, 166] width 28 height 18
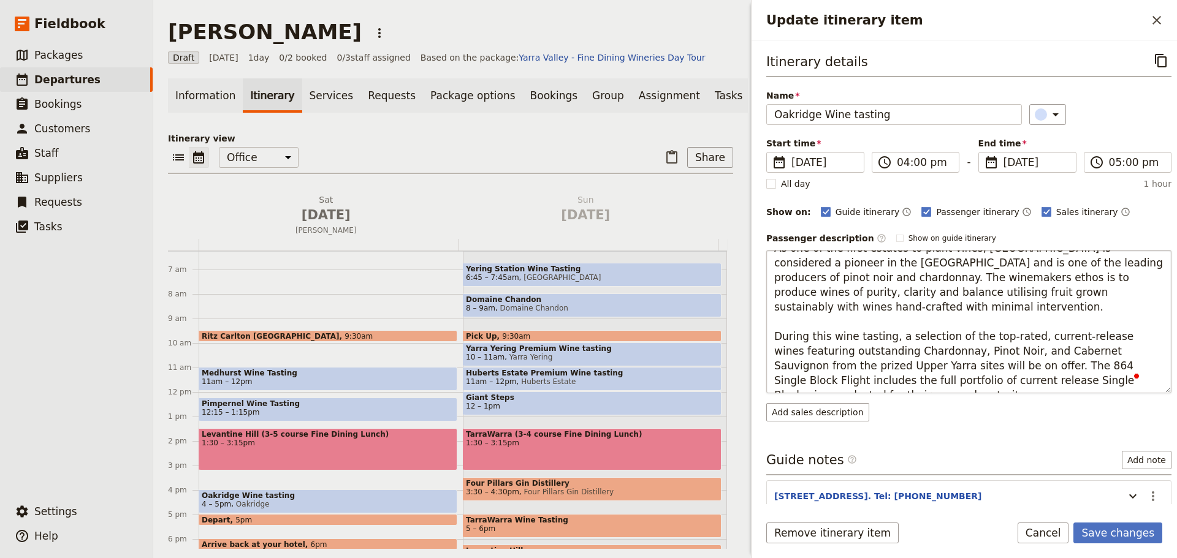
scroll to position [15, 0]
drag, startPoint x: 887, startPoint y: 336, endPoint x: 826, endPoint y: 318, distance: 63.2
click at [760, 322] on div "Itinerary details ​ Name Oakridge Wine tasting ​ Start time ​ 27 Sep 2025 27/09…" at bounding box center [963, 272] width 425 height 464
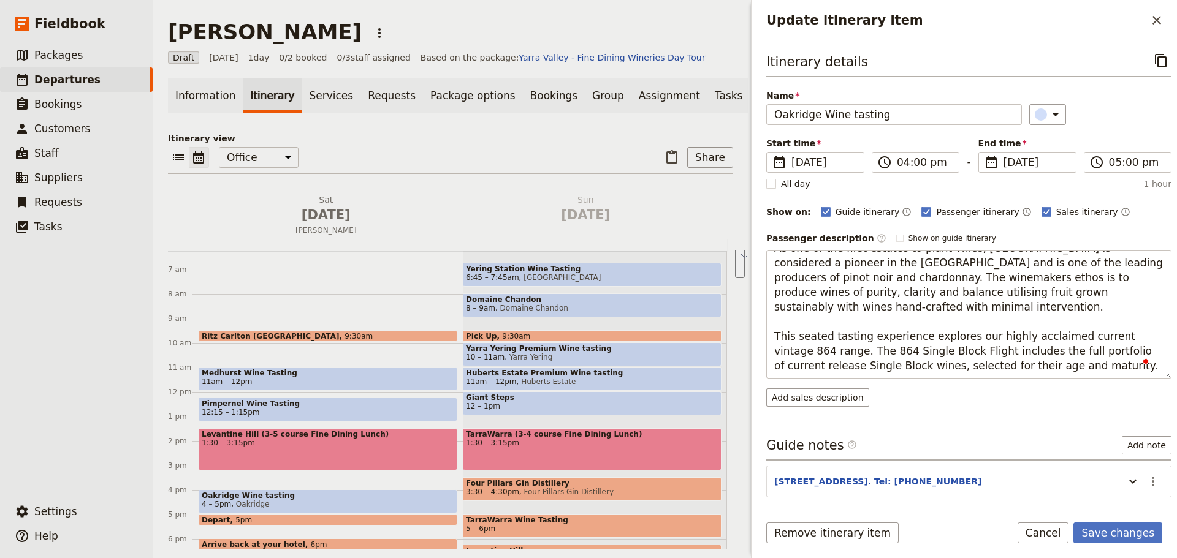
scroll to position [0, 0]
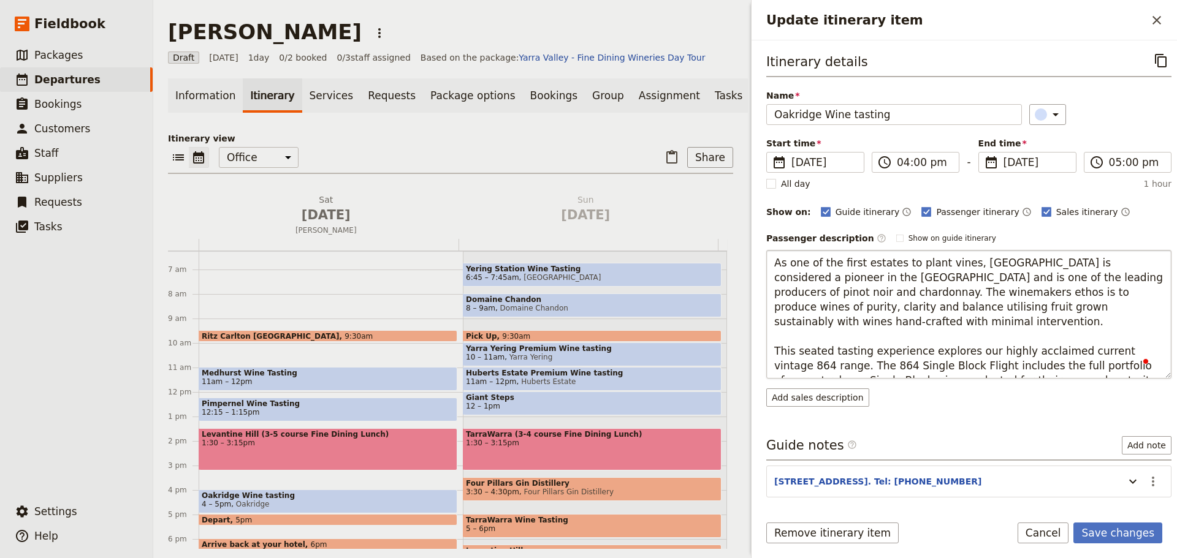
click at [968, 335] on textarea "As one of the first estates to plant vines, Oakridge is considered a pioneer in…" at bounding box center [968, 314] width 405 height 129
click at [968, 336] on textarea "As one of the first estates to plant vines, Oakridge is considered a pioneer in…" at bounding box center [968, 314] width 405 height 129
click at [965, 338] on textarea "As one of the first estates to plant vines, Oakridge is considered a pioneer in…" at bounding box center [968, 314] width 405 height 129
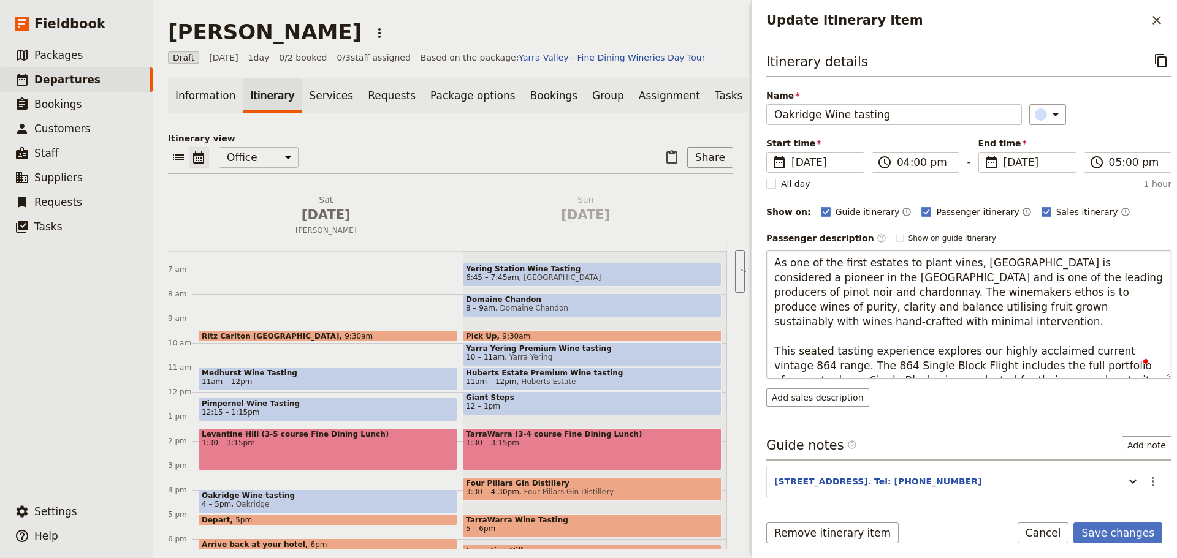
click at [966, 337] on textarea "As one of the first estates to plant vines, Oakridge is considered a pioneer in…" at bounding box center [968, 314] width 405 height 129
click at [962, 339] on textarea "As one of the first estates to plant vines, Oakridge is considered a pioneer in…" at bounding box center [968, 314] width 405 height 129
click at [829, 335] on textarea "As one of the first estates to plant vines, Oakridge is considered a pioneer in…" at bounding box center [968, 314] width 405 height 129
drag, startPoint x: 823, startPoint y: 353, endPoint x: 929, endPoint y: 351, distance: 106.1
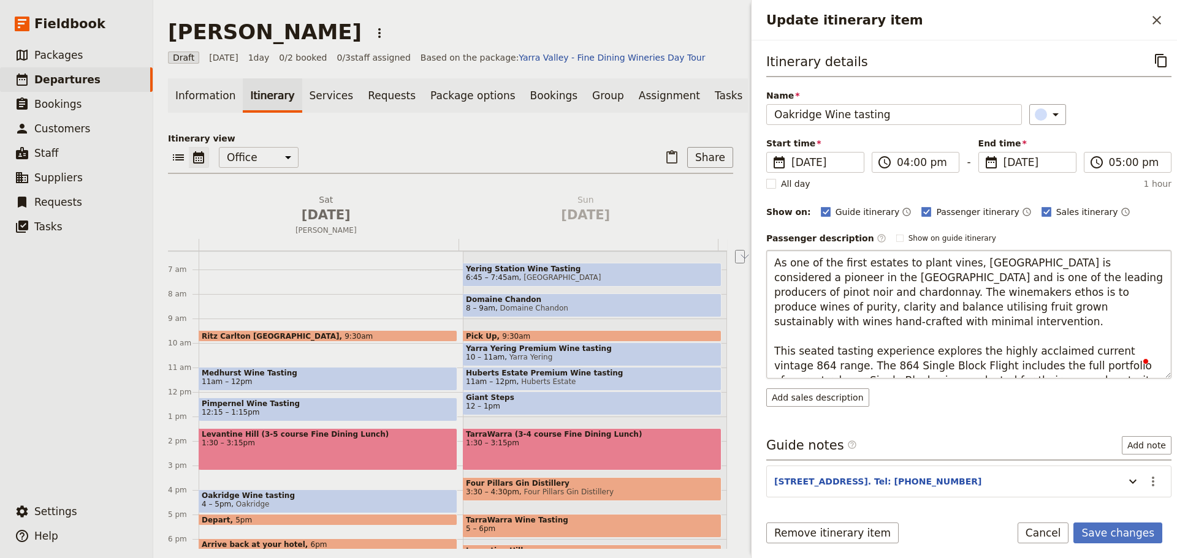
click at [929, 351] on textarea "As one of the first estates to plant vines, Oakridge is considered a pioneer in…" at bounding box center [968, 314] width 405 height 129
click at [861, 338] on textarea "As one of the first estates to plant vines, Oakridge is considered a pioneer in…" at bounding box center [968, 314] width 405 height 129
click at [856, 340] on textarea "As one of the first estates to plant vines, Oakridge is considered a pioneer in…" at bounding box center [968, 314] width 405 height 129
click at [859, 337] on textarea "As one of the first estates to plant vines, Oakridge is considered a pioneer in…" at bounding box center [968, 314] width 405 height 129
click at [1022, 340] on textarea "As one of the first estates to plant vines, Oakridge is considered a pioneer in…" at bounding box center [968, 314] width 405 height 129
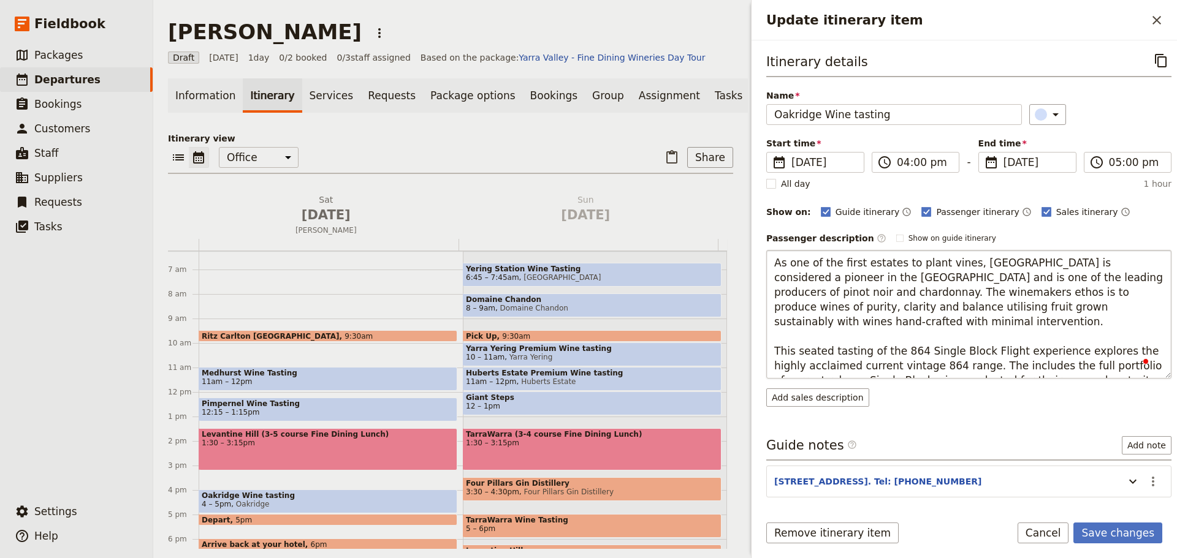
click at [1022, 340] on textarea "As one of the first estates to plant vines, Oakridge is considered a pioneer in…" at bounding box center [968, 314] width 405 height 129
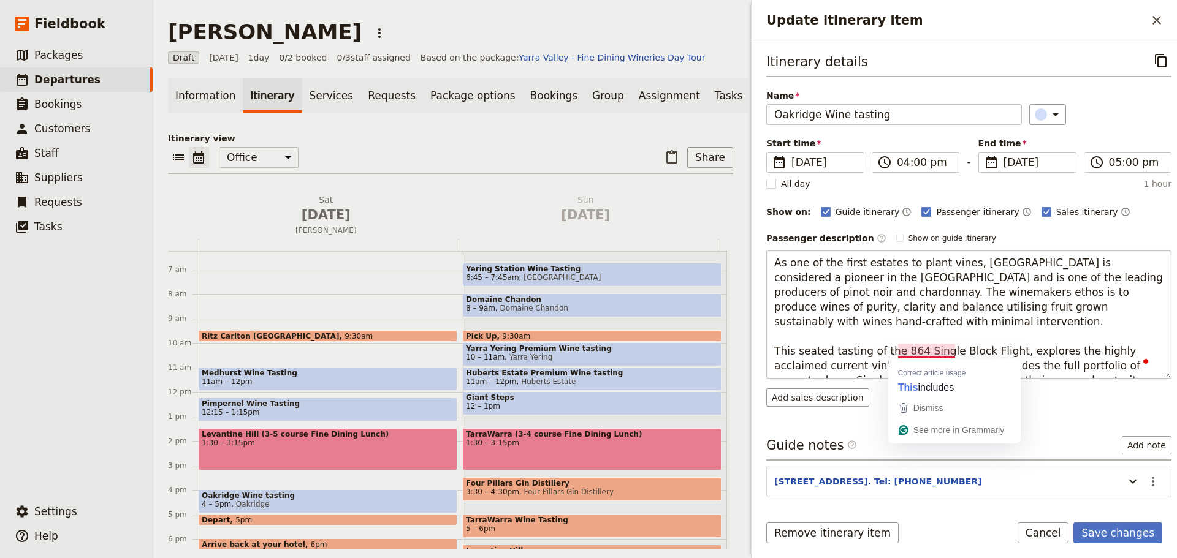
click at [901, 351] on textarea "As one of the first estates to plant vines, Oakridge is considered a pioneer in…" at bounding box center [968, 314] width 405 height 129
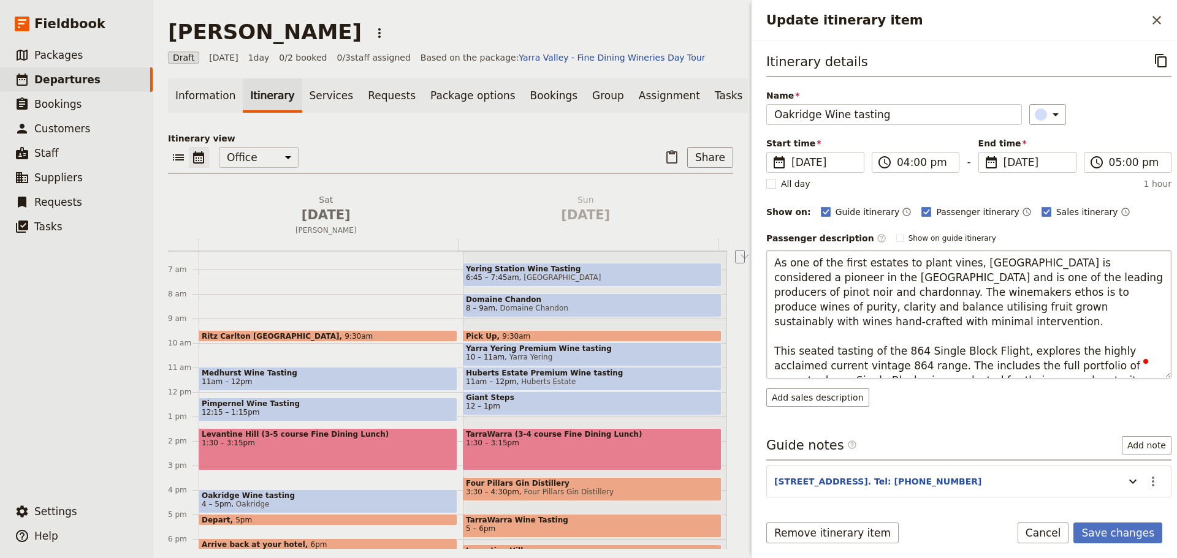
drag, startPoint x: 890, startPoint y: 351, endPoint x: 971, endPoint y: 351, distance: 80.9
click at [971, 351] on textarea "As one of the first estates to plant vines, Oakridge is considered a pioneer in…" at bounding box center [968, 314] width 405 height 129
type textarea "As one of the first estates to plant vines, Oakridge is considered a pioneer in…"
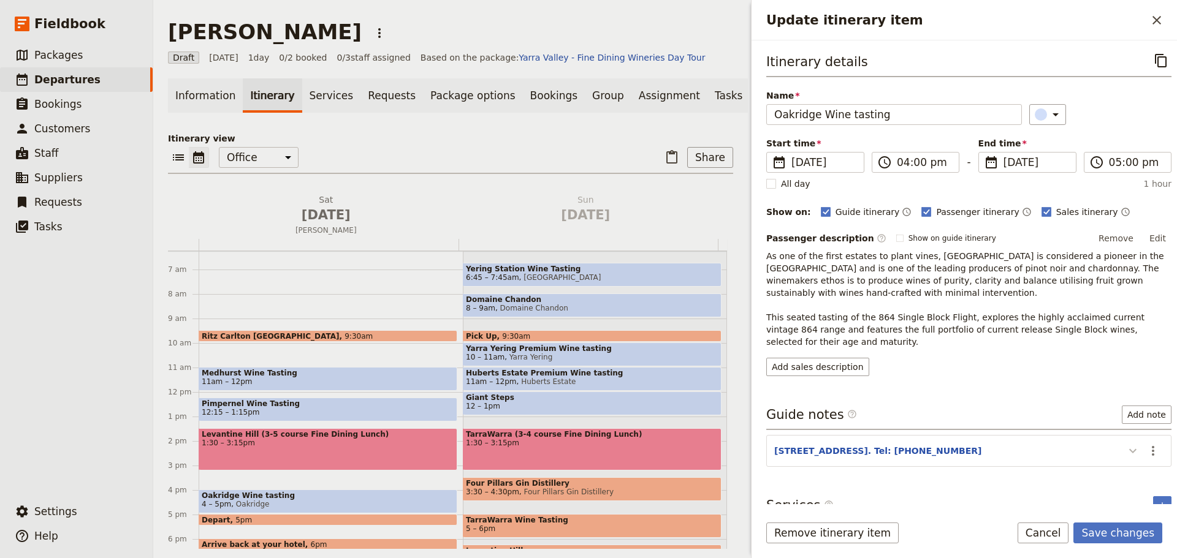
click at [1123, 451] on button "Update itinerary item" at bounding box center [1133, 451] width 20 height 20
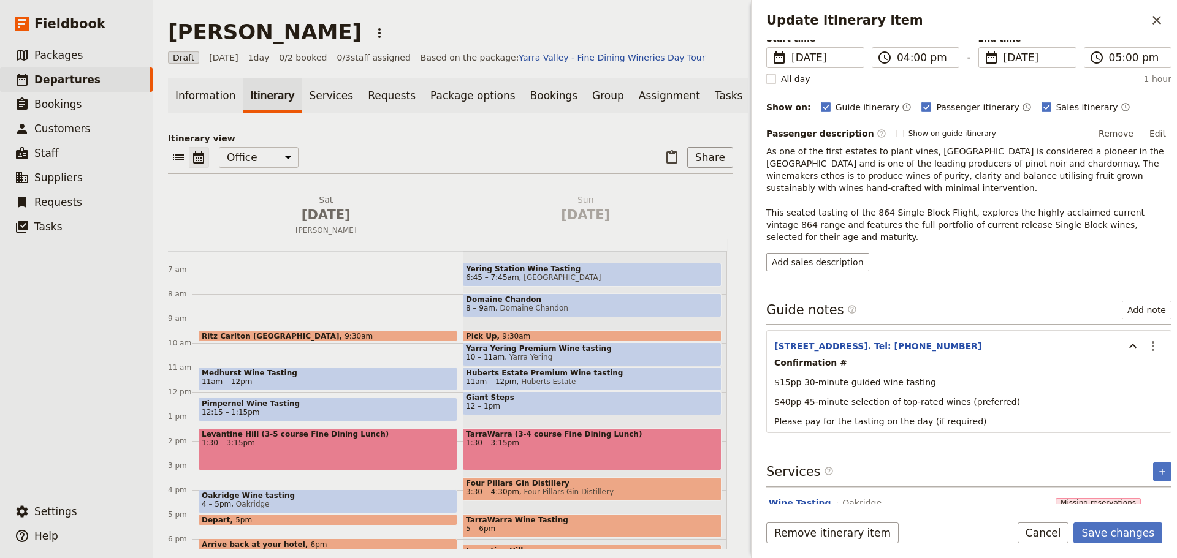
scroll to position [131, 0]
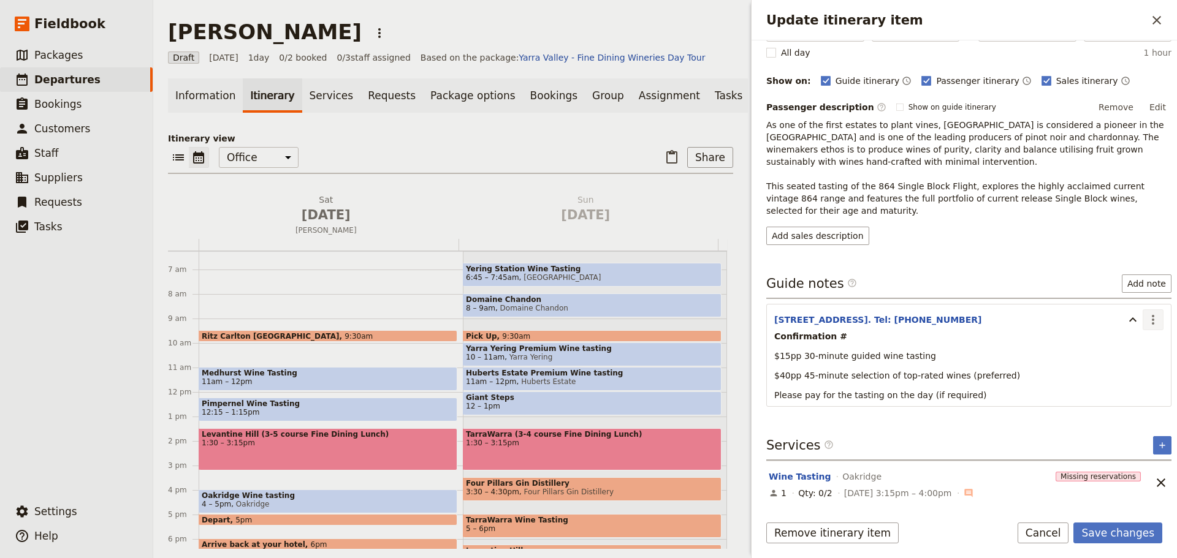
click at [1153, 325] on button "​" at bounding box center [1153, 320] width 21 height 21
click at [1125, 351] on span "Edit note" at bounding box center [1108, 346] width 39 height 12
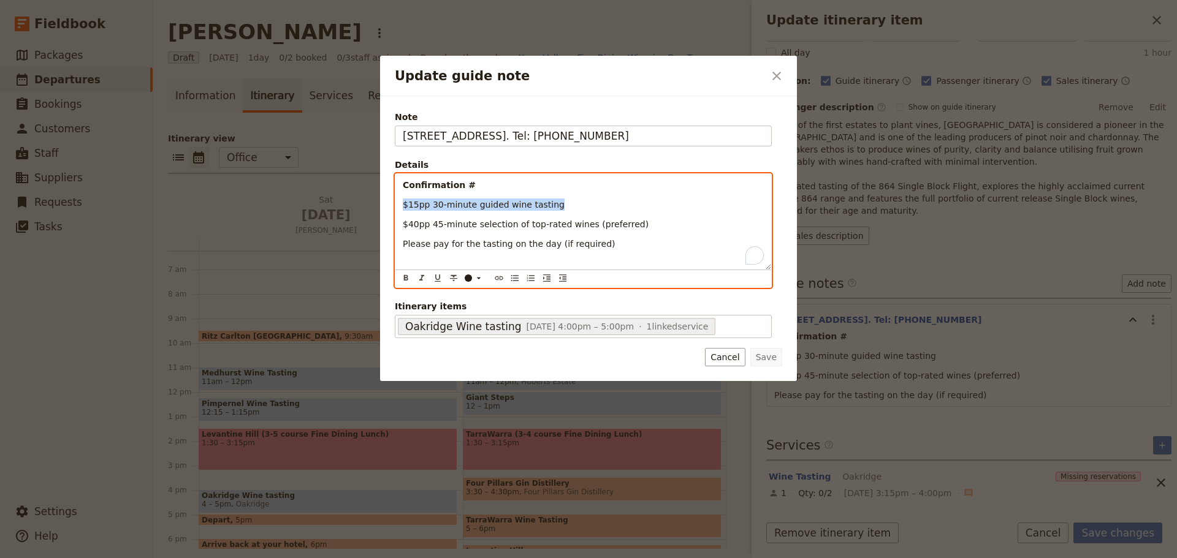
drag, startPoint x: 566, startPoint y: 206, endPoint x: 374, endPoint y: 209, distance: 192.5
click at [374, 558] on div "Update guide note ​ Note 864 Maroondah Hwy, Coldstream. Tel: 9738 9900 Details …" at bounding box center [588, 558] width 1177 height 0
click at [463, 219] on span "$40pp 45-minute selection of top-rated wines (preferred)" at bounding box center [526, 224] width 246 height 10
click at [422, 204] on p "To enrich screen reader interactions, please activate Accessibility in Grammarl…" at bounding box center [583, 205] width 361 height 12
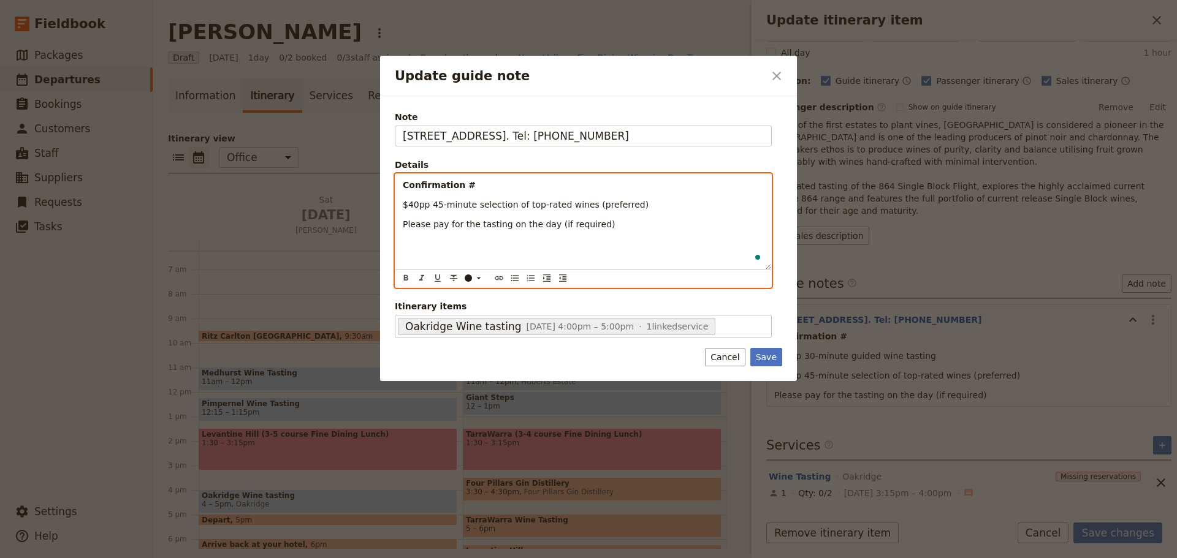
click at [411, 205] on span "$40pp 45-minute selection of top-rated wines (preferred)" at bounding box center [526, 205] width 246 height 10
drag, startPoint x: 642, startPoint y: 206, endPoint x: 468, endPoint y: 201, distance: 173.5
click at [468, 201] on p "$50pp 45-minute selection of top-rated wines (preferred)" at bounding box center [583, 205] width 361 height 12
click at [430, 205] on span "$50pp 45-minute selection of top-rated wines (preferred)" at bounding box center [526, 205] width 246 height 10
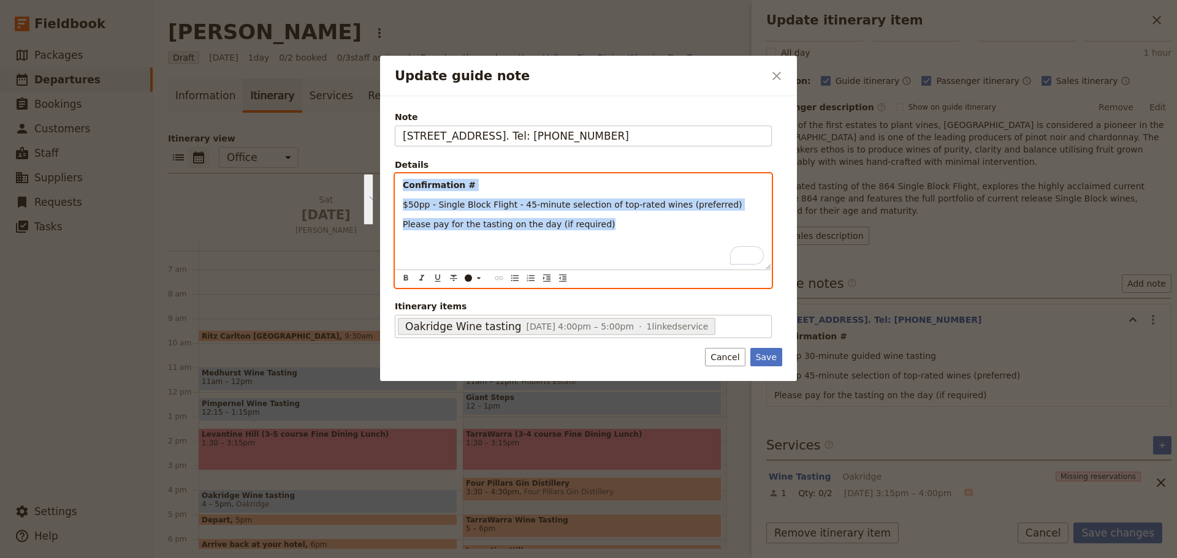
drag, startPoint x: 466, startPoint y: 216, endPoint x: 370, endPoint y: 177, distance: 103.9
click at [370, 558] on div "Update guide note ​ Note 864 Maroondah Hwy, Coldstream. Tel: 9738 9900 Details …" at bounding box center [588, 558] width 1177 height 0
click at [519, 276] on icon "Bulleted list" at bounding box center [515, 278] width 10 height 10
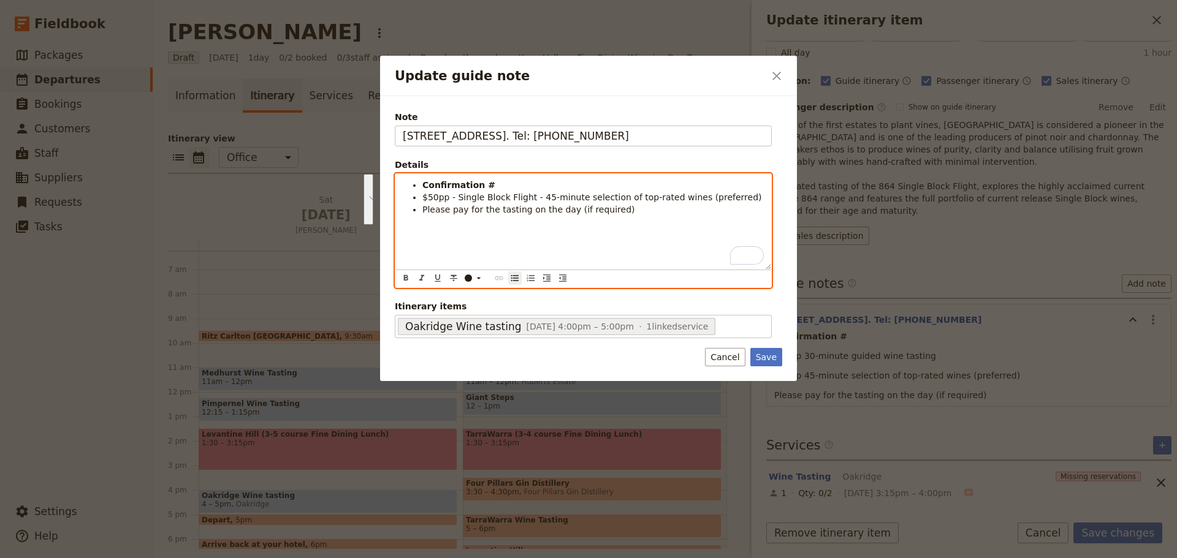
click at [489, 215] on span "Please pay for the tasting on the day (if required)" at bounding box center [528, 210] width 213 height 10
click at [454, 202] on span "$50pp - Single Block Flight - 45-minute selection of top-rated wines (preferred)" at bounding box center [592, 197] width 340 height 10
drag, startPoint x: 743, startPoint y: 196, endPoint x: 700, endPoint y: 199, distance: 43.6
click at [700, 199] on li "$50pp - 864 Single Block Flight - 45-minute selection of top-rated wines (prefe…" at bounding box center [592, 203] width 341 height 25
drag, startPoint x: 580, startPoint y: 210, endPoint x: 401, endPoint y: 210, distance: 179.6
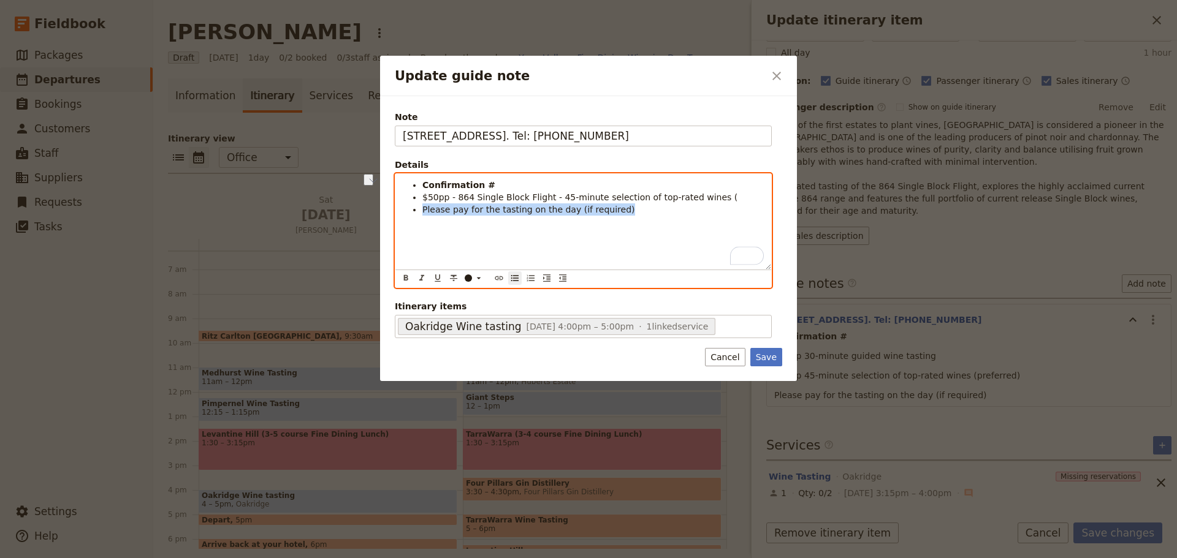
click at [401, 210] on div "Confirmation # $50pp - 864 Single Block Flight - 45-minute selection of top-rat…" at bounding box center [583, 222] width 376 height 96
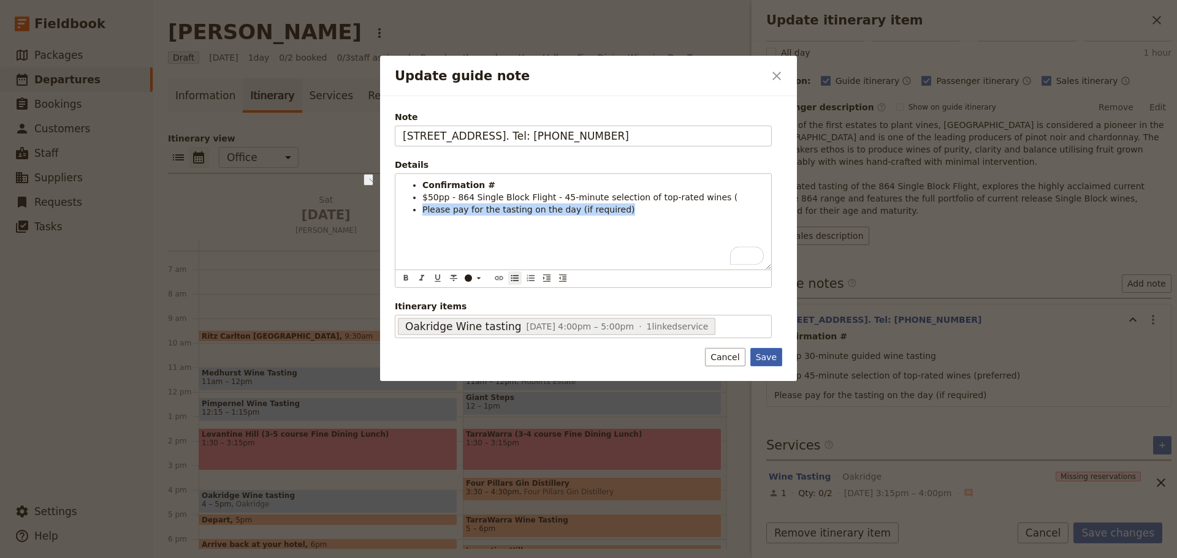
click at [753, 356] on button "Save" at bounding box center [766, 357] width 32 height 18
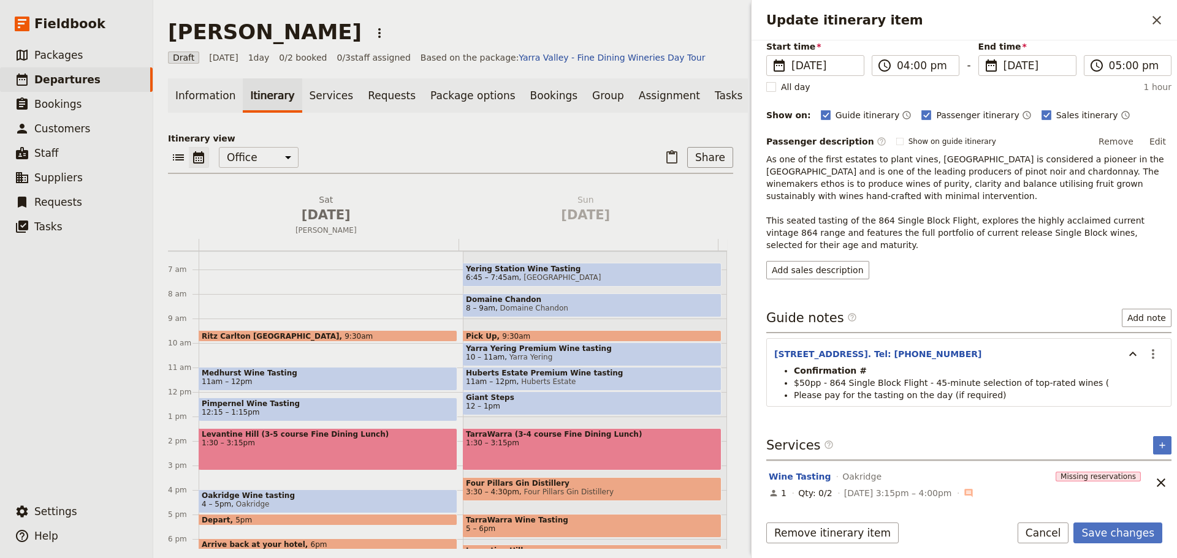
click at [1154, 480] on icon "Unlink service" at bounding box center [1161, 483] width 15 height 15
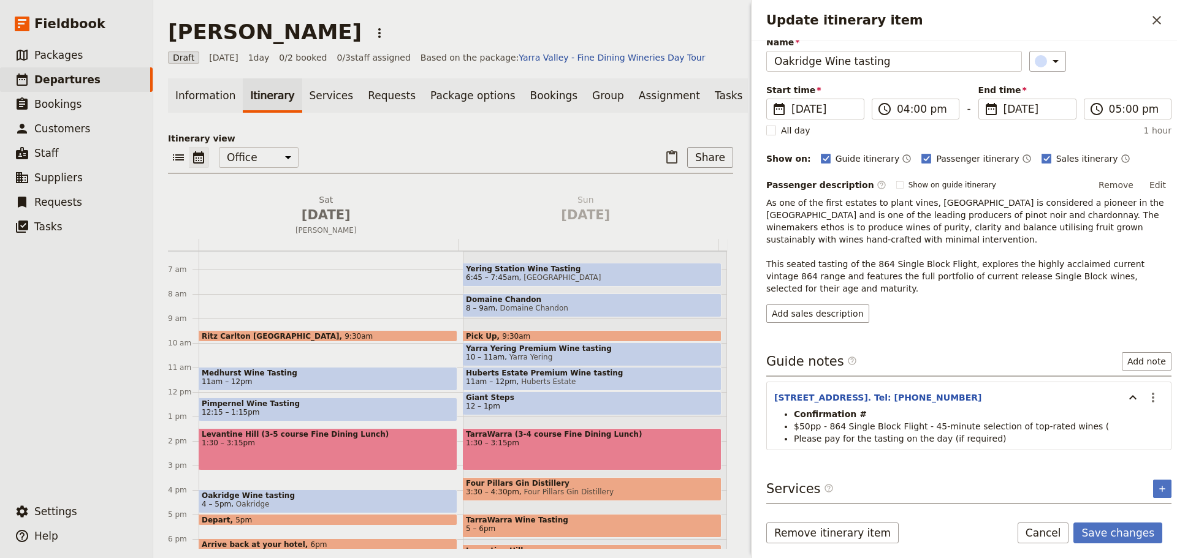
scroll to position [0, 0]
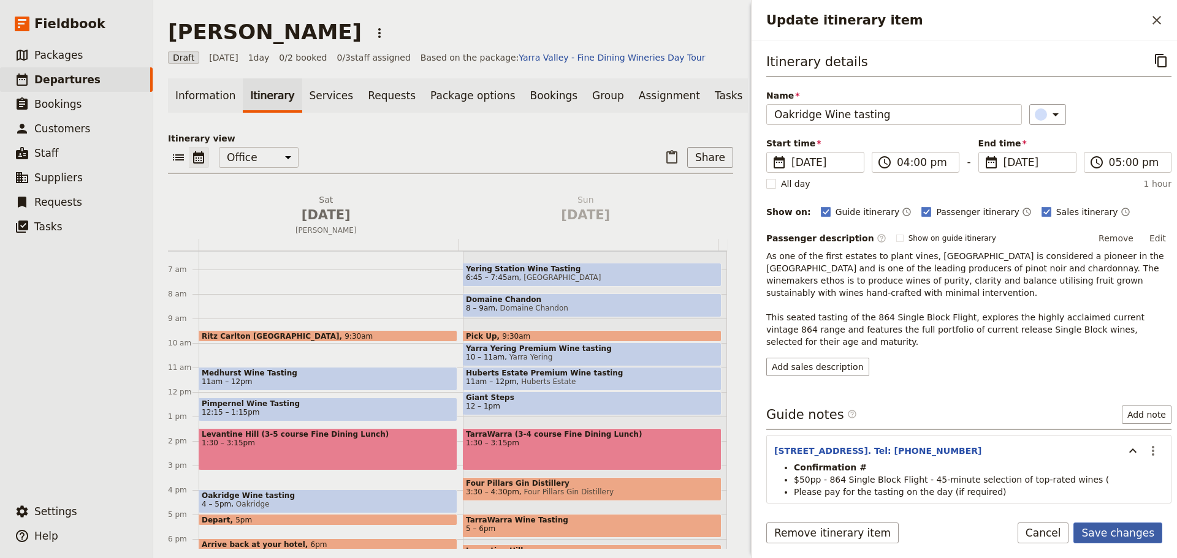
click at [1128, 534] on button "Save changes" at bounding box center [1117, 533] width 89 height 21
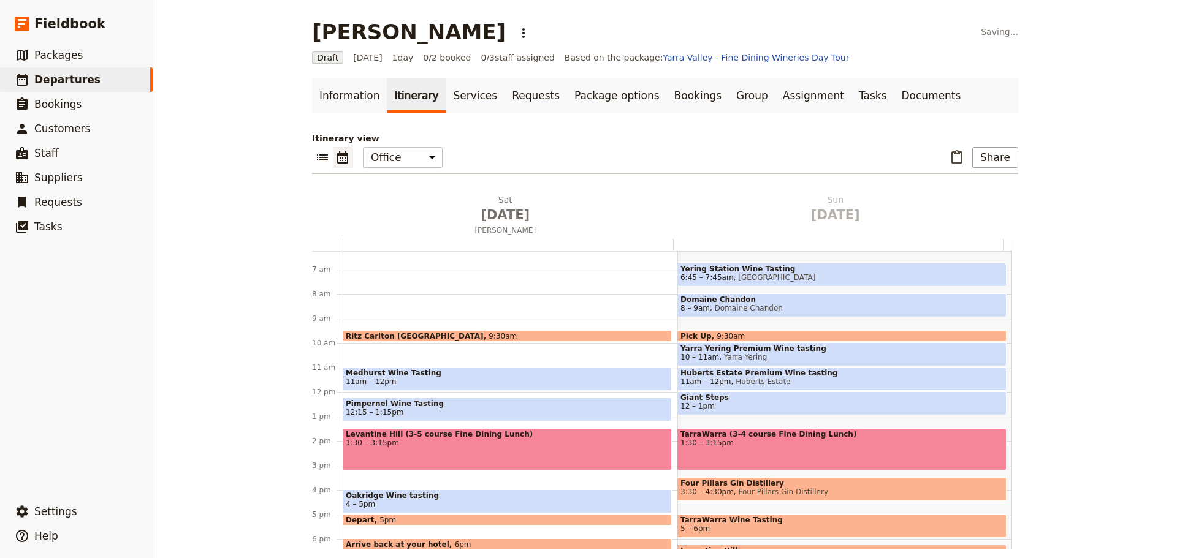
click at [378, 387] on span at bounding box center [507, 388] width 328 height 5
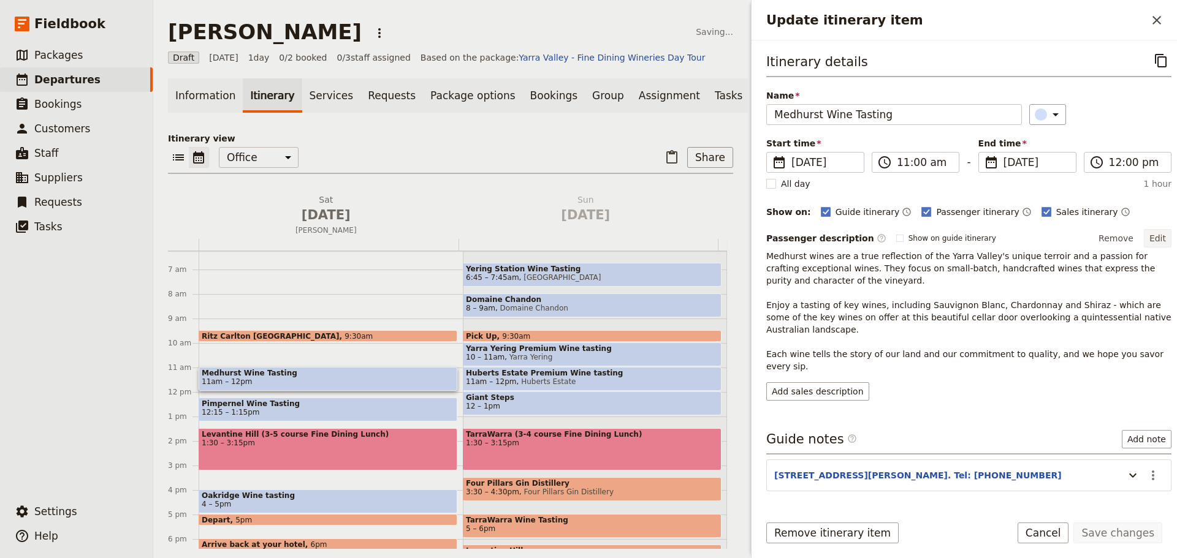
click at [1148, 233] on button "Edit" at bounding box center [1158, 238] width 28 height 18
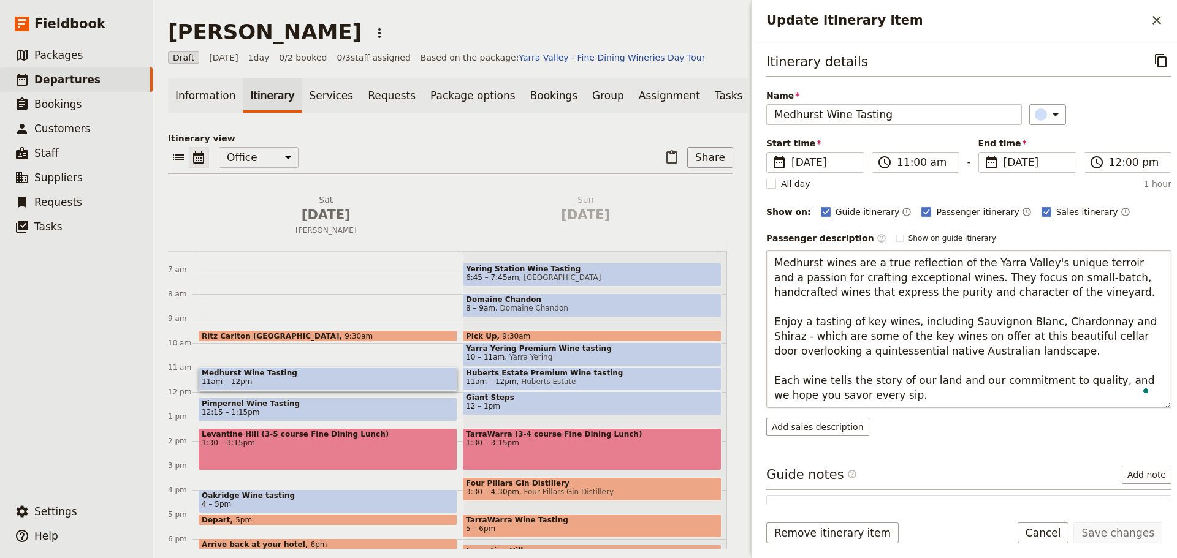
click at [1091, 290] on textarea "Medhurst wines are a true reflection of the Yarra Valley's unique terroir and a…" at bounding box center [968, 329] width 405 height 158
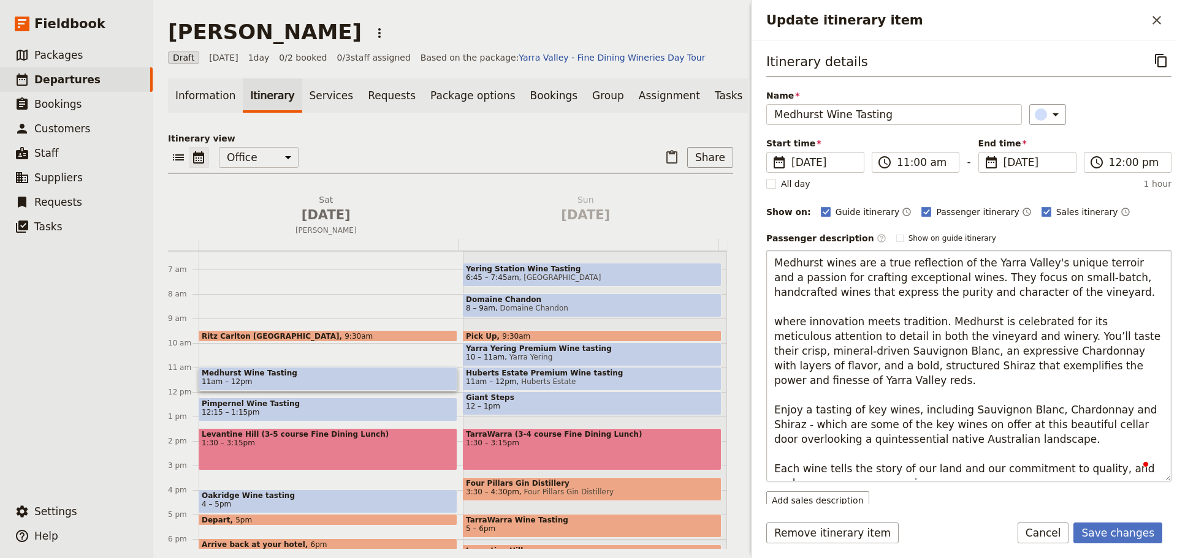
click at [780, 324] on textarea "Medhurst wines are a true reflection of the Yarra Valley's unique terroir and a…" at bounding box center [968, 366] width 405 height 232
click at [935, 325] on textarea "Medhurst wines are a true reflection of the Yarra Valley's unique terroir and a…" at bounding box center [968, 366] width 405 height 232
drag, startPoint x: 997, startPoint y: 401, endPoint x: 745, endPoint y: 399, distance: 251.9
click at [748, 398] on div "Update itinerary item ​ Itinerary details ​ Name Medhurst Wine Tasting ​ Start …" at bounding box center [962, 279] width 429 height 558
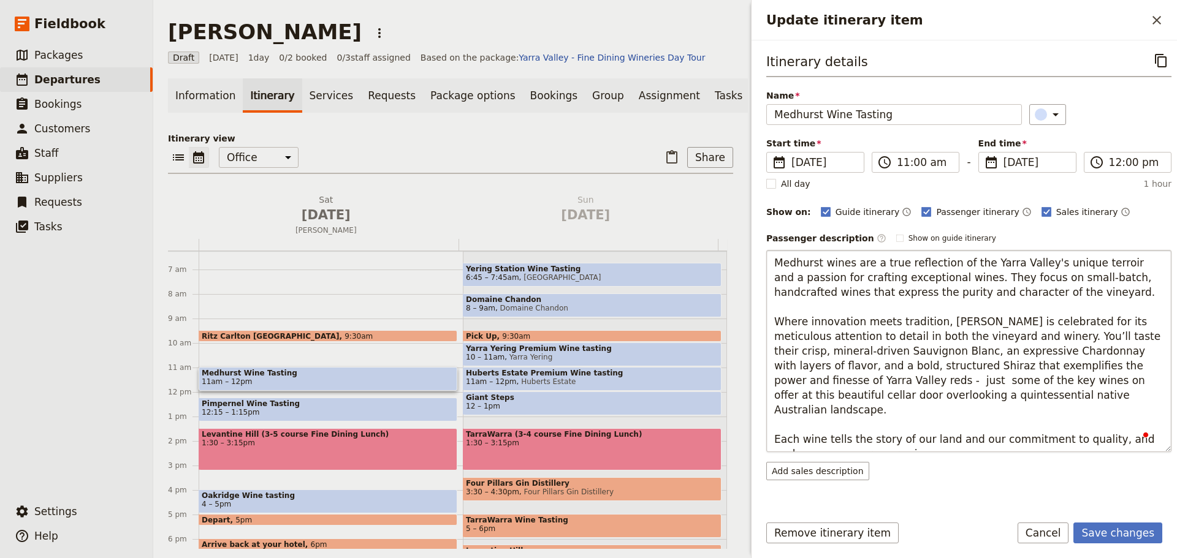
type textarea "Medhurst wines are a true reflection of the Yarra Valley's unique terroir and a…"
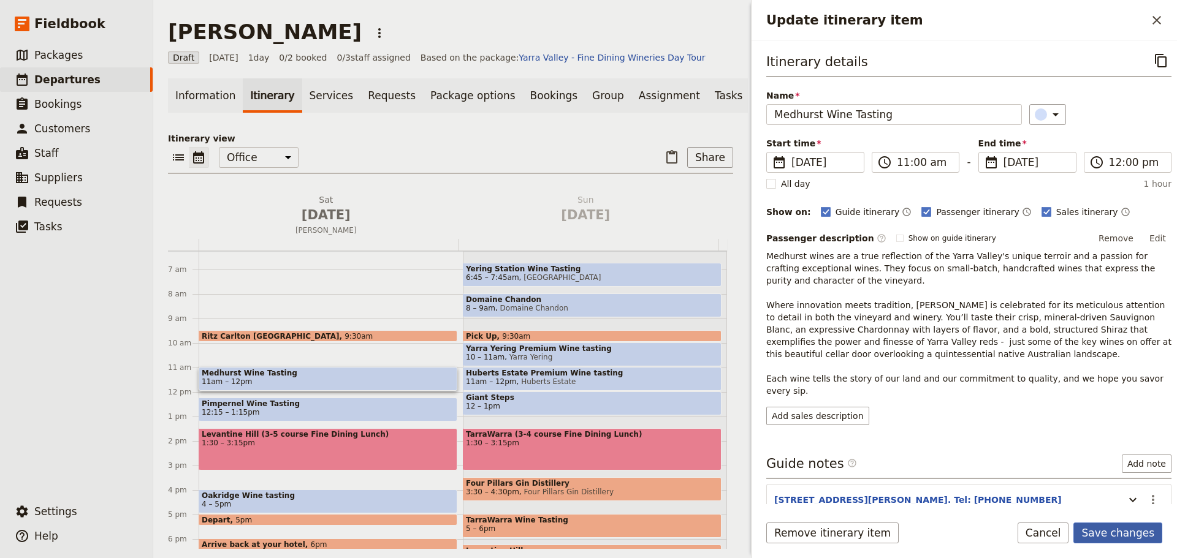
click at [1117, 518] on form "Itinerary details ​ Name Medhurst Wine Tasting ​ Start time ​ 27 Sep 2025 27/09…" at bounding box center [963, 299] width 425 height 518
click at [1116, 530] on button "Save changes" at bounding box center [1117, 533] width 89 height 21
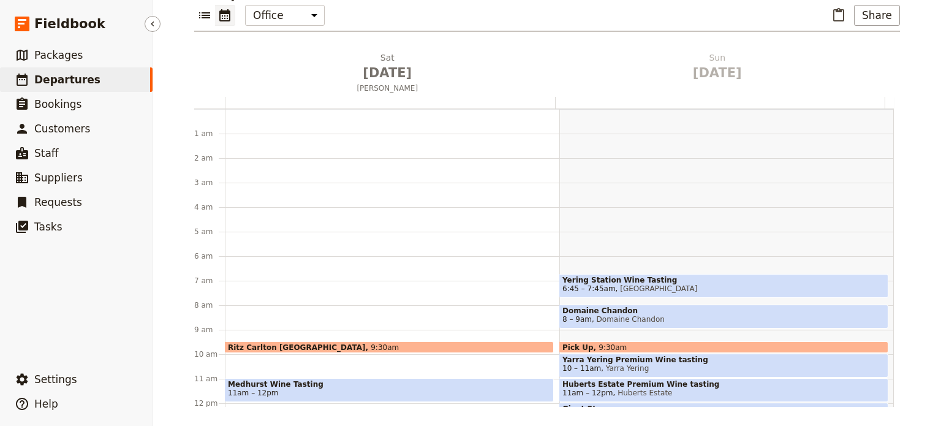
drag, startPoint x: 82, startPoint y: 78, endPoint x: 145, endPoint y: 17, distance: 87.6
click at [82, 78] on span "Departures" at bounding box center [67, 80] width 66 height 12
